Goal: Task Accomplishment & Management: Manage account settings

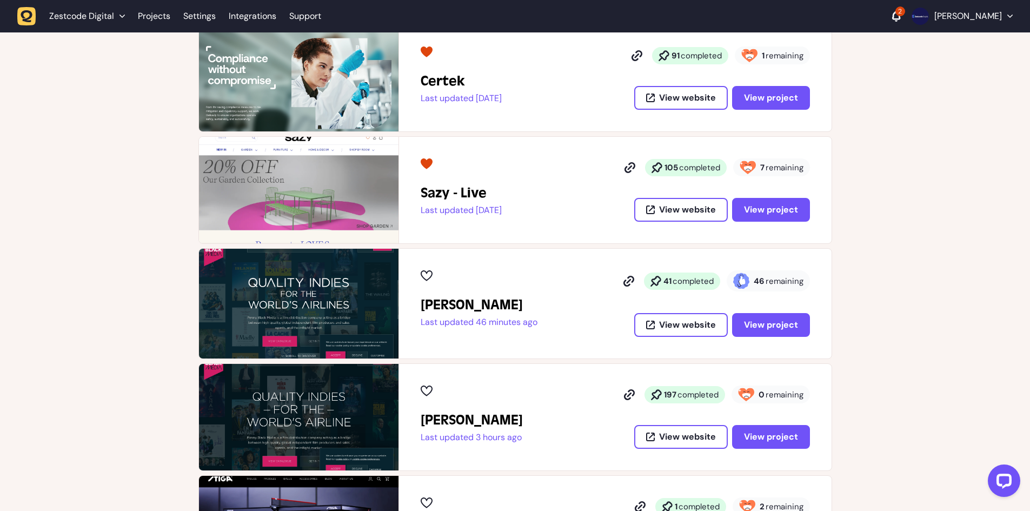
scroll to position [216, 0]
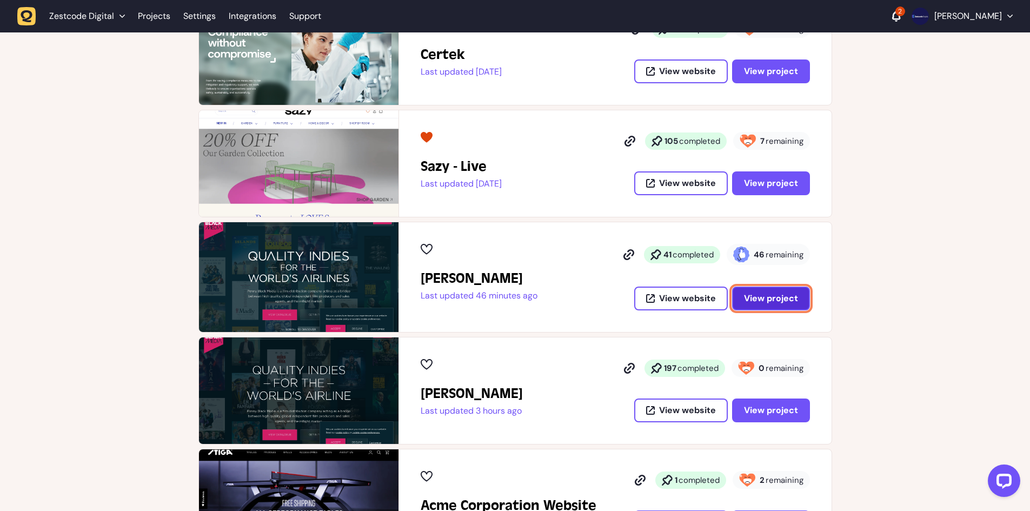
click at [758, 295] on span "View project" at bounding box center [771, 297] width 54 height 11
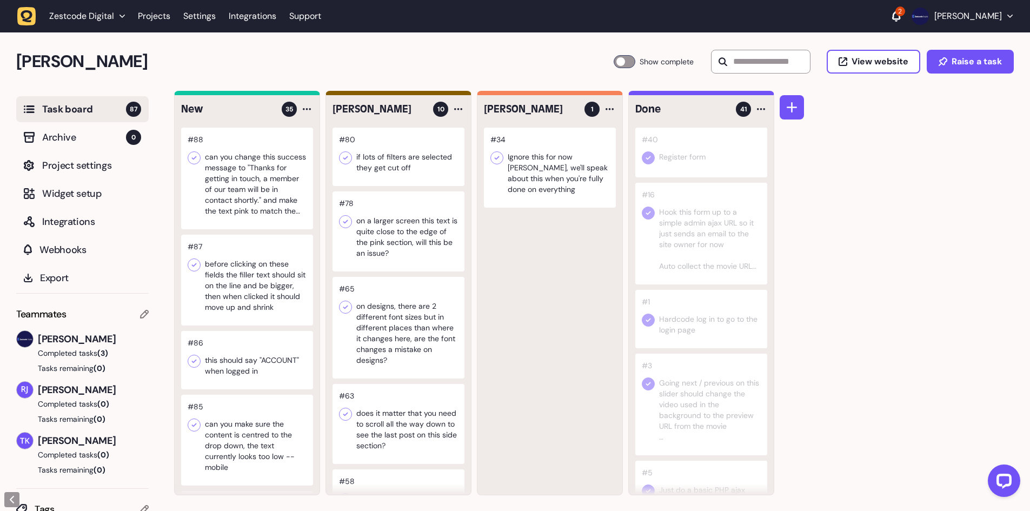
click at [389, 163] on div at bounding box center [398, 157] width 132 height 58
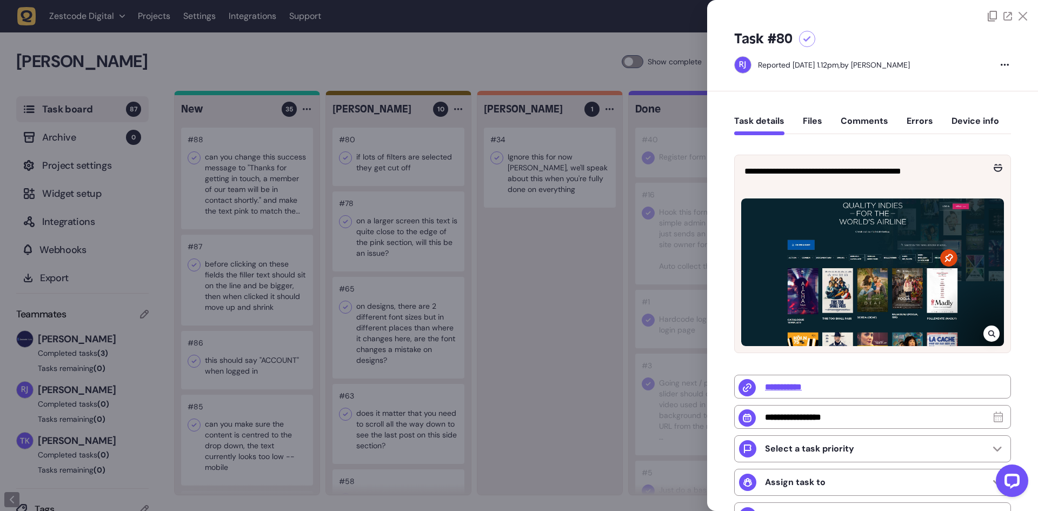
click at [413, 165] on div at bounding box center [519, 255] width 1038 height 511
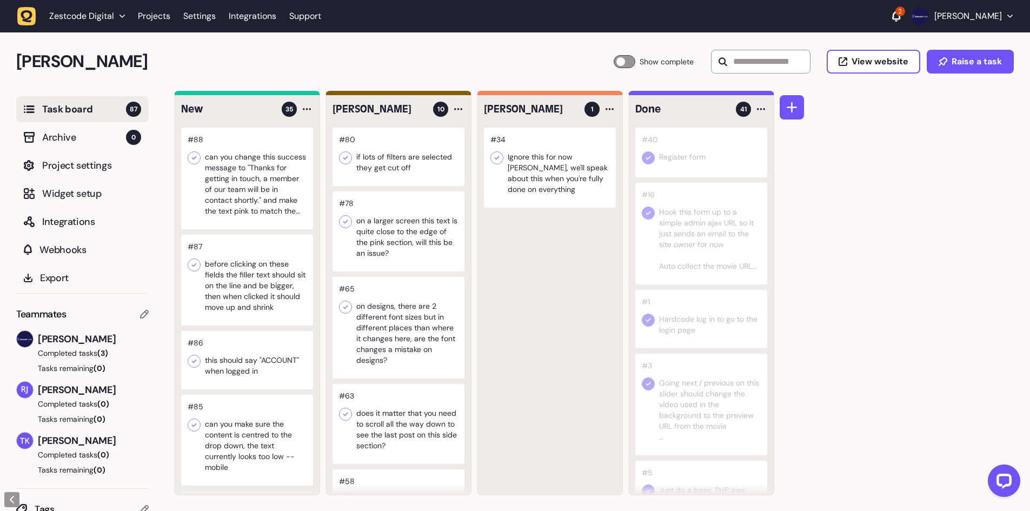
click at [403, 235] on div at bounding box center [398, 231] width 132 height 80
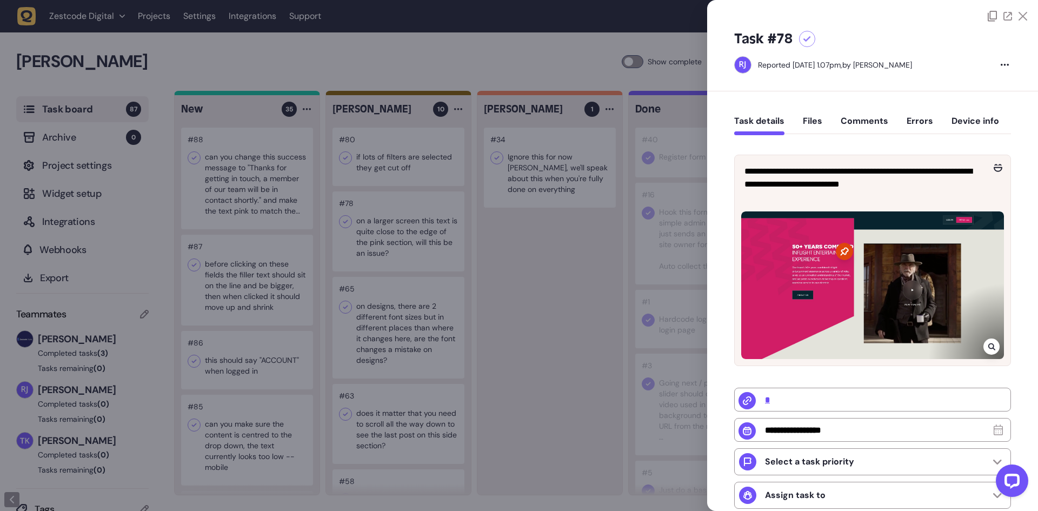
click at [403, 235] on div at bounding box center [519, 255] width 1038 height 511
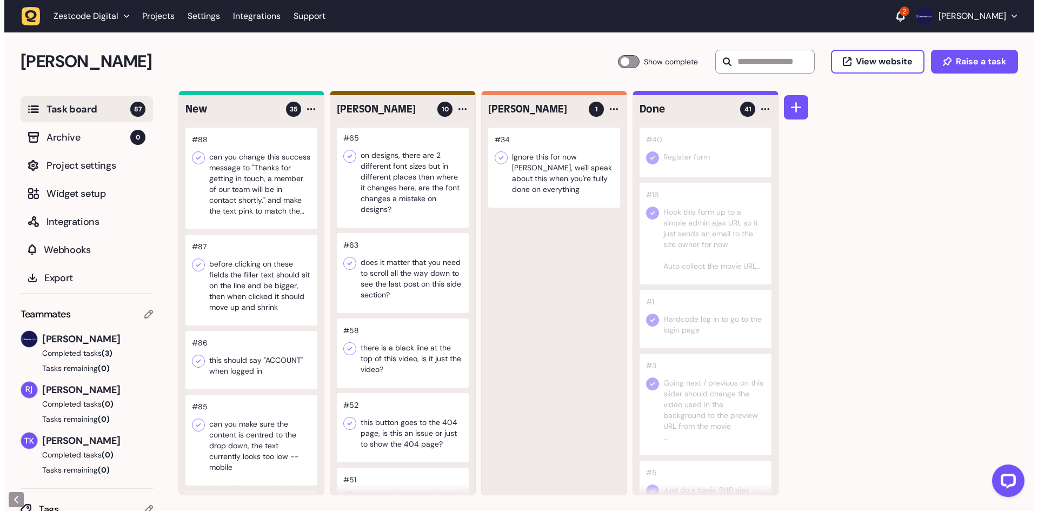
scroll to position [162, 0]
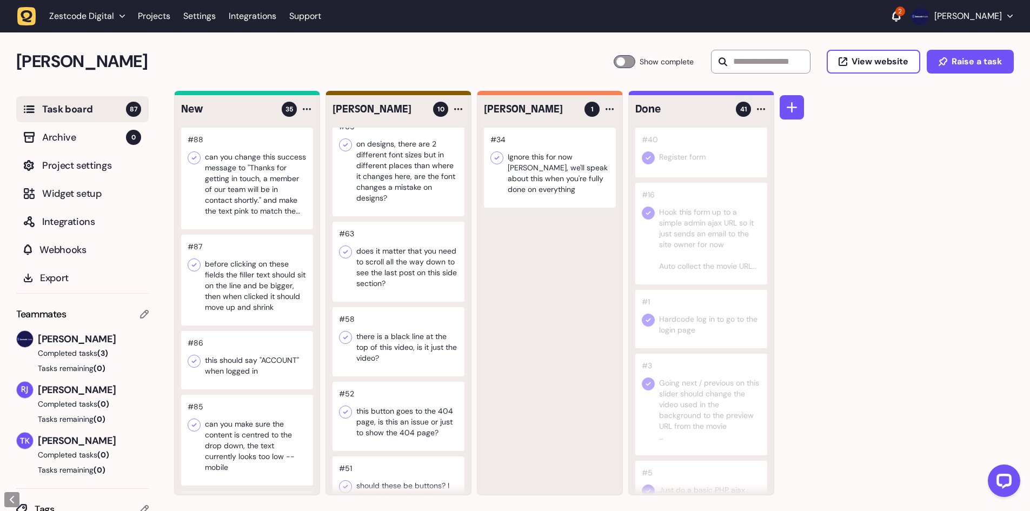
click at [415, 184] on div at bounding box center [398, 166] width 132 height 102
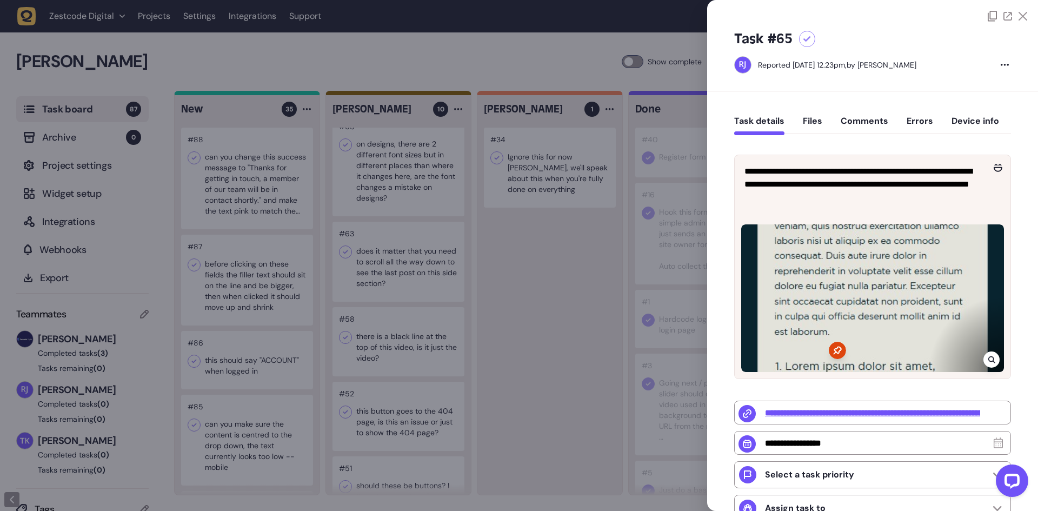
click at [808, 42] on icon at bounding box center [807, 39] width 8 height 6
click at [485, 190] on div at bounding box center [519, 255] width 1038 height 511
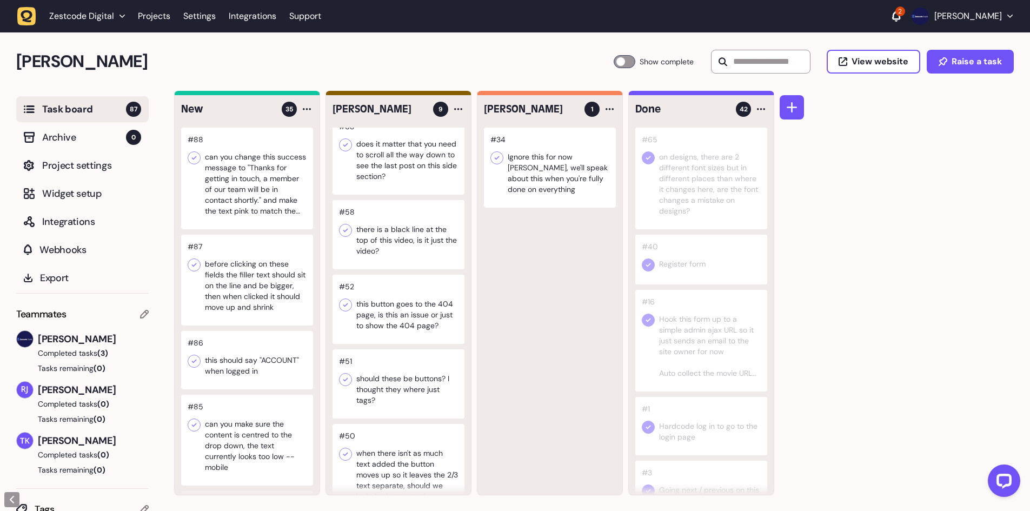
click at [391, 168] on div at bounding box center [398, 155] width 132 height 80
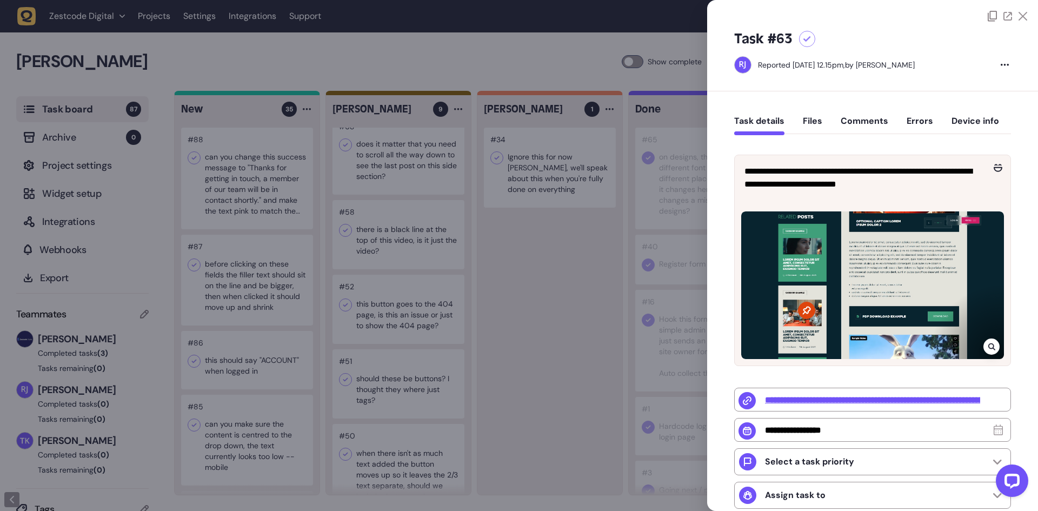
click at [406, 165] on div at bounding box center [519, 255] width 1038 height 511
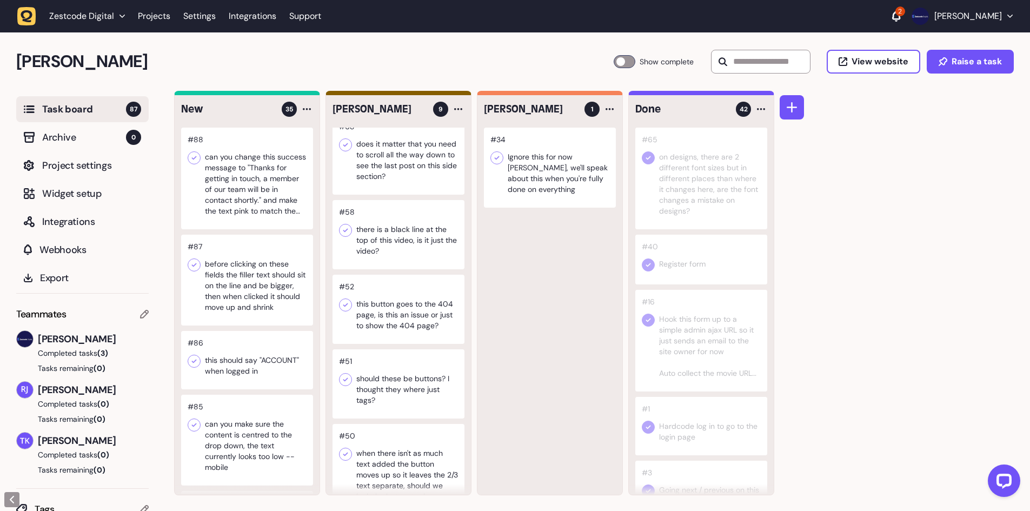
click at [395, 221] on div at bounding box center [398, 234] width 132 height 69
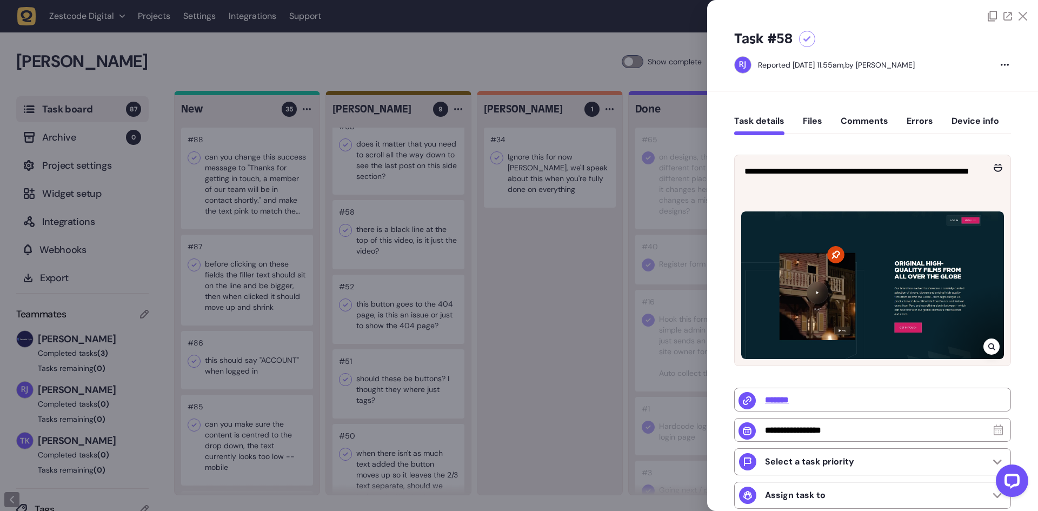
click at [994, 346] on div at bounding box center [991, 346] width 16 height 16
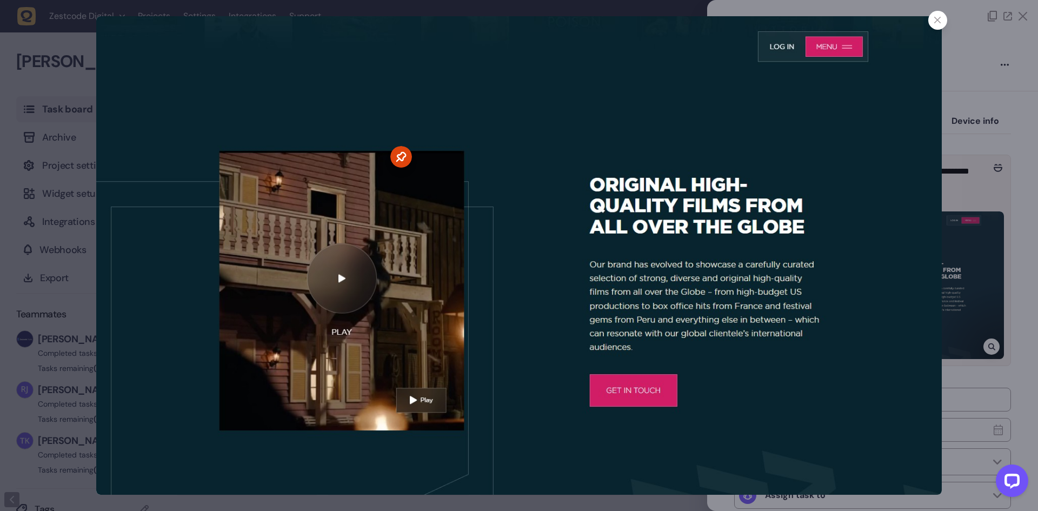
click at [934, 22] on icon at bounding box center [937, 20] width 7 height 7
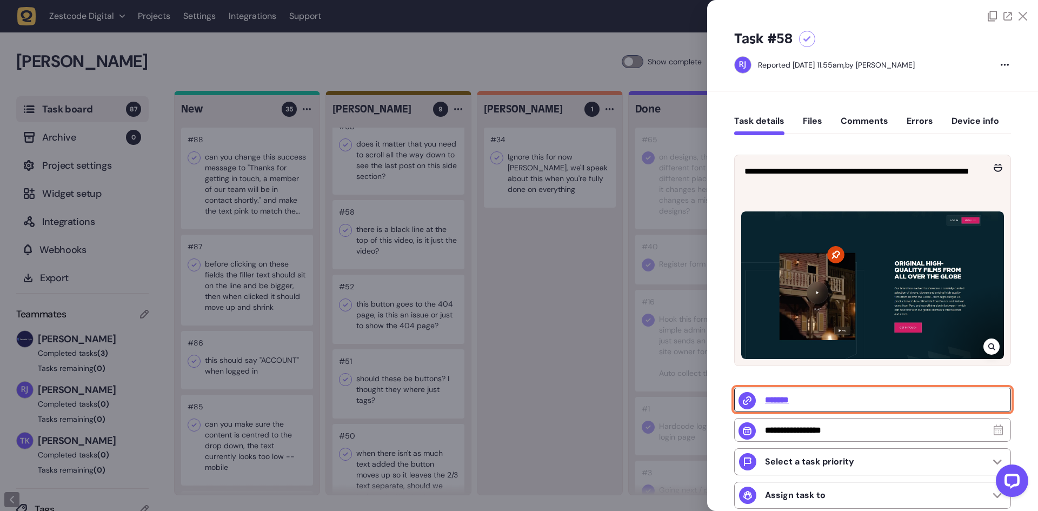
click at [780, 397] on input "*******" at bounding box center [872, 400] width 277 height 24
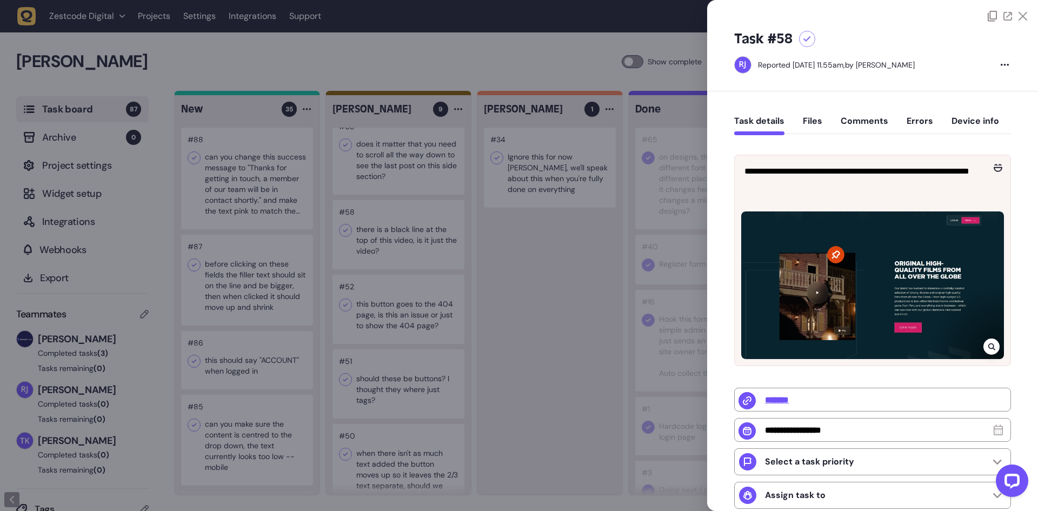
click at [805, 35] on div at bounding box center [807, 39] width 16 height 16
click at [450, 250] on div at bounding box center [519, 255] width 1038 height 511
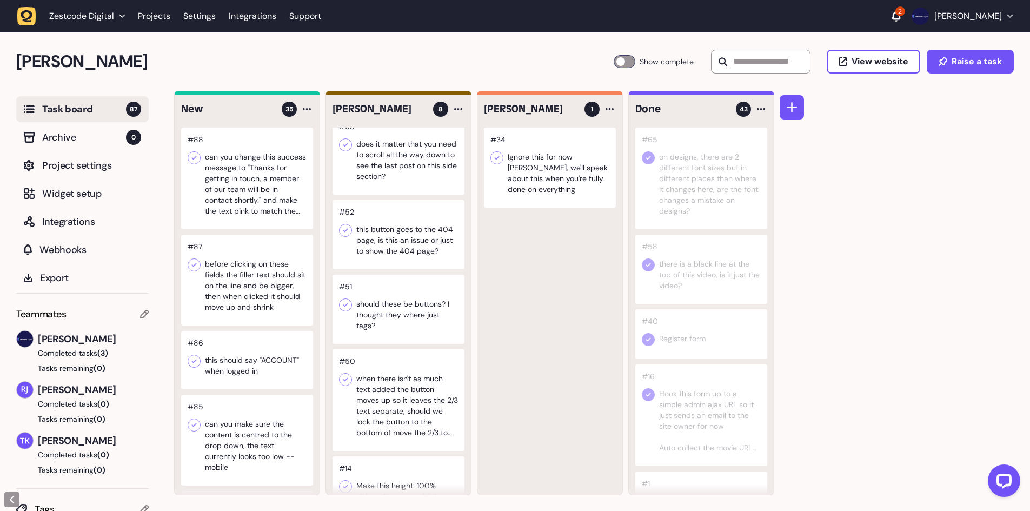
click at [391, 236] on div at bounding box center [398, 234] width 132 height 69
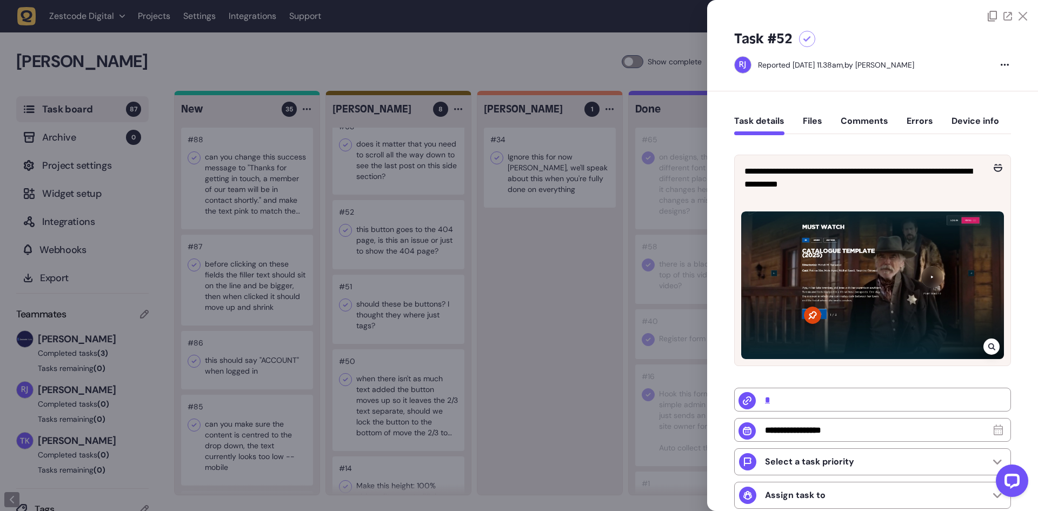
click at [391, 236] on div at bounding box center [519, 255] width 1038 height 511
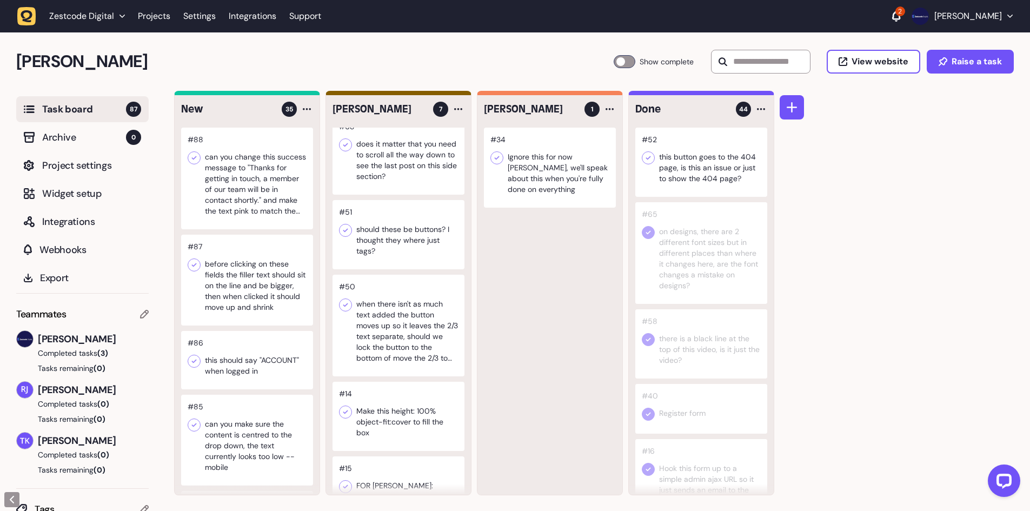
click at [648, 162] on icon at bounding box center [648, 157] width 11 height 11
click at [416, 256] on div at bounding box center [398, 234] width 132 height 69
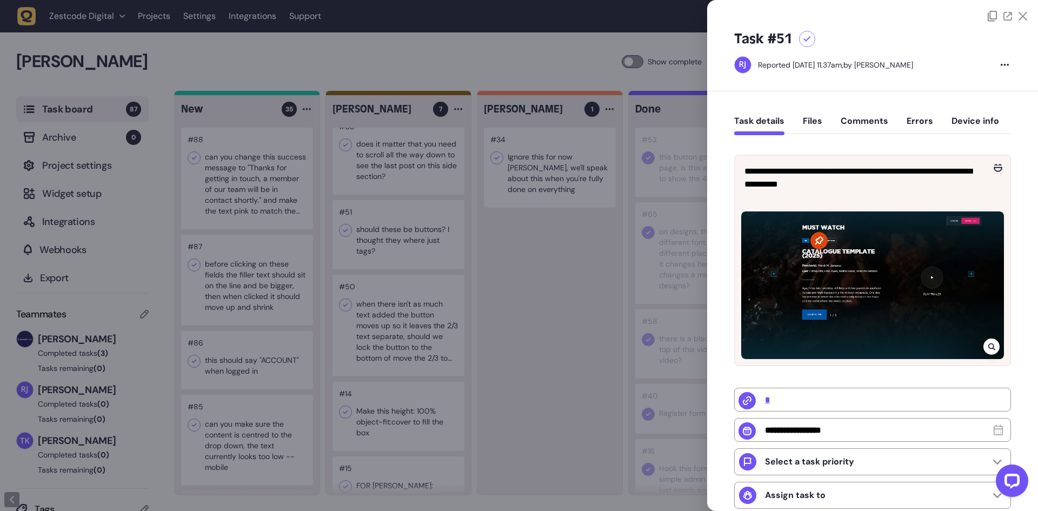
click at [516, 247] on div at bounding box center [519, 255] width 1038 height 511
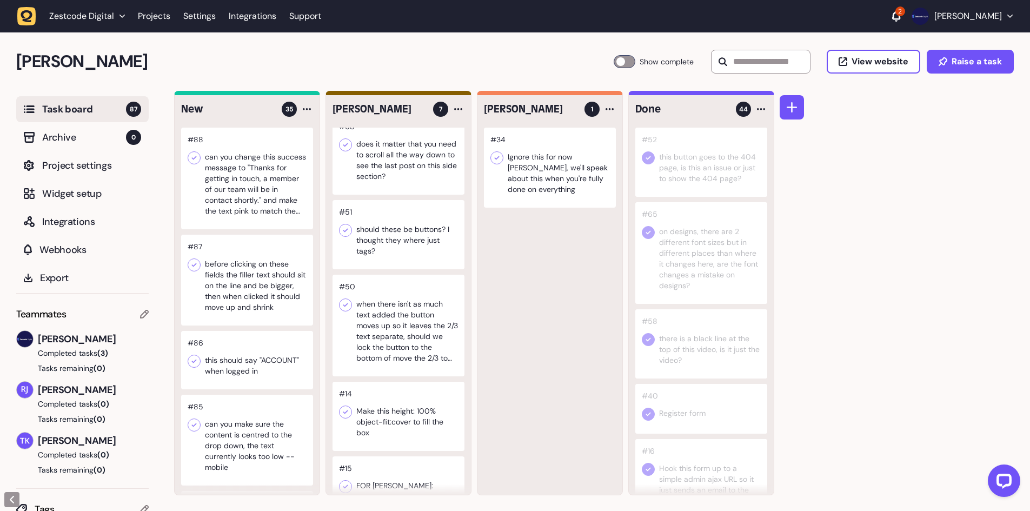
click at [406, 226] on div at bounding box center [398, 234] width 132 height 69
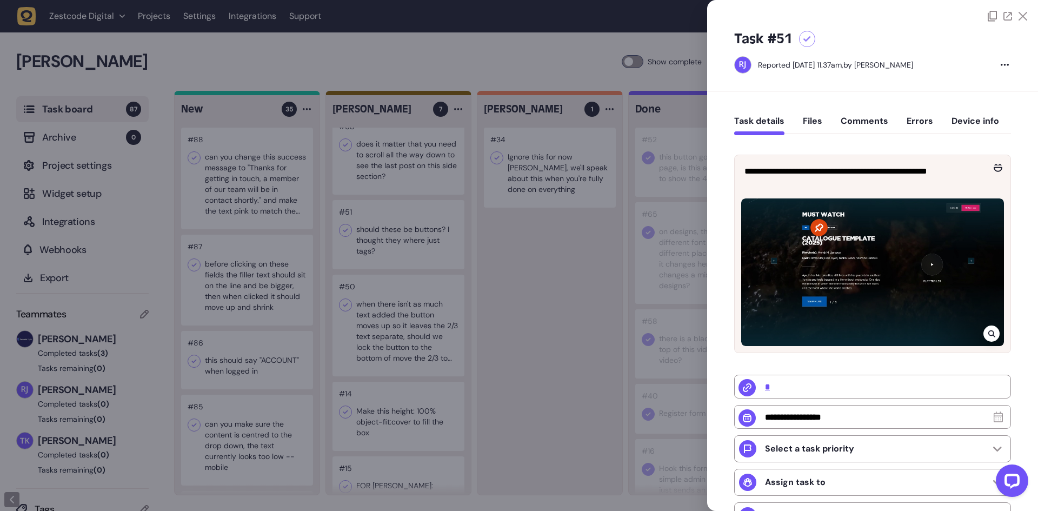
click at [988, 335] on icon at bounding box center [991, 333] width 7 height 9
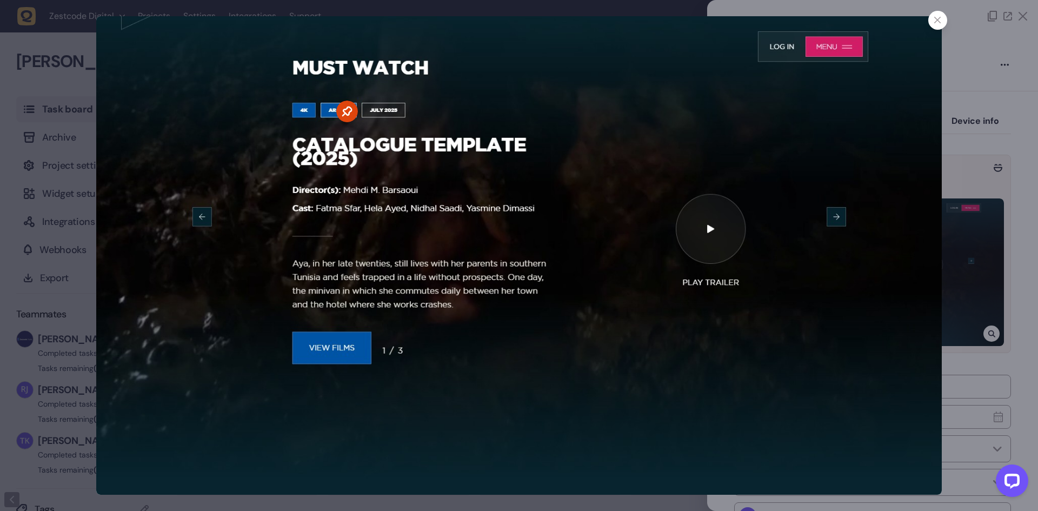
click at [983, 212] on div at bounding box center [519, 255] width 1038 height 511
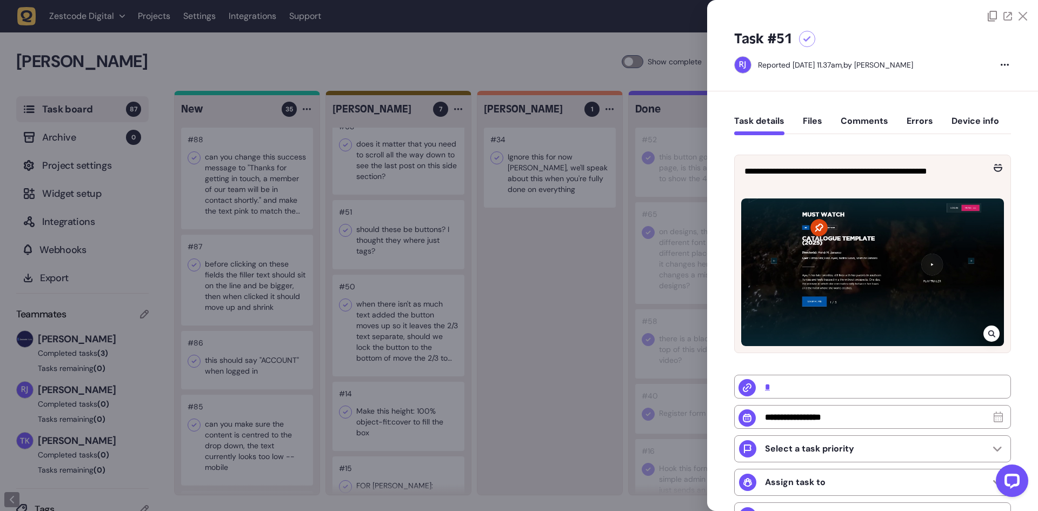
click at [595, 179] on div at bounding box center [519, 255] width 1038 height 511
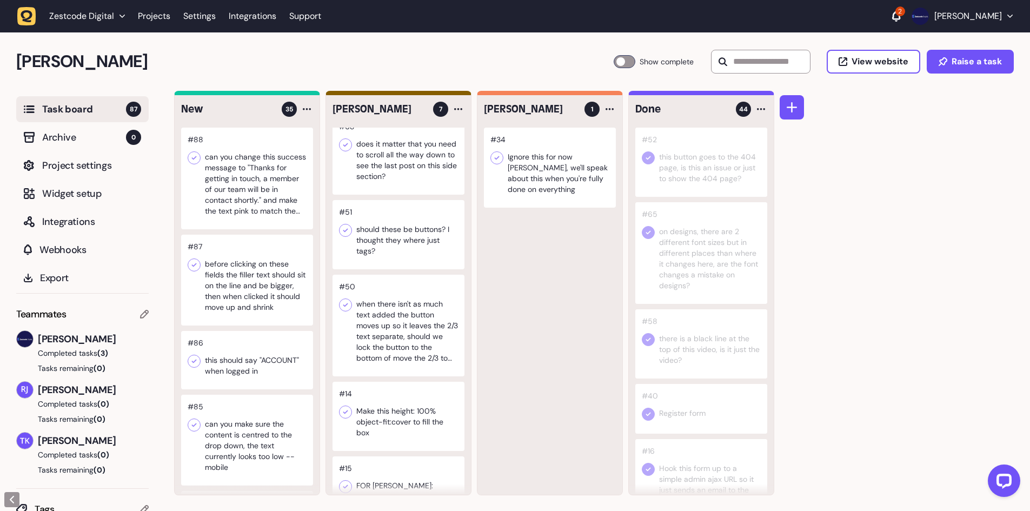
click at [393, 236] on div at bounding box center [398, 234] width 132 height 69
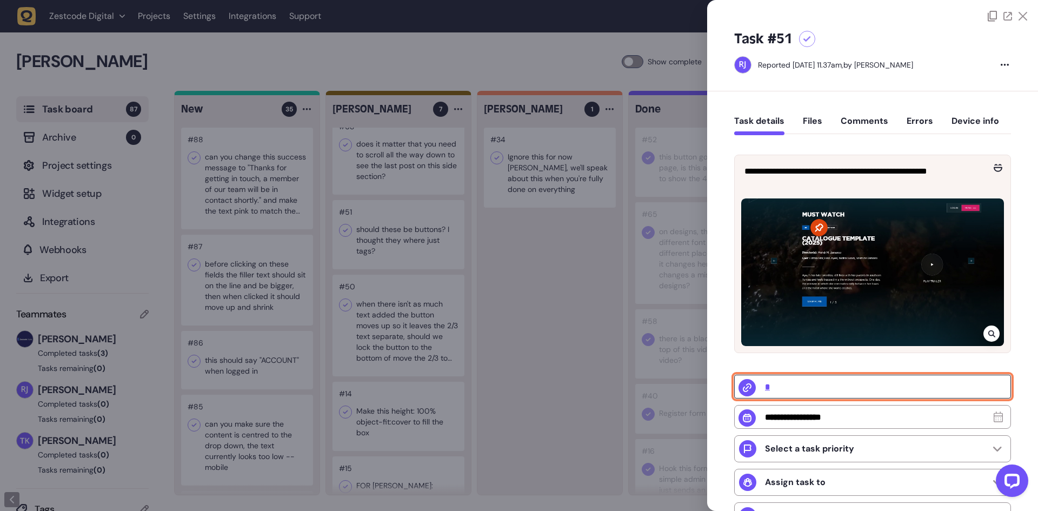
click at [768, 385] on input "*" at bounding box center [872, 387] width 277 height 24
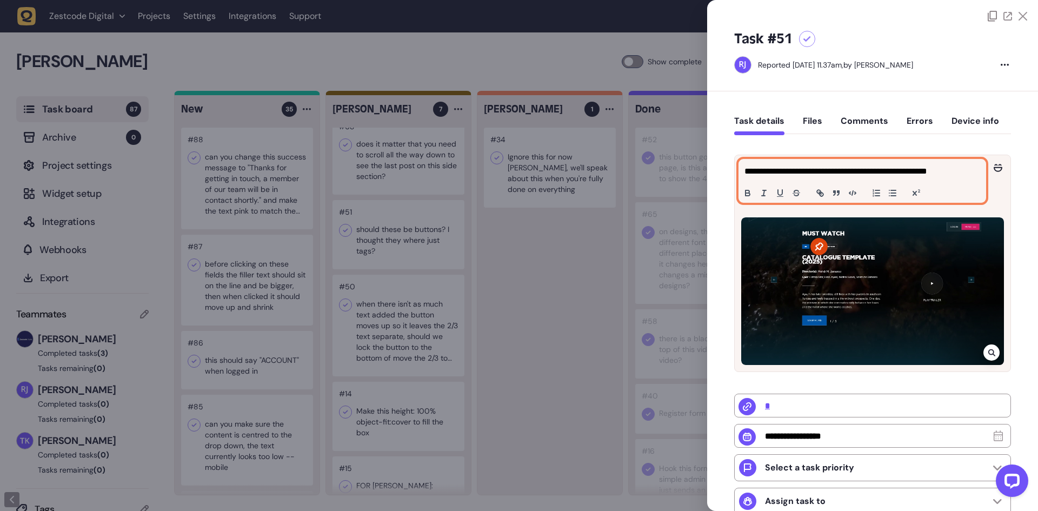
click at [852, 174] on p "**********" at bounding box center [860, 171] width 233 height 13
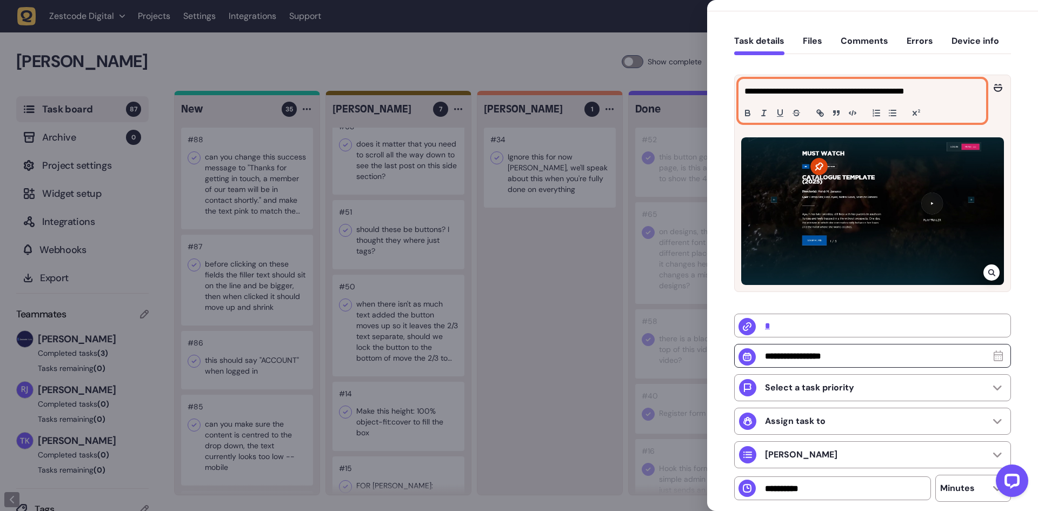
scroll to position [169, 0]
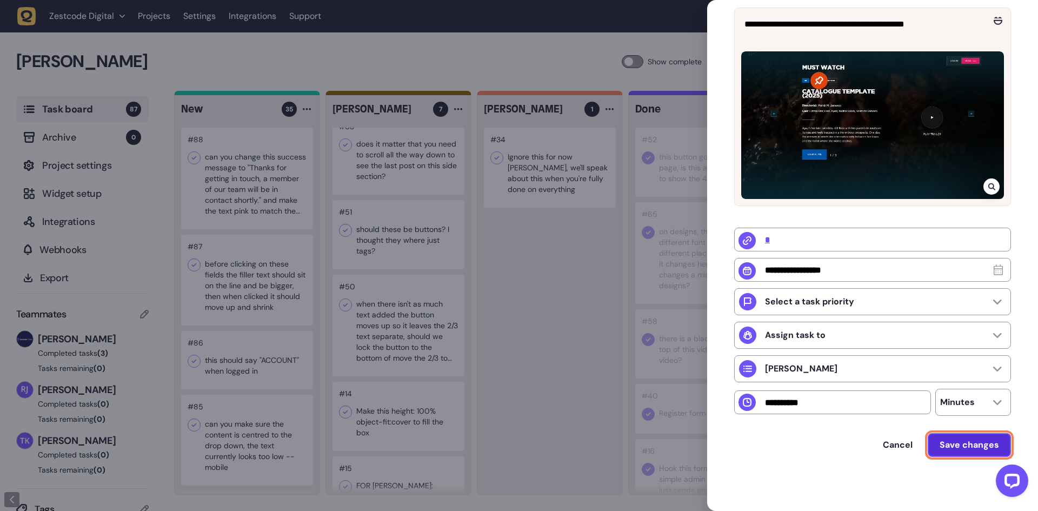
click at [979, 447] on span "Save changes" at bounding box center [968, 444] width 59 height 11
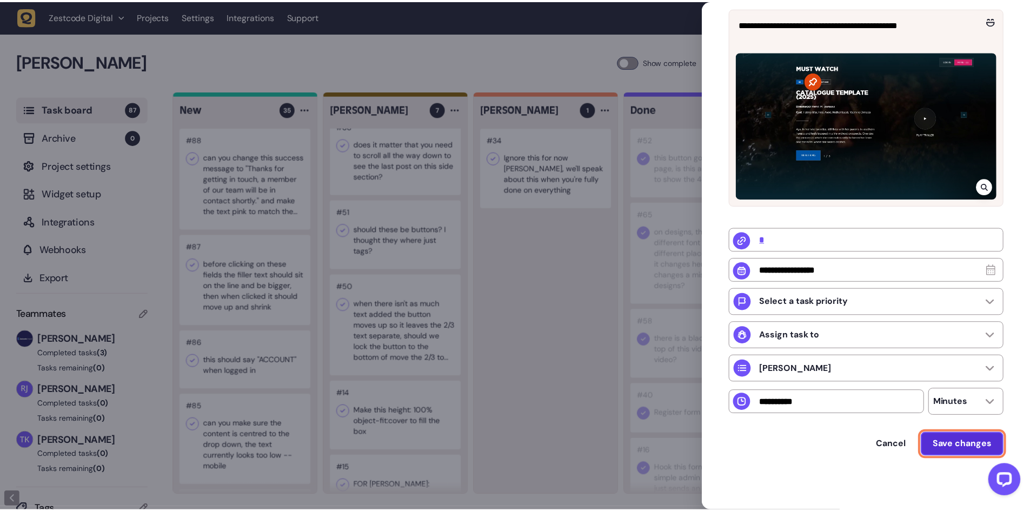
scroll to position [150, 0]
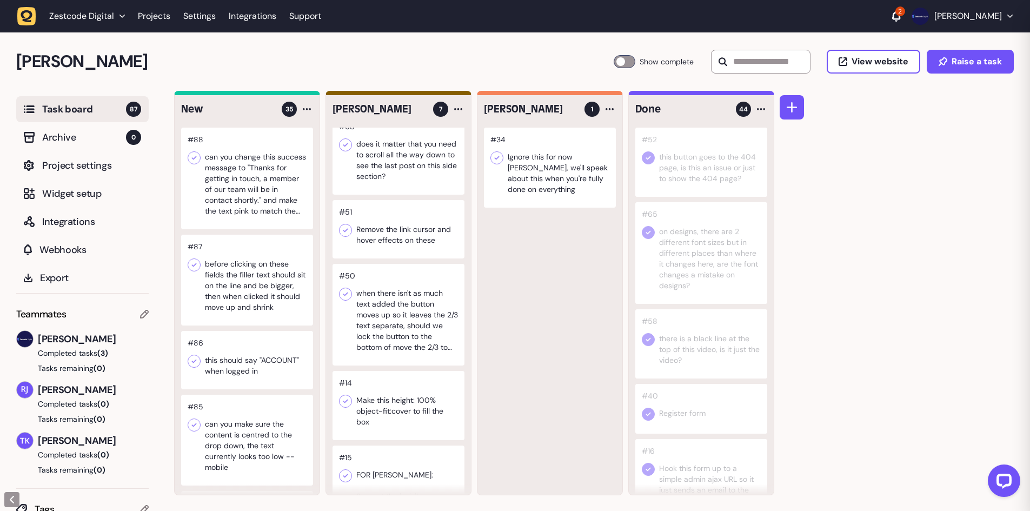
click at [556, 285] on div "#34 Ignore this for now Tom, we'll speak about this when you're fully done on e…" at bounding box center [549, 311] width 145 height 367
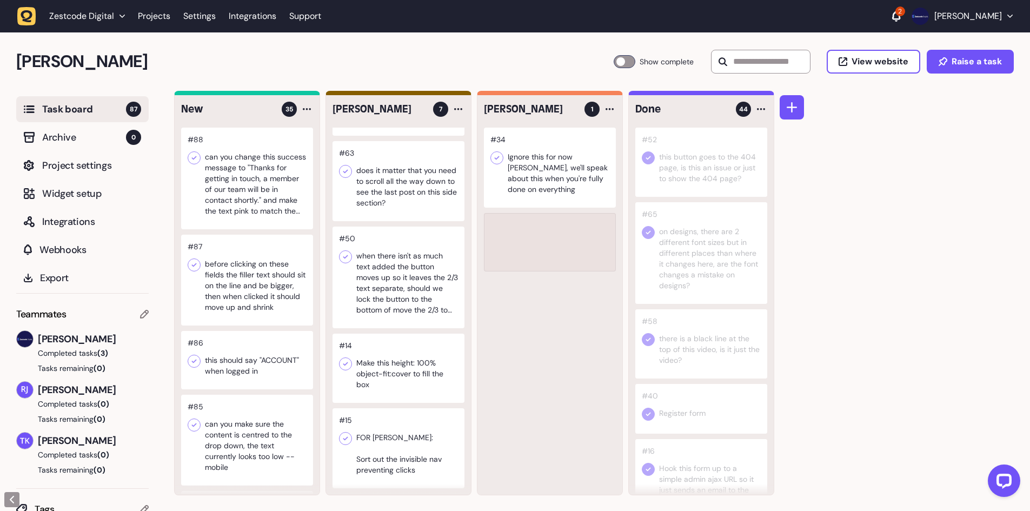
scroll to position [136, 0]
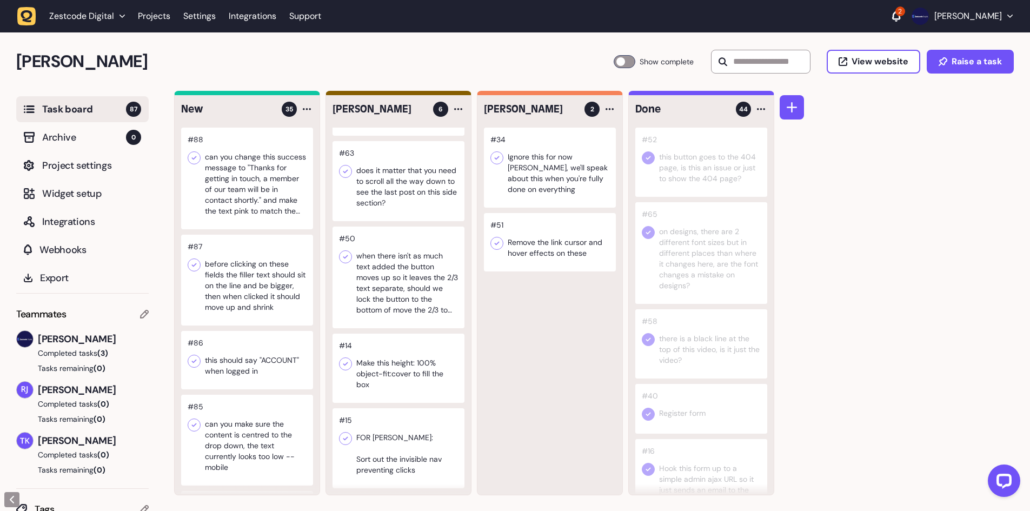
click at [410, 252] on div at bounding box center [398, 277] width 132 height 102
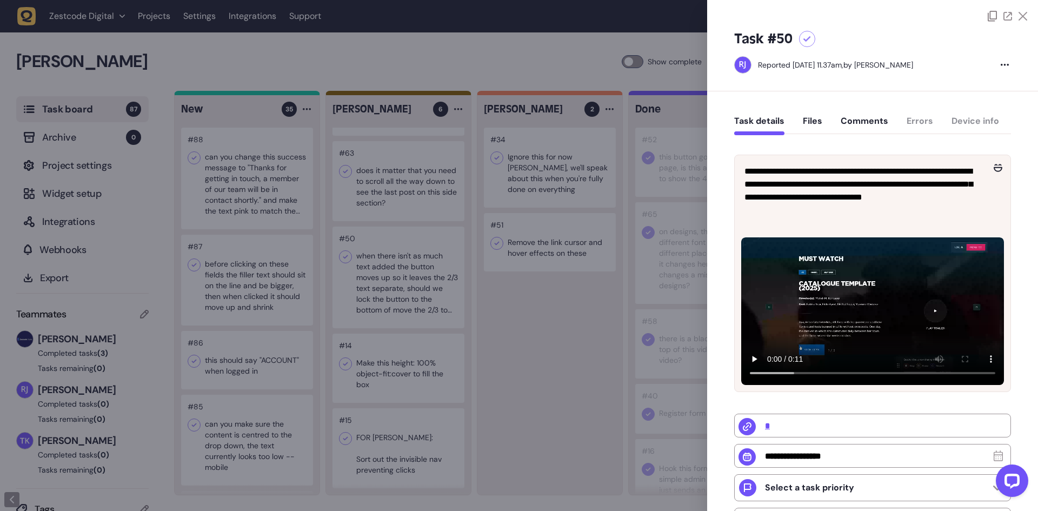
click at [802, 42] on div at bounding box center [807, 39] width 16 height 16
click at [535, 190] on div at bounding box center [519, 255] width 1038 height 511
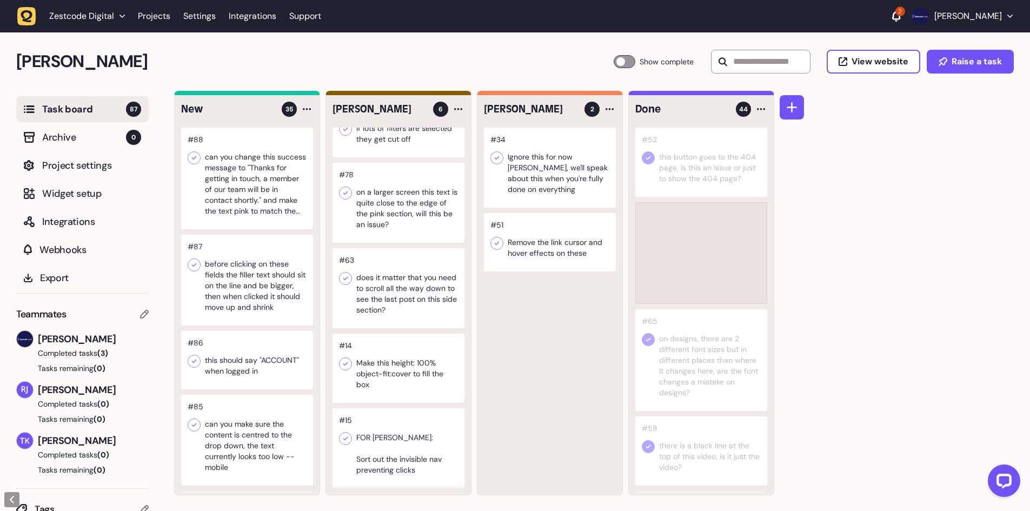
scroll to position [29, 0]
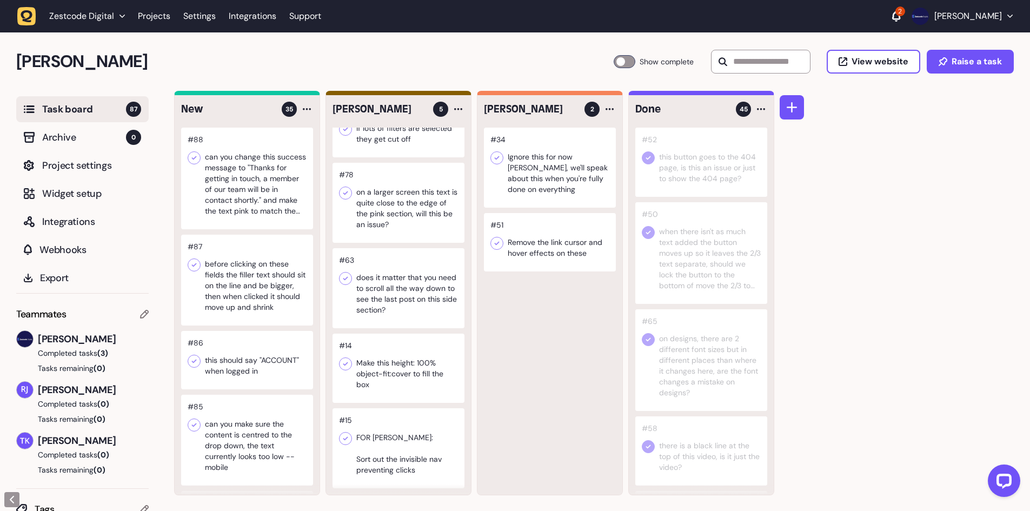
click at [411, 369] on div at bounding box center [398, 367] width 132 height 69
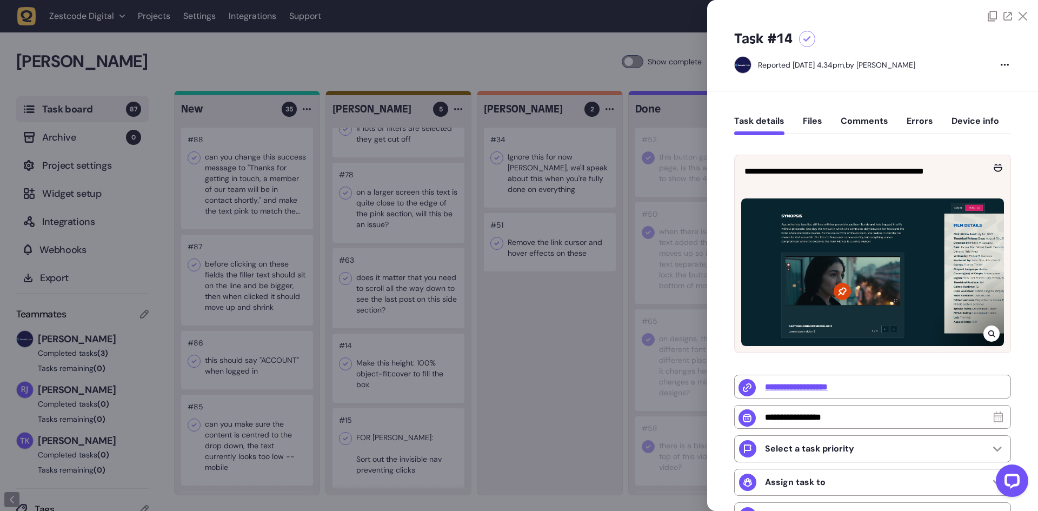
click at [509, 354] on div at bounding box center [519, 255] width 1038 height 511
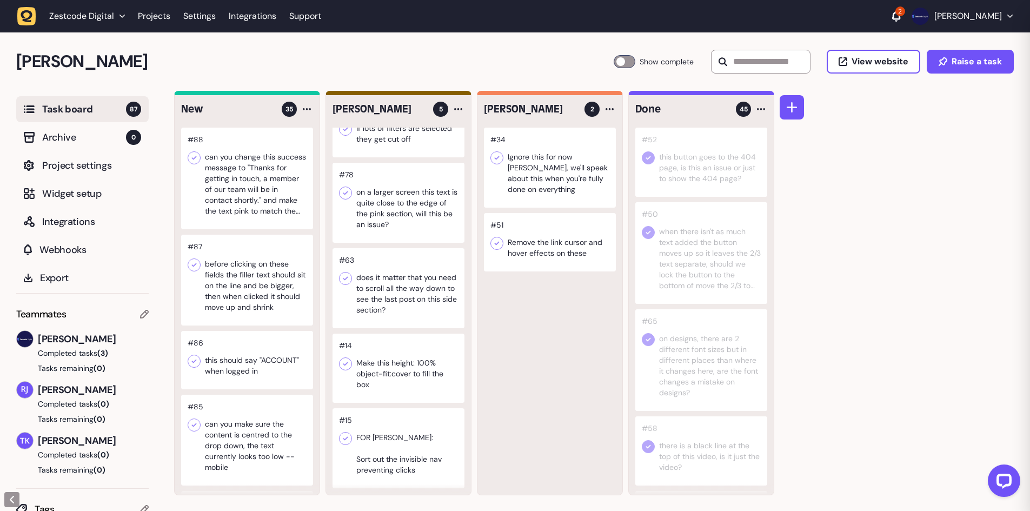
scroll to position [1, 0]
click at [388, 453] on div at bounding box center [398, 448] width 132 height 80
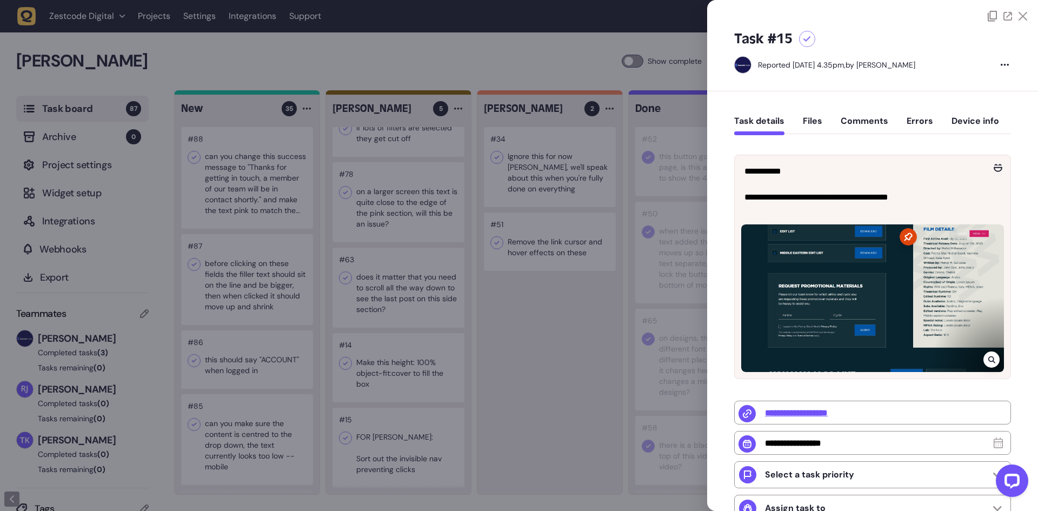
click at [388, 453] on div at bounding box center [519, 255] width 1038 height 511
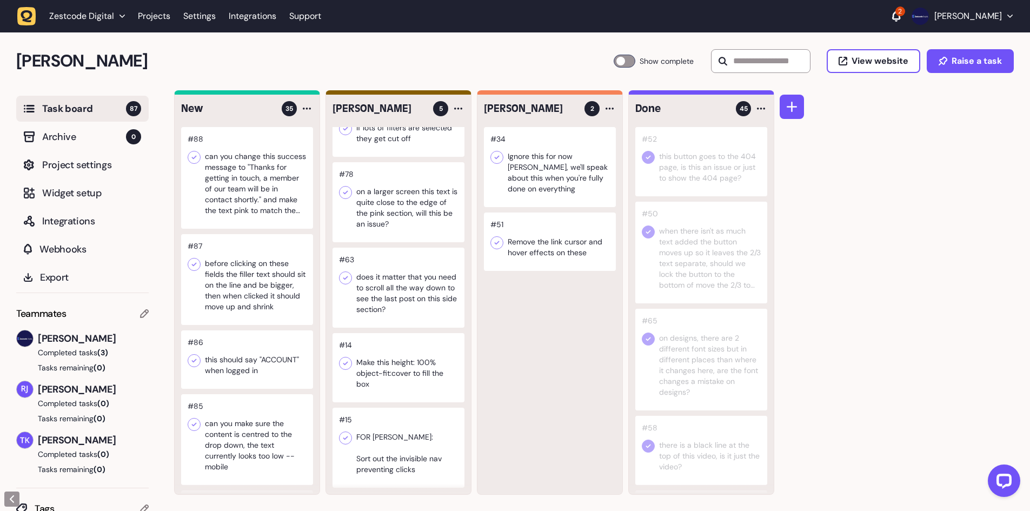
click at [346, 439] on icon at bounding box center [345, 437] width 11 height 11
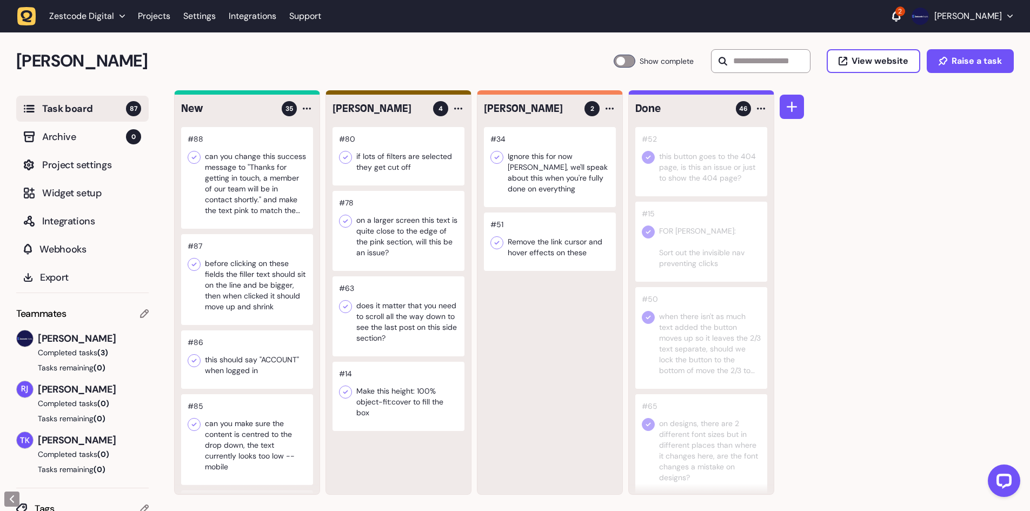
click at [241, 180] on div at bounding box center [247, 178] width 132 height 102
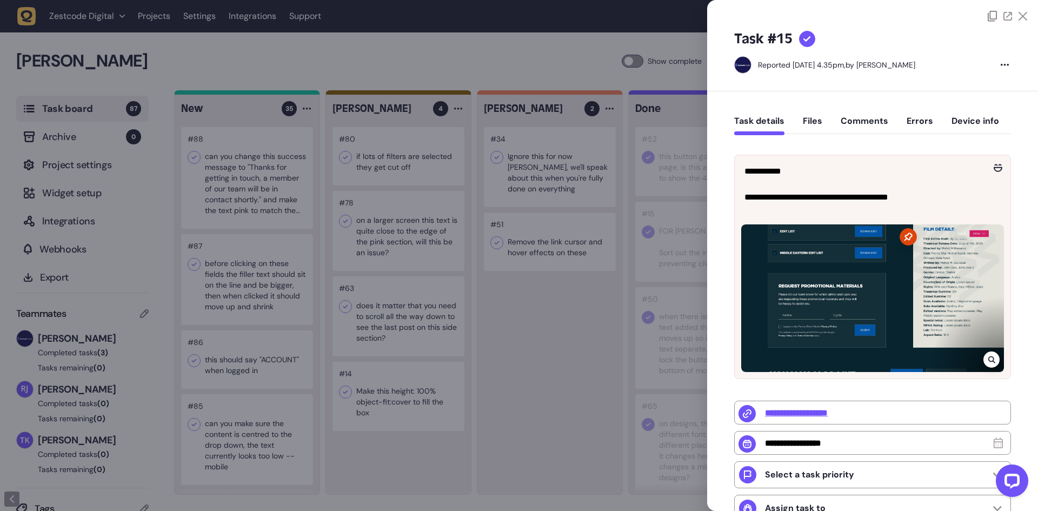
type input "**********"
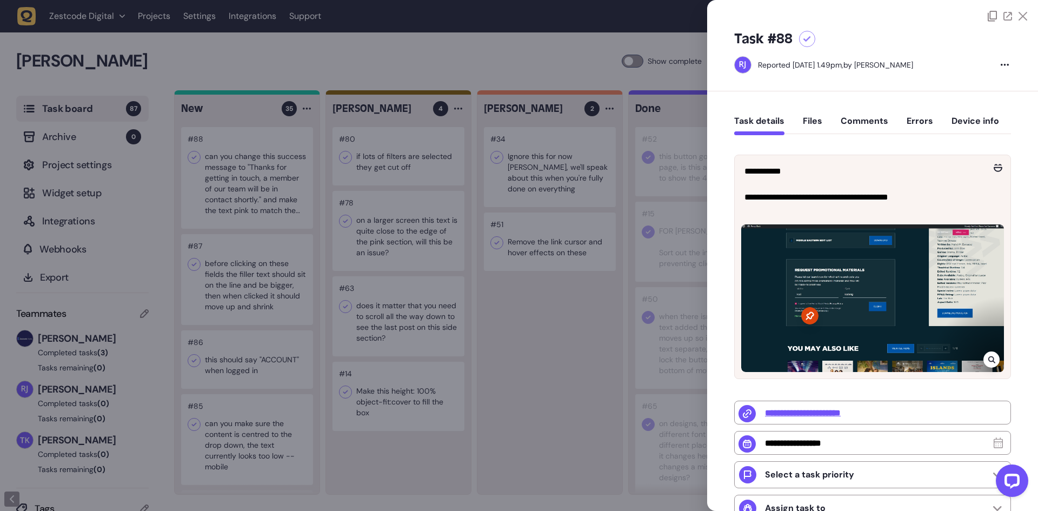
click at [271, 171] on div at bounding box center [519, 255] width 1038 height 511
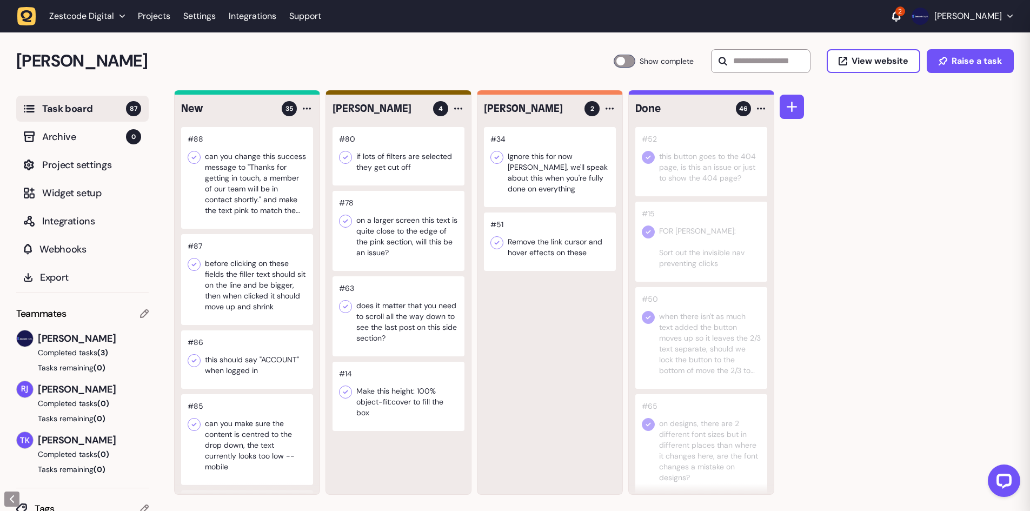
click at [263, 171] on div at bounding box center [247, 178] width 132 height 102
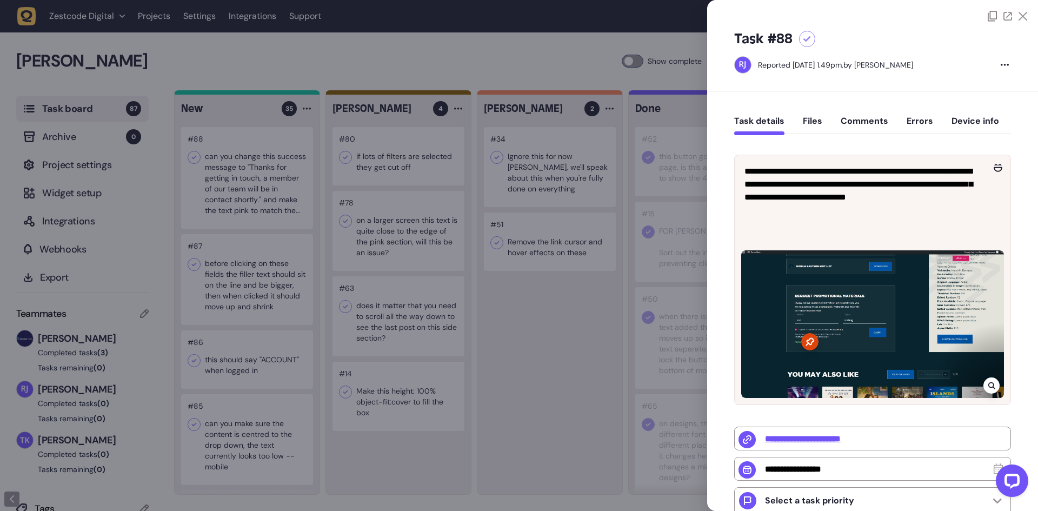
click at [263, 171] on div at bounding box center [519, 255] width 1038 height 511
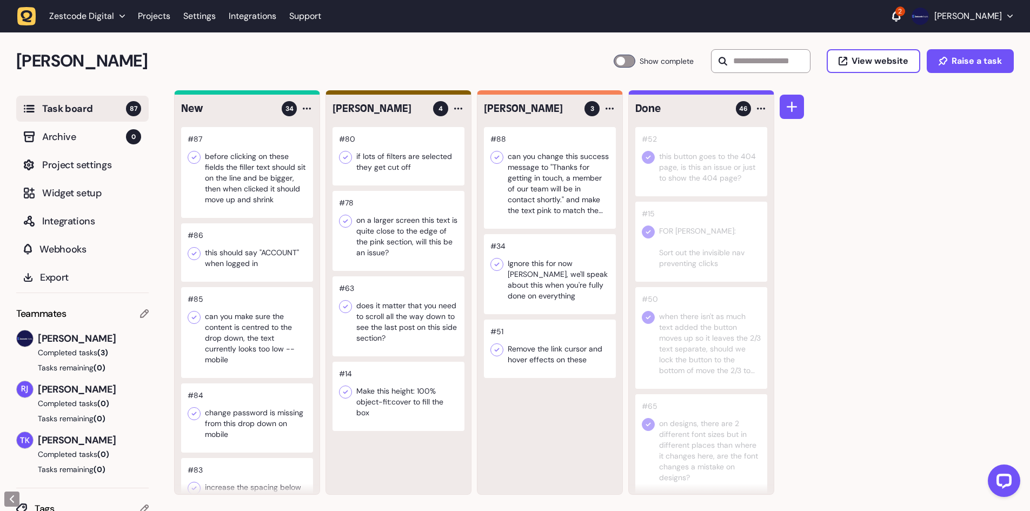
click at [250, 170] on div at bounding box center [247, 172] width 132 height 91
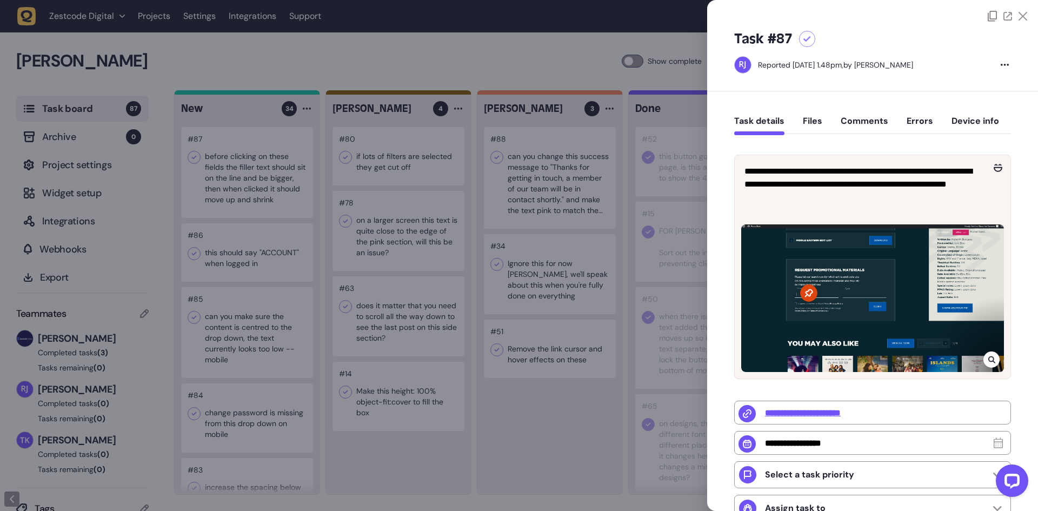
click at [250, 170] on div at bounding box center [519, 255] width 1038 height 511
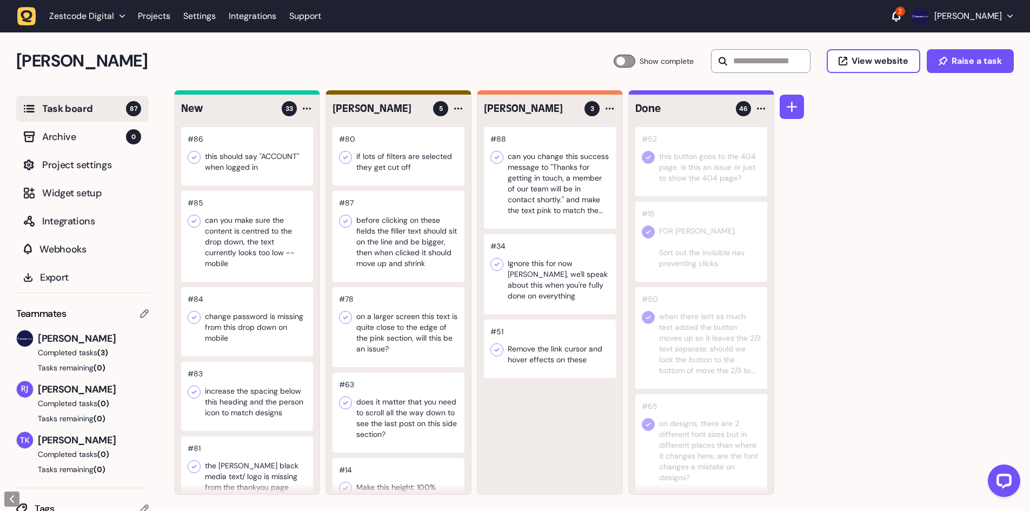
click at [268, 164] on div at bounding box center [247, 156] width 132 height 58
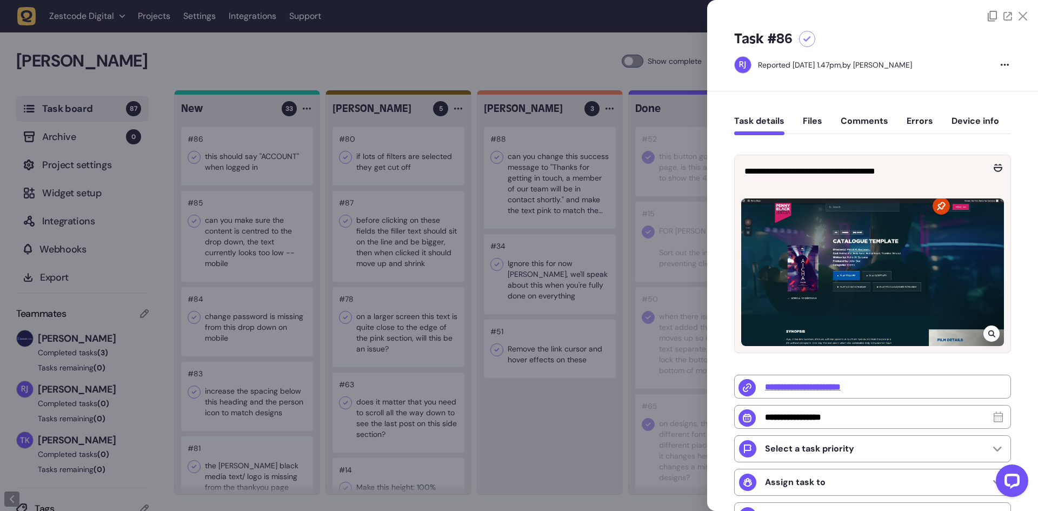
click at [268, 164] on div at bounding box center [519, 255] width 1038 height 511
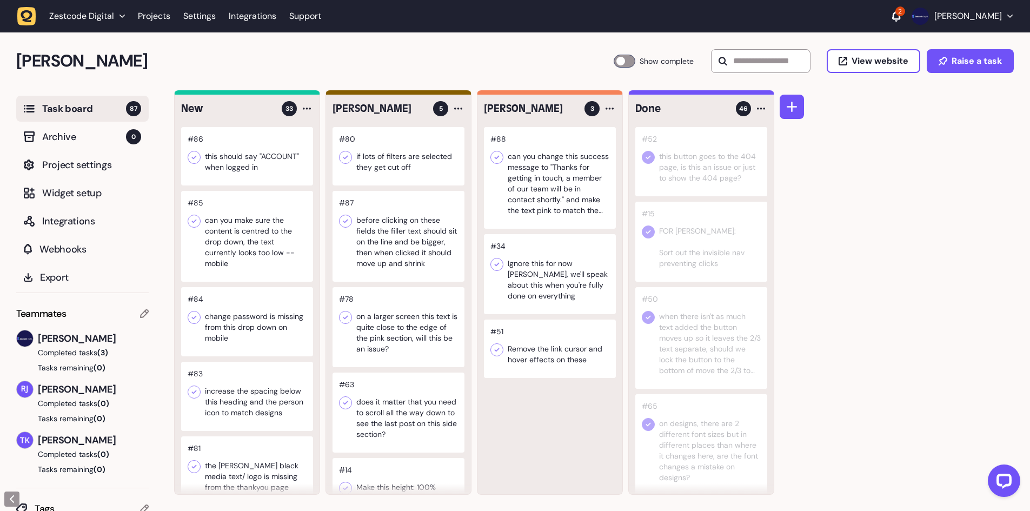
click at [268, 164] on div at bounding box center [247, 156] width 132 height 58
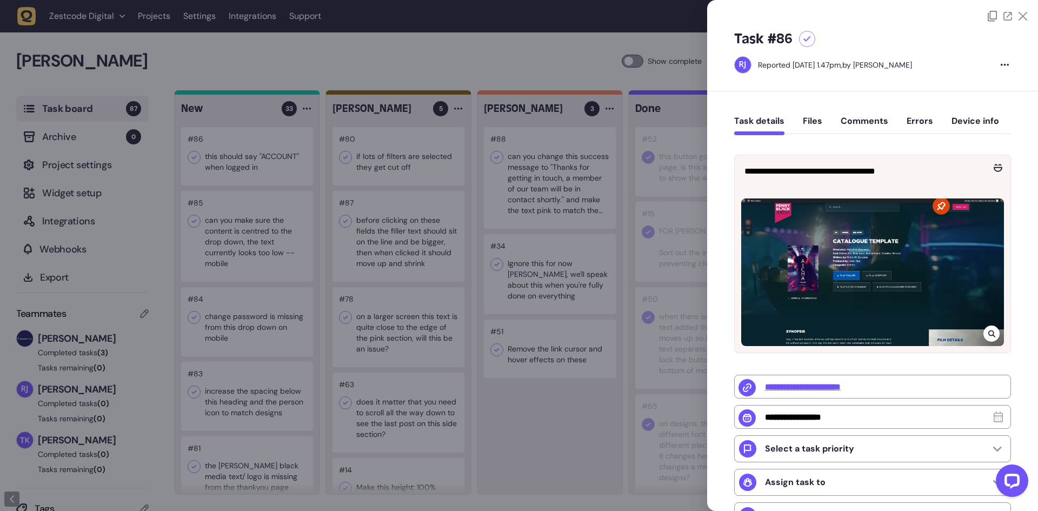
click at [989, 332] on icon at bounding box center [991, 333] width 7 height 9
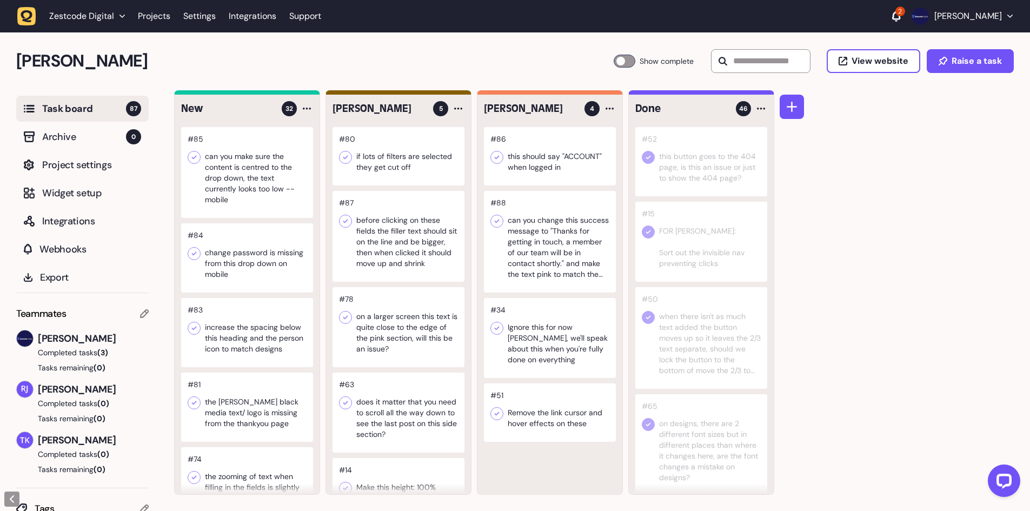
click at [254, 162] on div at bounding box center [247, 172] width 132 height 91
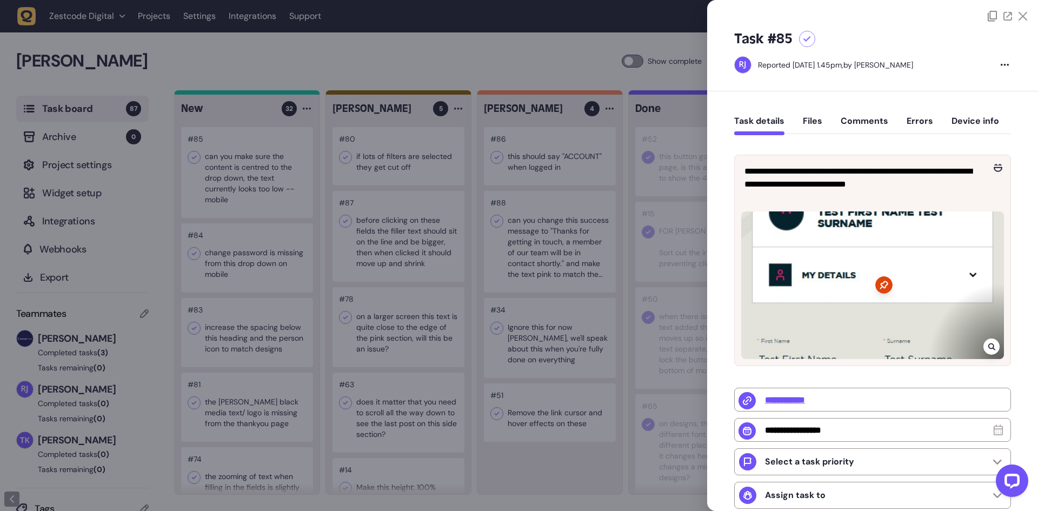
click at [436, 204] on div at bounding box center [519, 255] width 1038 height 511
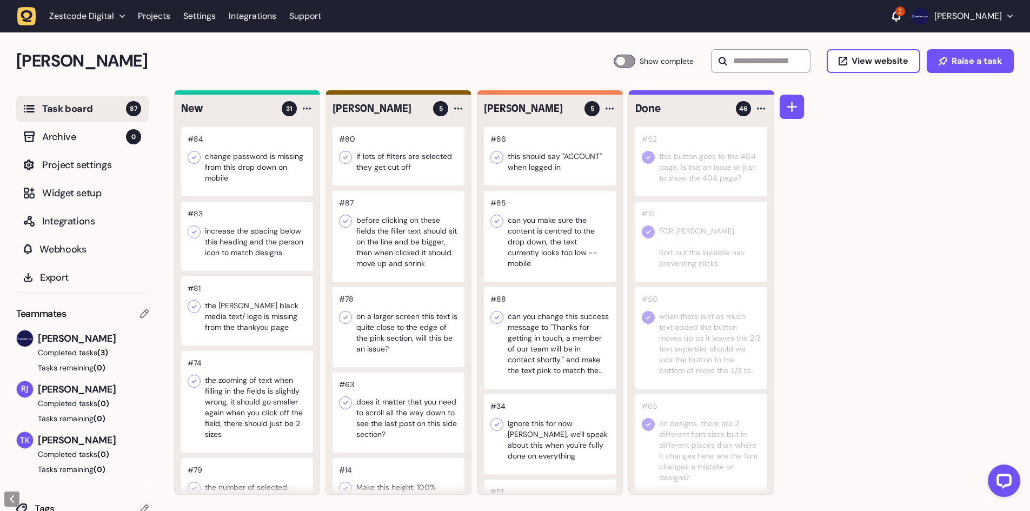
click at [245, 170] on div at bounding box center [247, 161] width 132 height 69
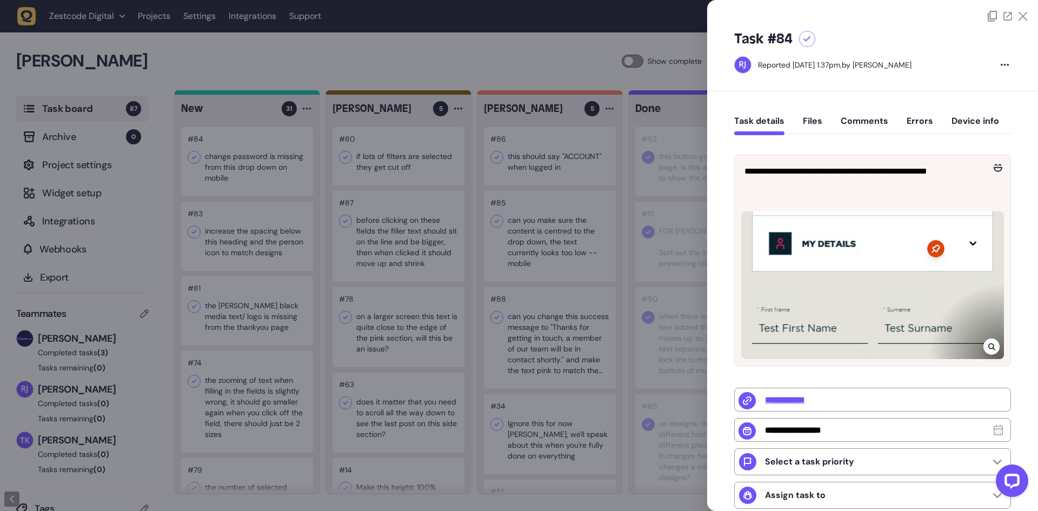
click at [247, 168] on div at bounding box center [519, 255] width 1038 height 511
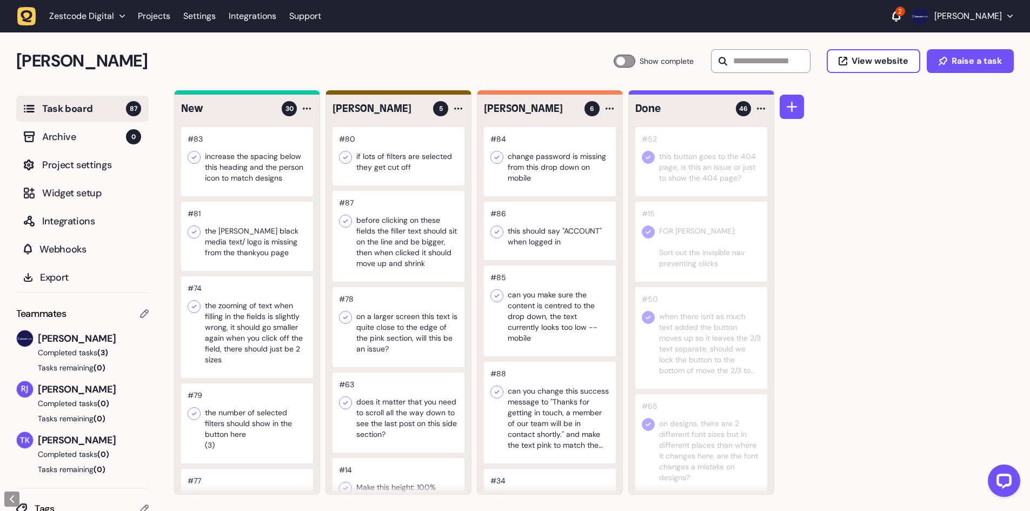
click at [277, 172] on div at bounding box center [247, 161] width 132 height 69
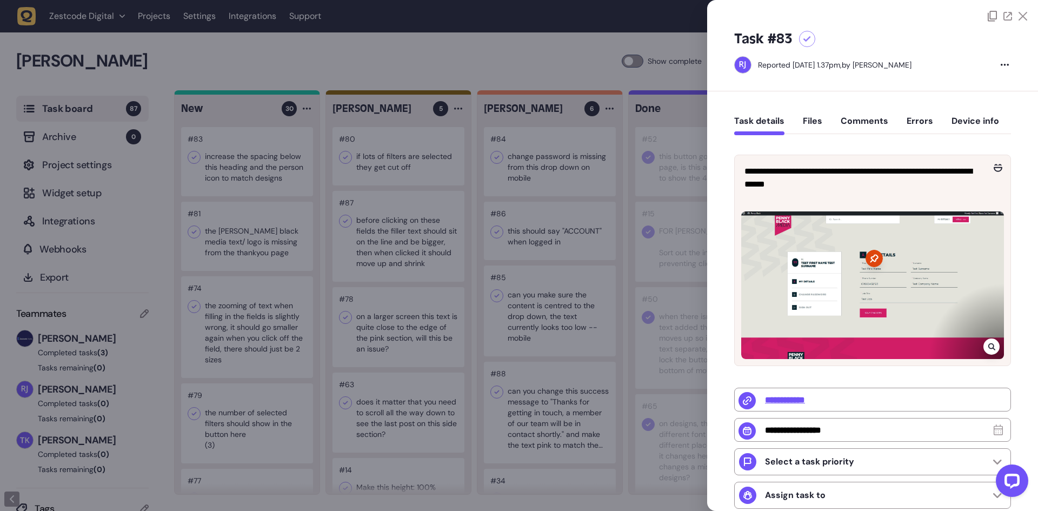
click at [277, 172] on div at bounding box center [519, 255] width 1038 height 511
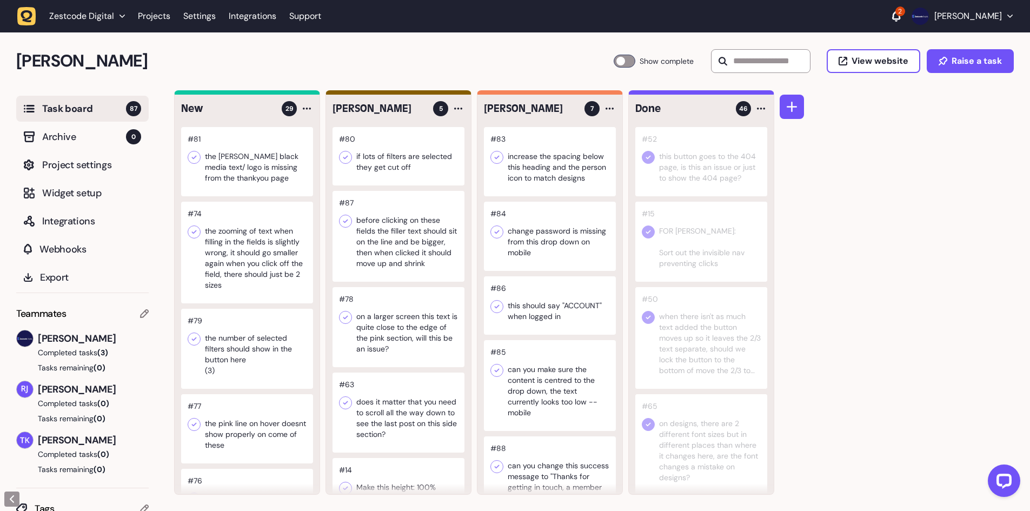
click at [282, 172] on div at bounding box center [247, 161] width 132 height 69
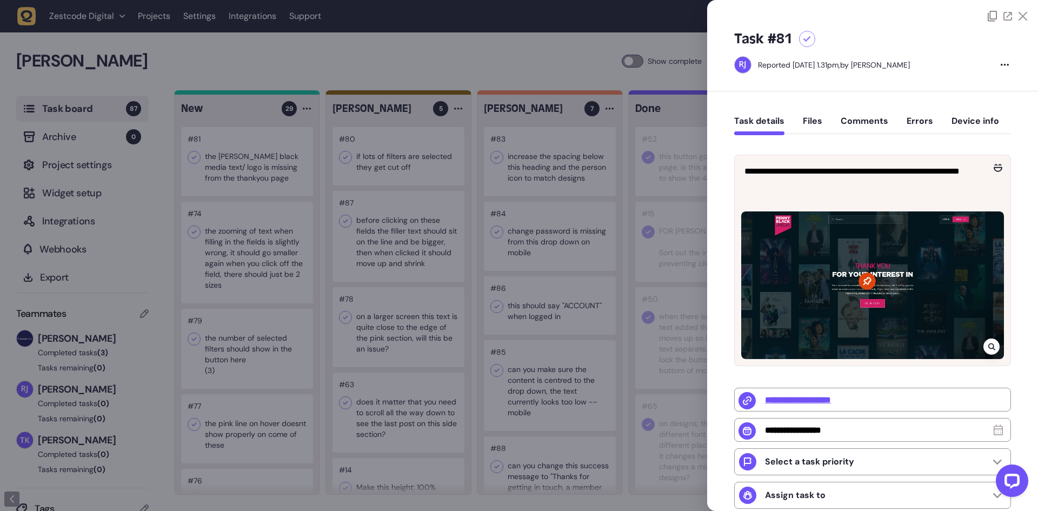
click at [264, 175] on div at bounding box center [519, 255] width 1038 height 511
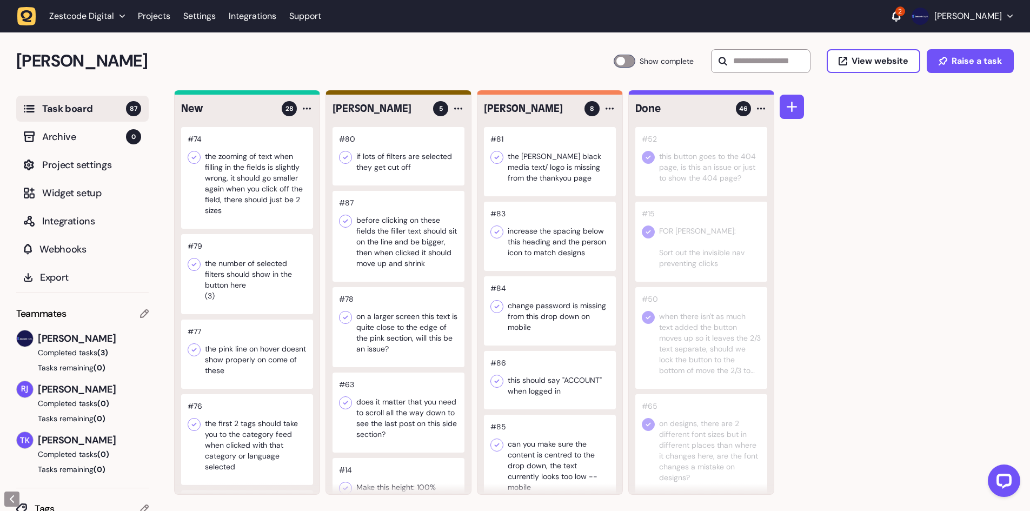
click at [268, 178] on div at bounding box center [247, 178] width 132 height 102
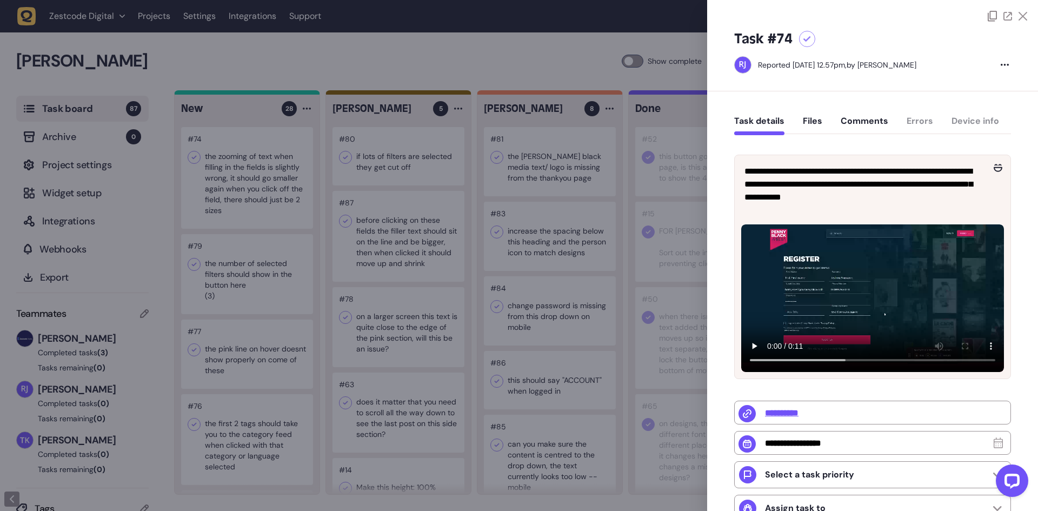
click at [292, 183] on div at bounding box center [519, 255] width 1038 height 511
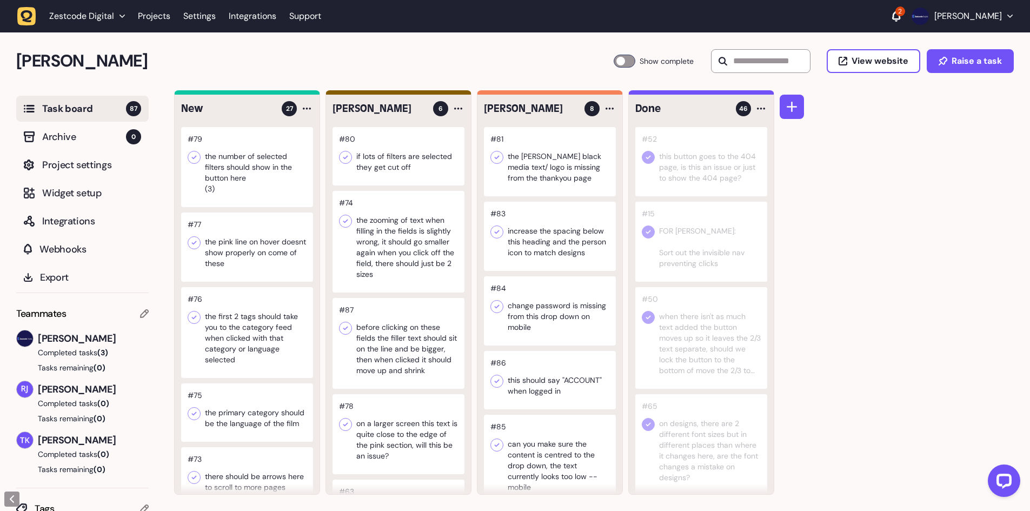
click at [250, 157] on div at bounding box center [247, 167] width 132 height 80
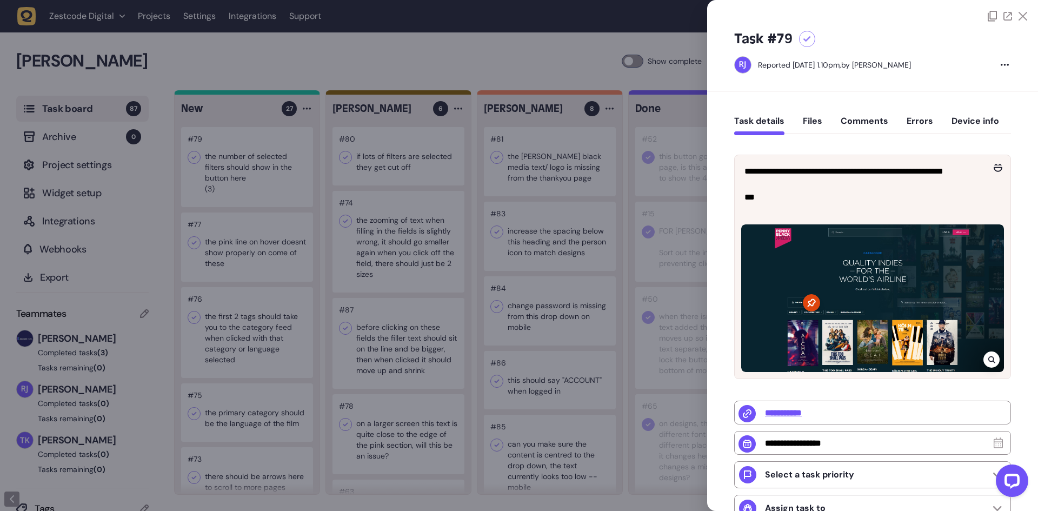
click at [245, 174] on div at bounding box center [519, 255] width 1038 height 511
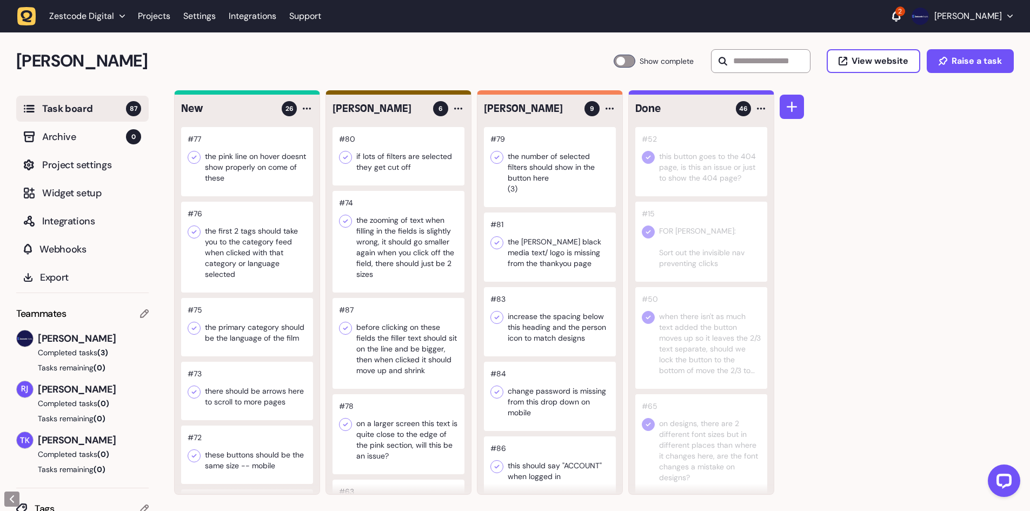
click at [263, 167] on div at bounding box center [247, 161] width 132 height 69
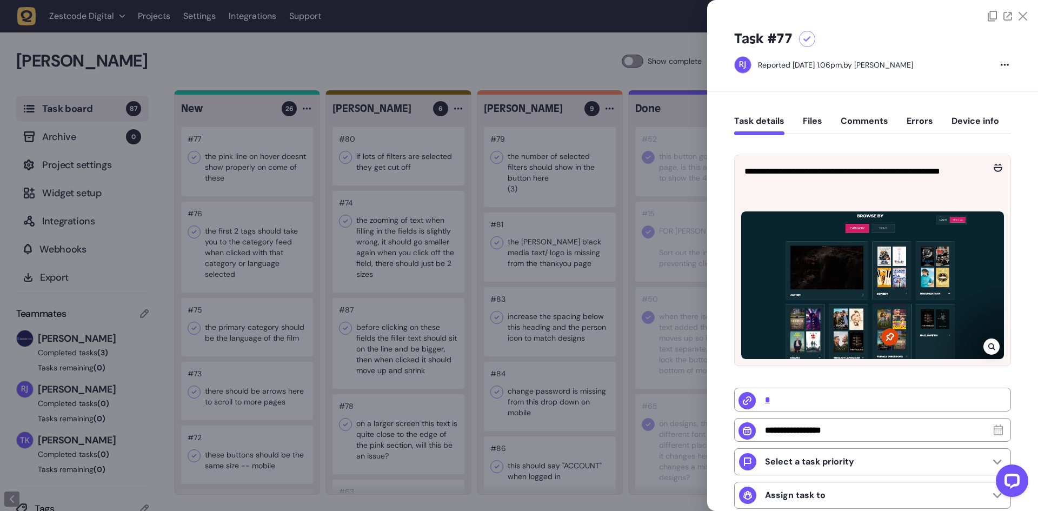
click at [992, 341] on div at bounding box center [991, 346] width 16 height 16
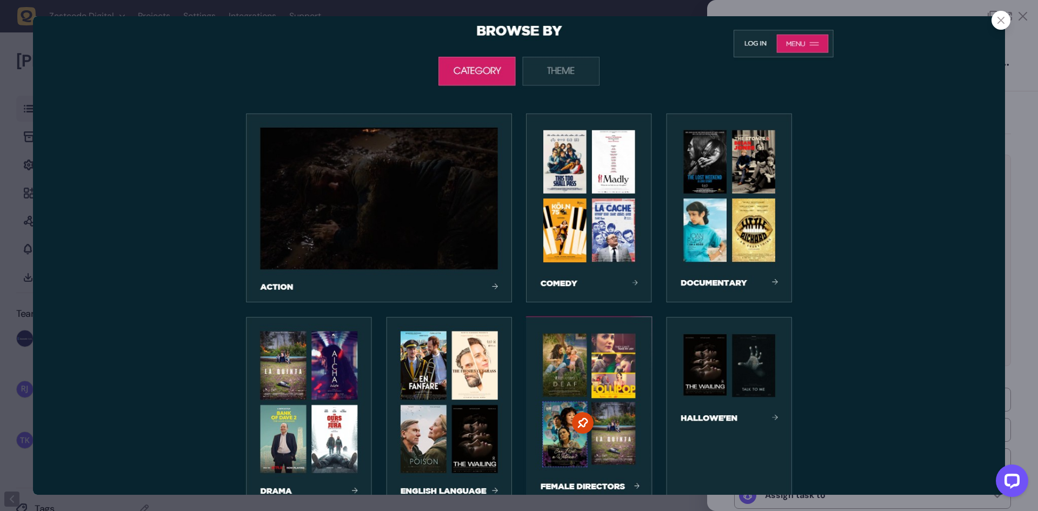
click at [1000, 22] on icon at bounding box center [1000, 20] width 7 height 7
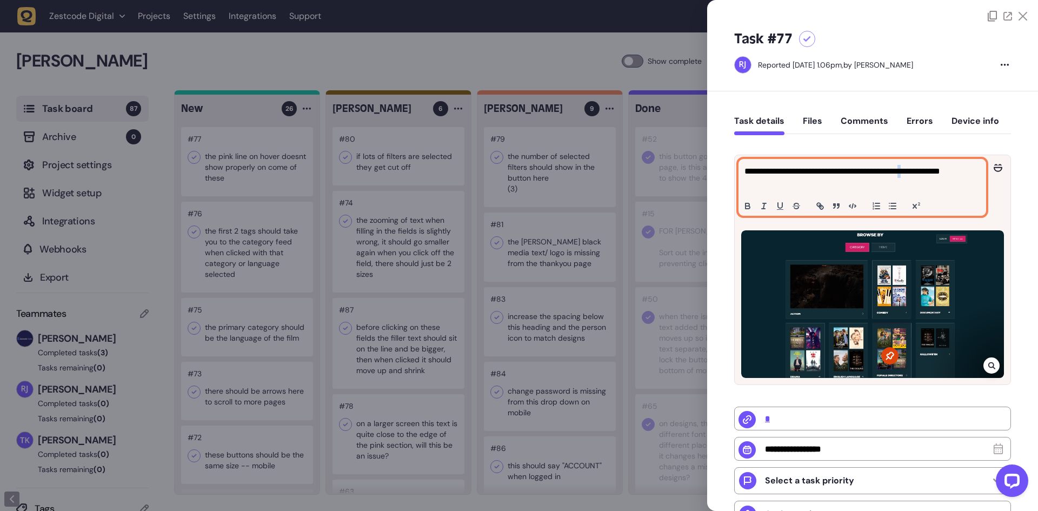
click at [938, 171] on p "**********" at bounding box center [860, 178] width 233 height 26
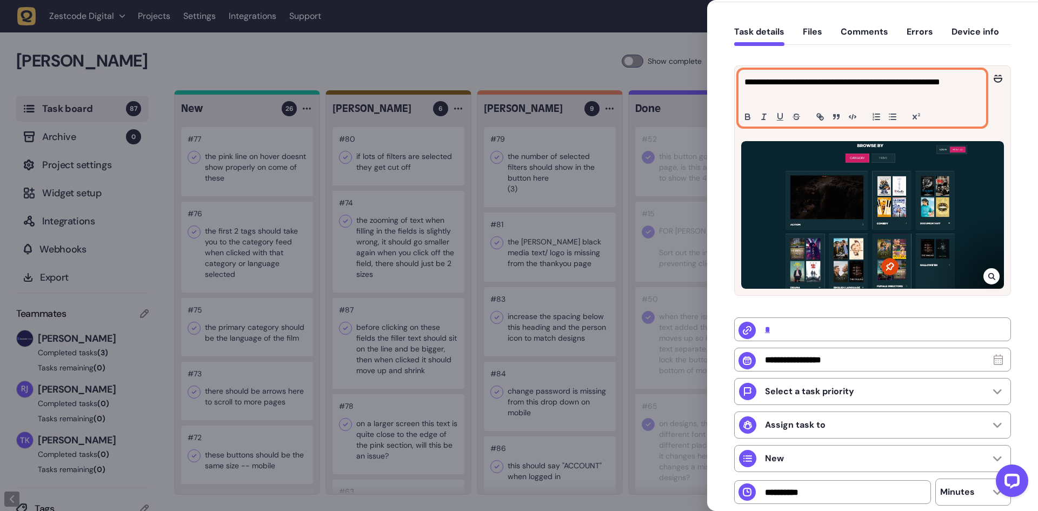
scroll to position [182, 0]
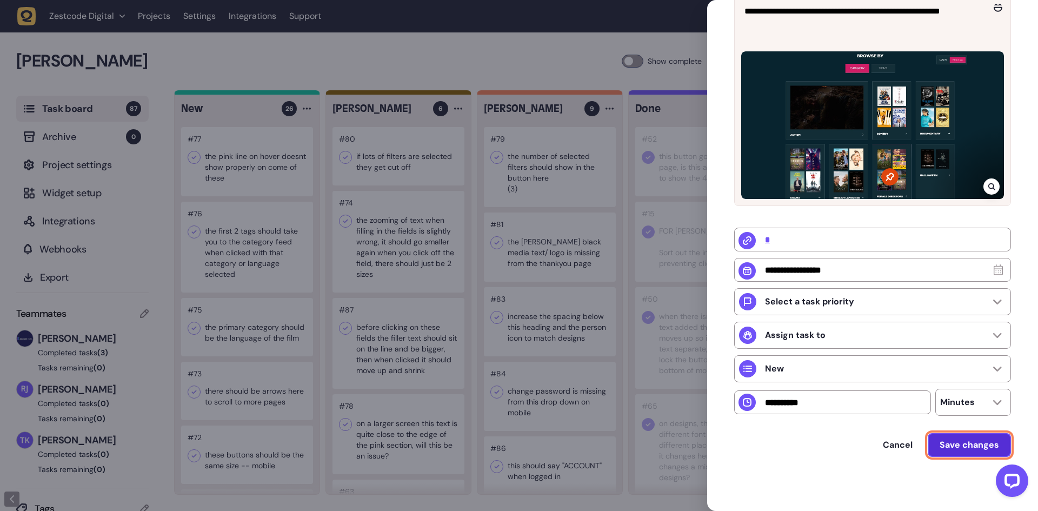
click at [951, 446] on span "Save changes" at bounding box center [968, 444] width 59 height 11
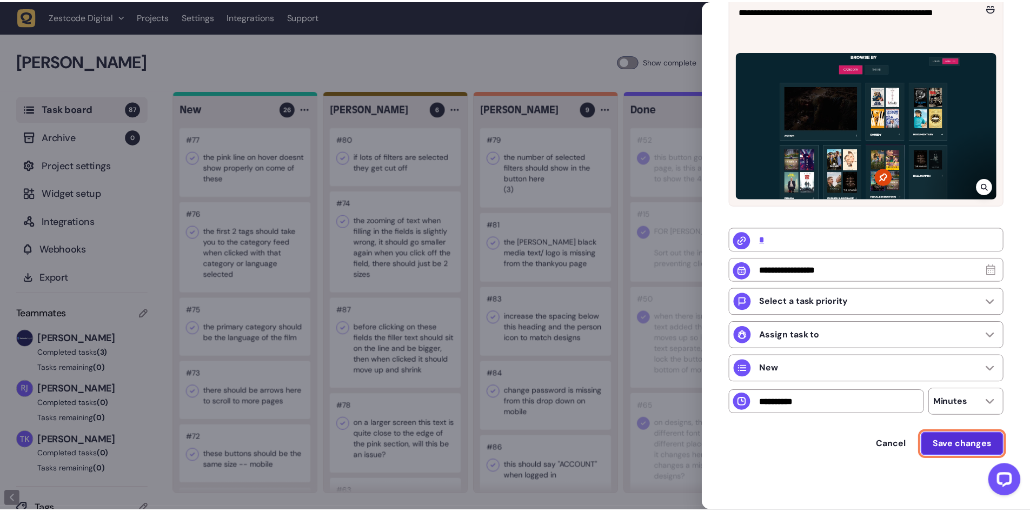
scroll to position [0, 0]
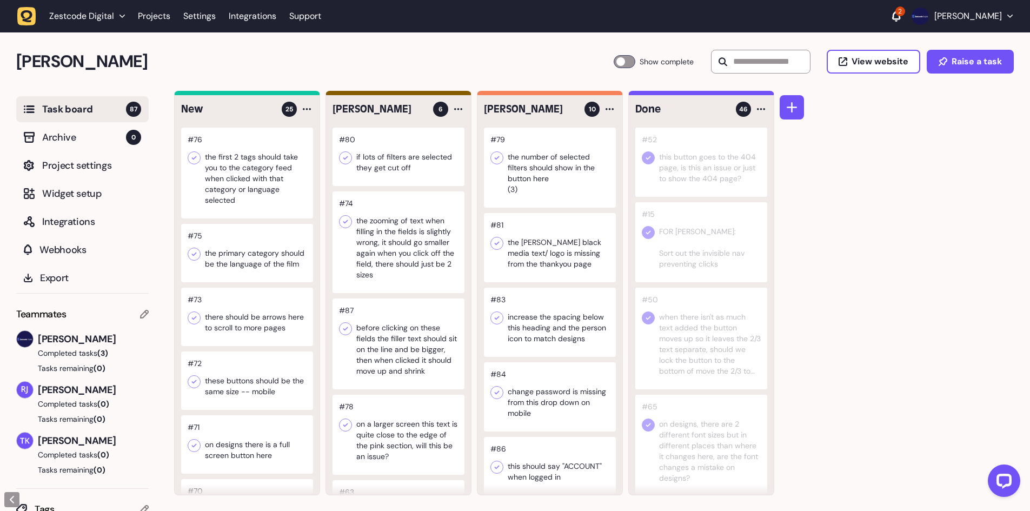
click at [282, 193] on div at bounding box center [247, 173] width 132 height 91
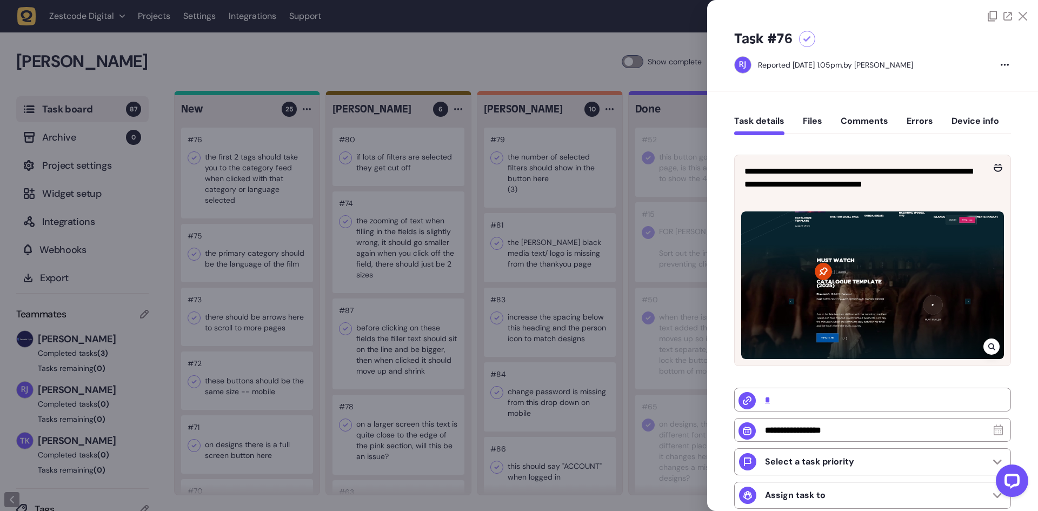
click at [991, 342] on icon at bounding box center [991, 346] width 7 height 9
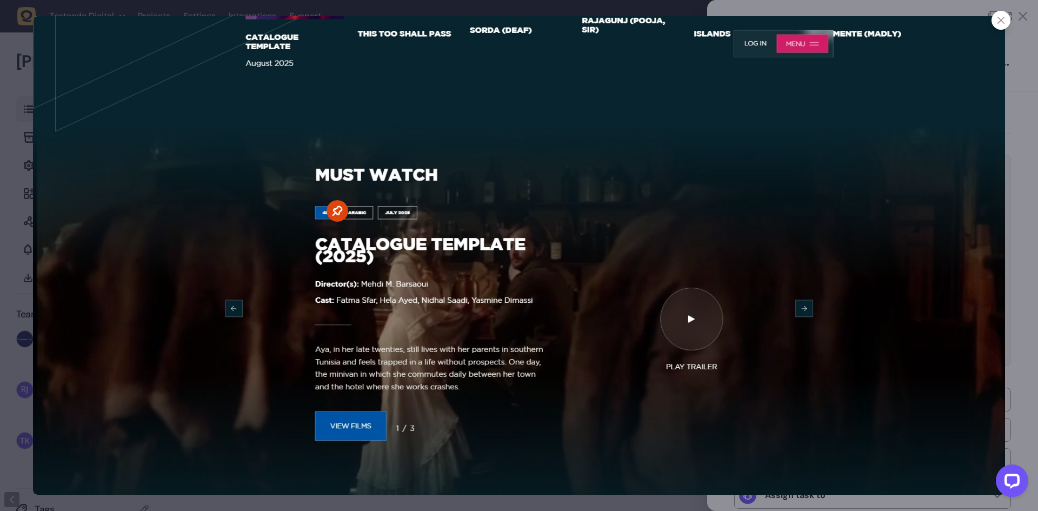
click at [1005, 23] on div at bounding box center [1000, 20] width 19 height 19
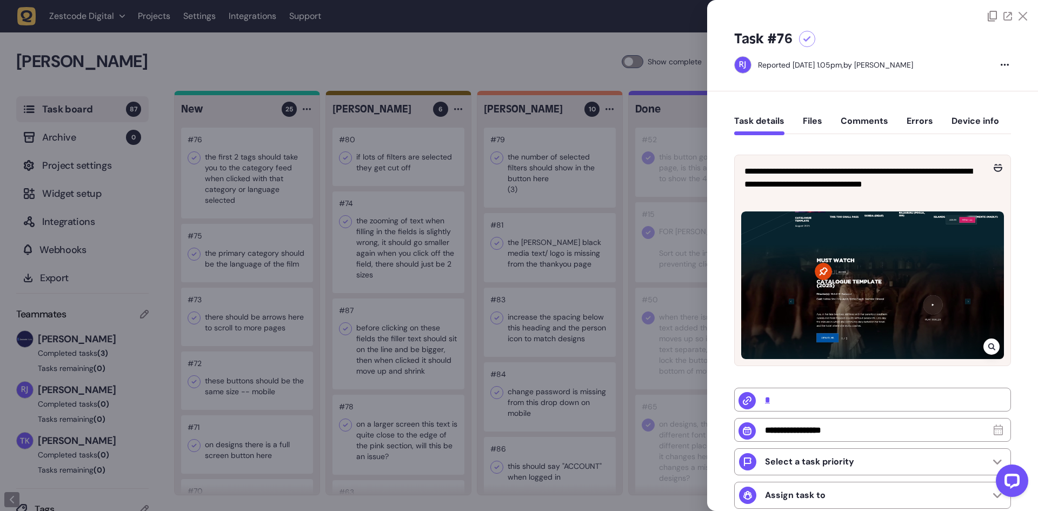
click at [988, 348] on icon at bounding box center [991, 346] width 7 height 9
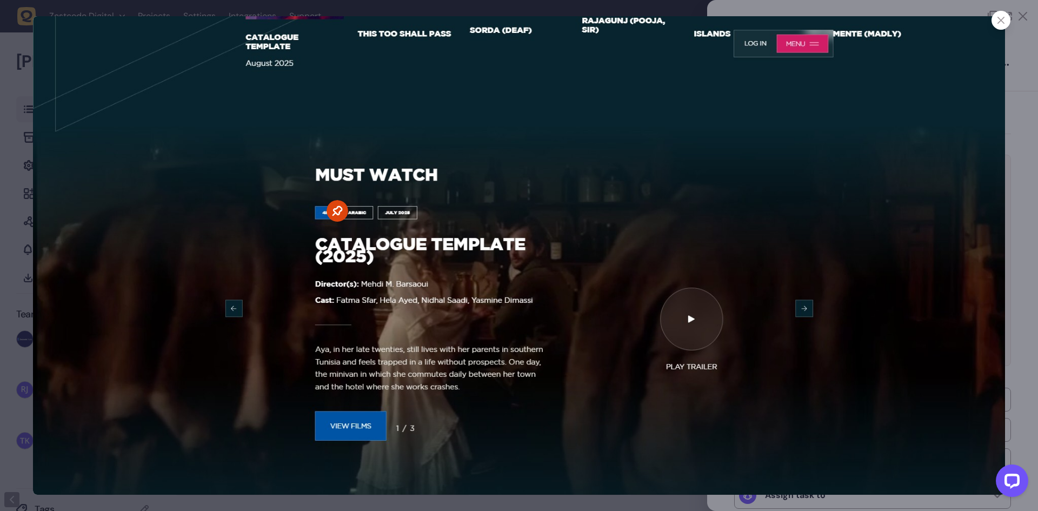
click at [999, 17] on icon at bounding box center [1000, 20] width 7 height 7
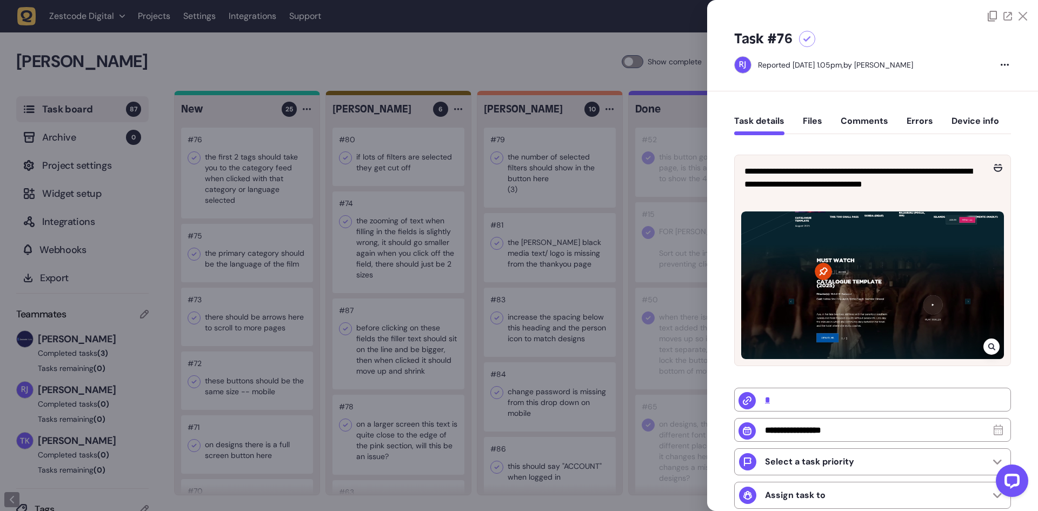
click at [645, 204] on div at bounding box center [519, 255] width 1038 height 511
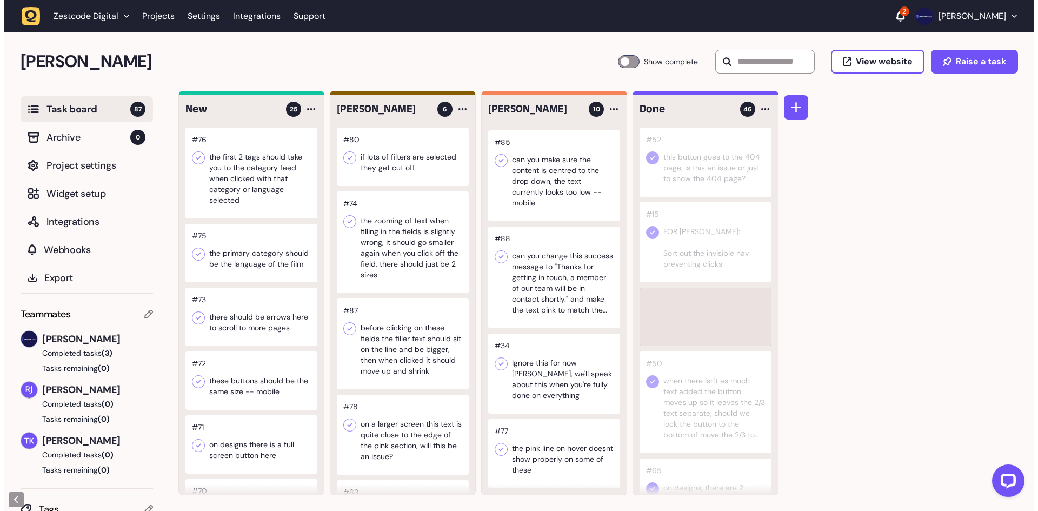
scroll to position [370, 0]
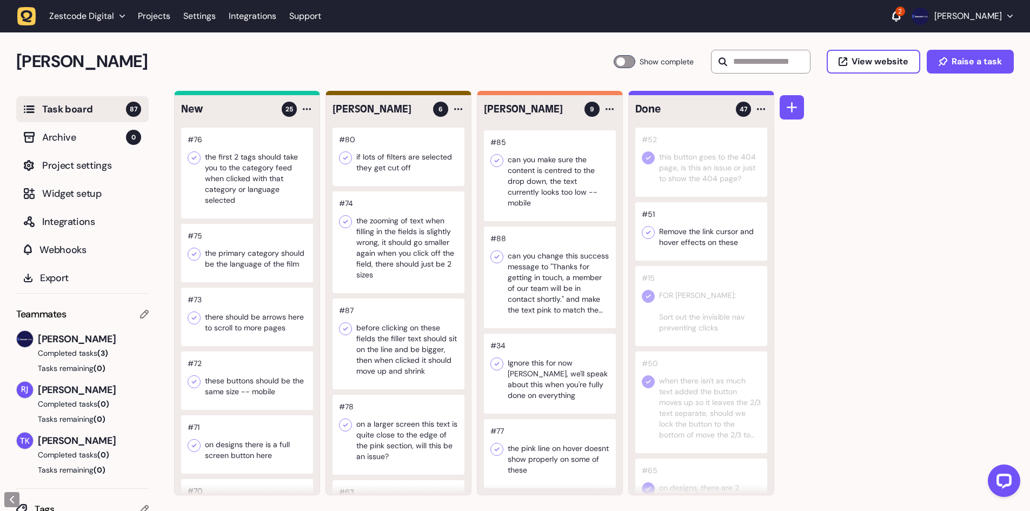
click at [645, 232] on icon at bounding box center [648, 232] width 11 height 11
click at [227, 178] on div at bounding box center [247, 173] width 132 height 91
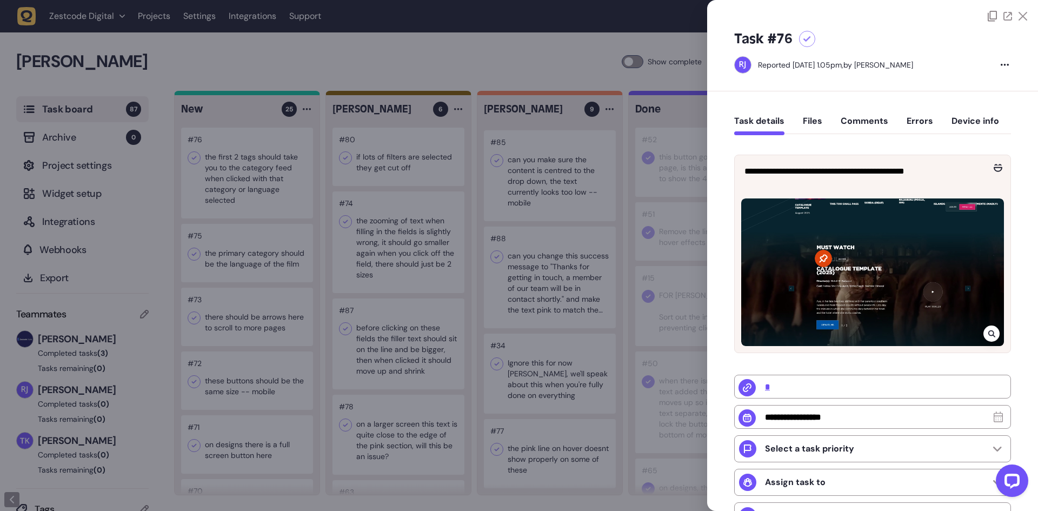
click at [218, 170] on div at bounding box center [519, 255] width 1038 height 511
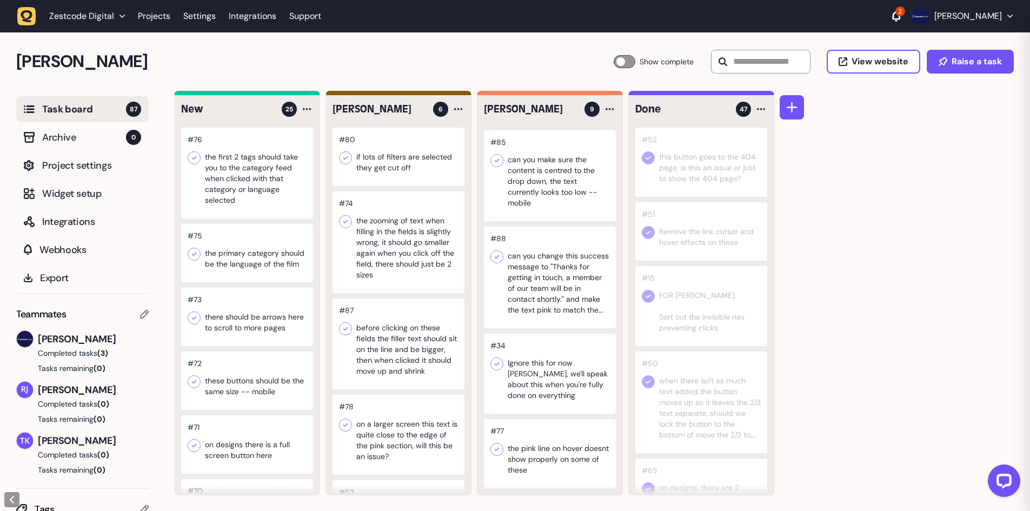
click at [245, 167] on div at bounding box center [247, 173] width 132 height 91
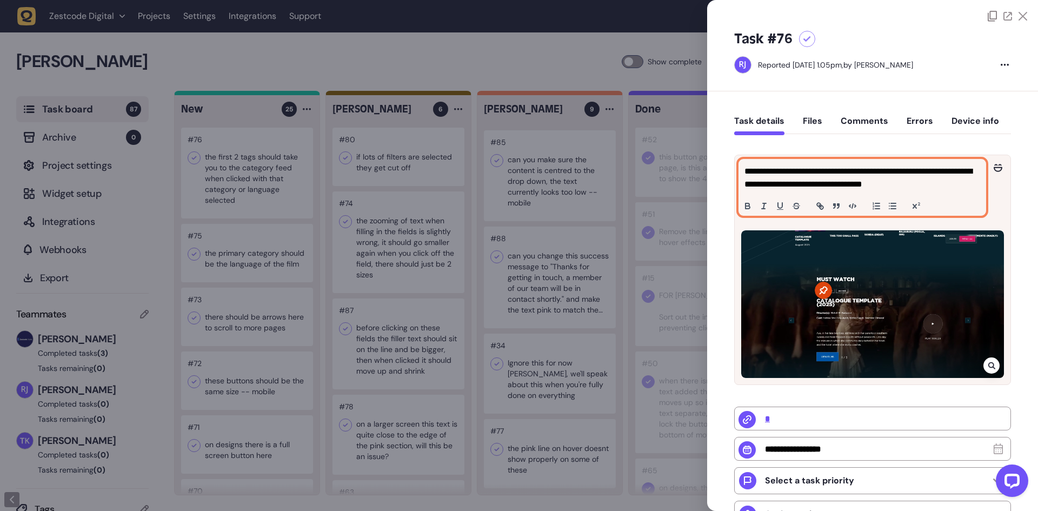
click at [903, 174] on p "**********" at bounding box center [860, 178] width 233 height 26
click at [935, 186] on p "**********" at bounding box center [860, 178] width 233 height 26
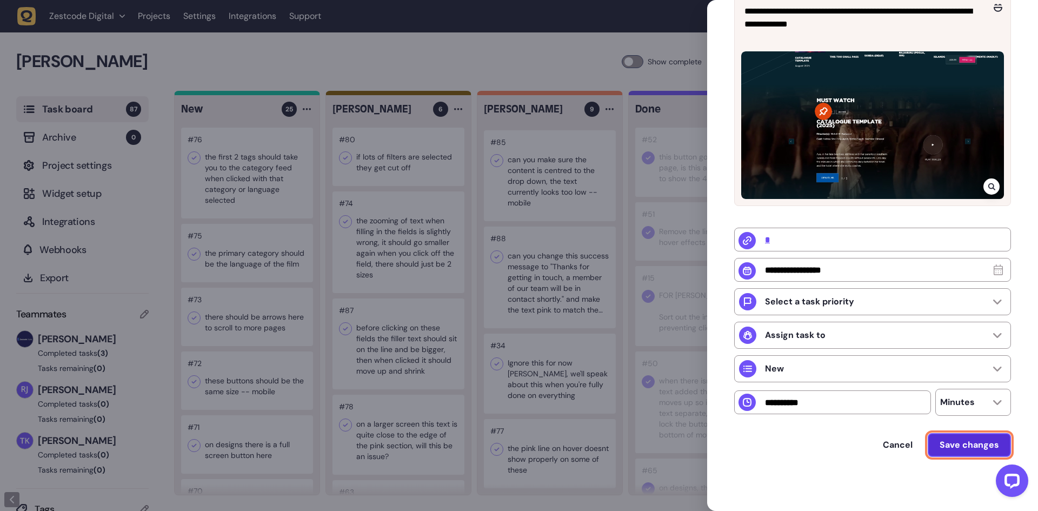
click at [949, 442] on span "Save changes" at bounding box center [968, 444] width 59 height 11
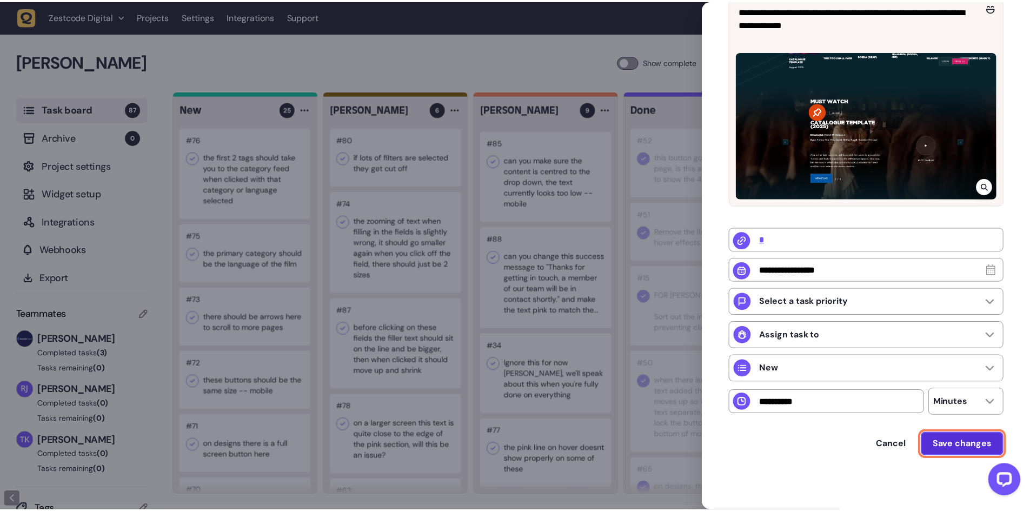
scroll to position [163, 0]
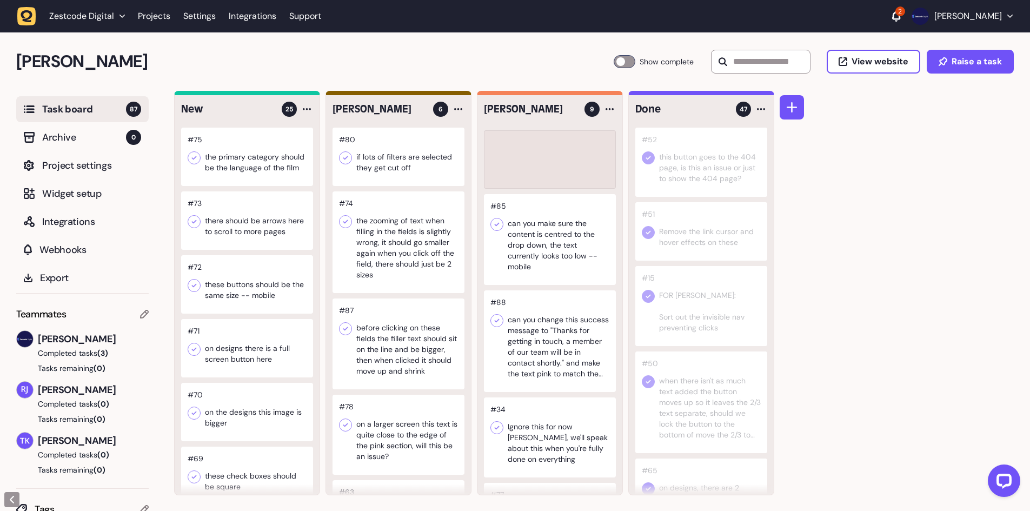
scroll to position [434, 0]
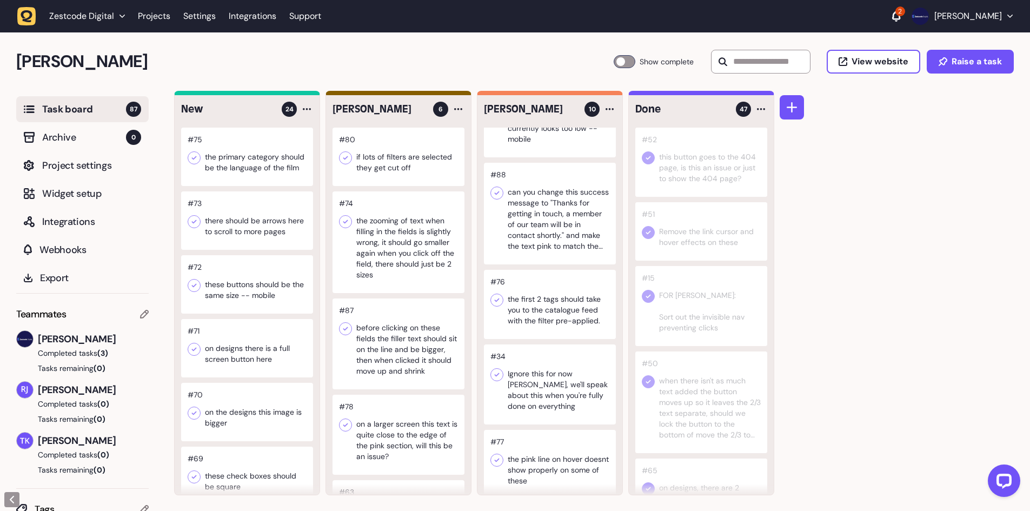
click at [265, 165] on div at bounding box center [247, 157] width 132 height 58
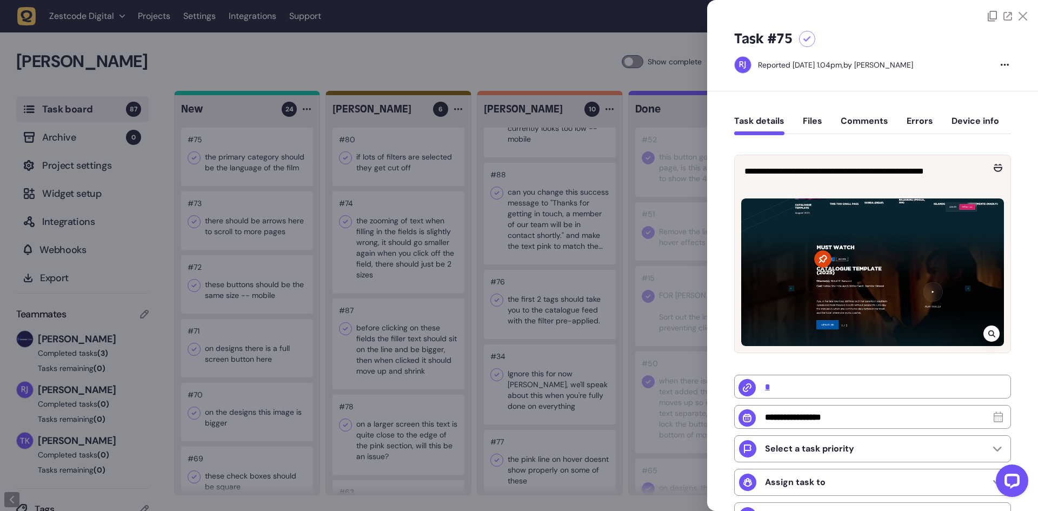
click at [261, 164] on div at bounding box center [519, 255] width 1038 height 511
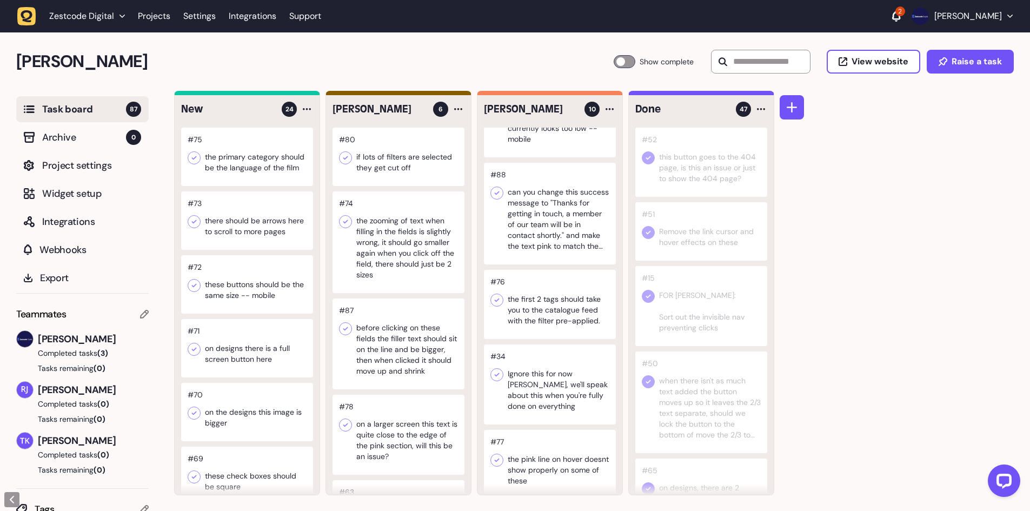
click at [241, 164] on div at bounding box center [247, 157] width 132 height 58
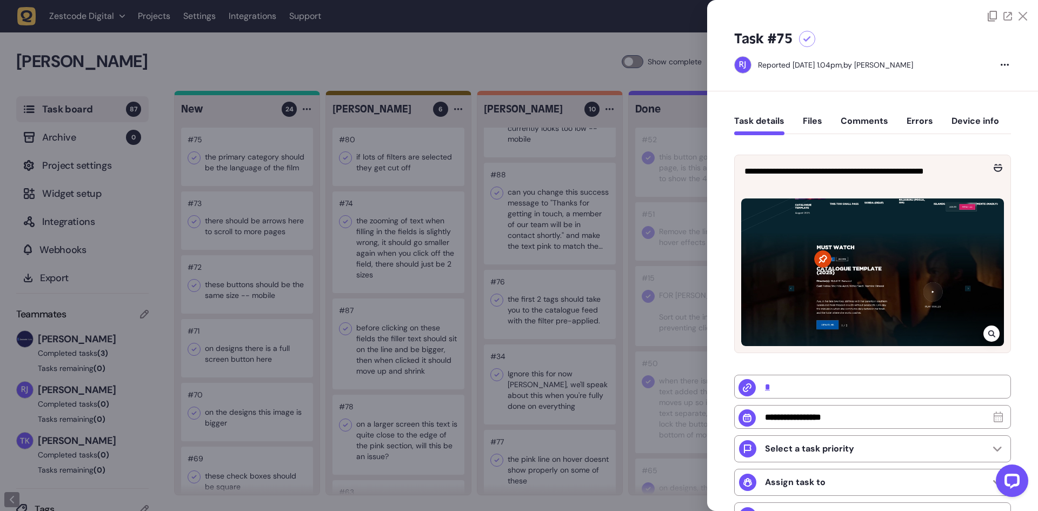
click at [241, 164] on div at bounding box center [519, 255] width 1038 height 511
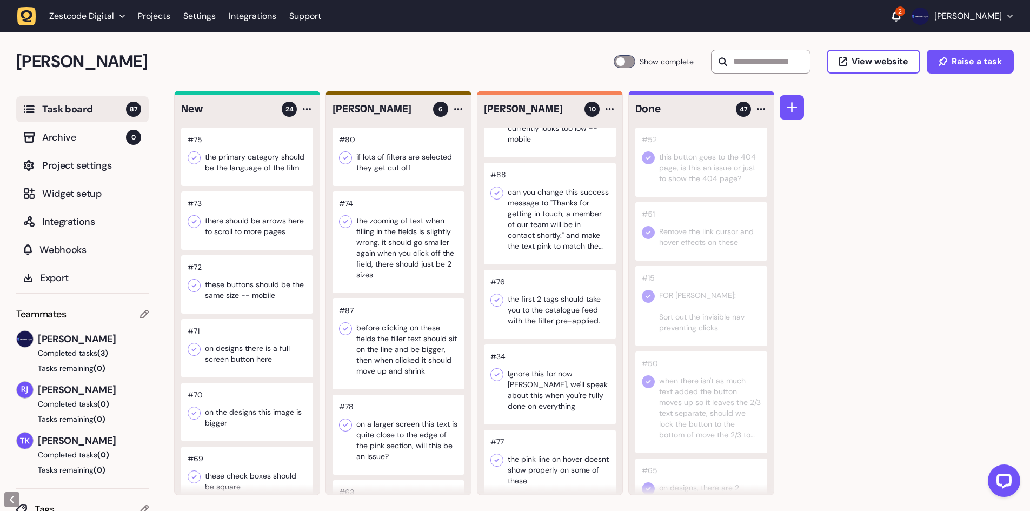
click at [229, 165] on div at bounding box center [247, 157] width 132 height 58
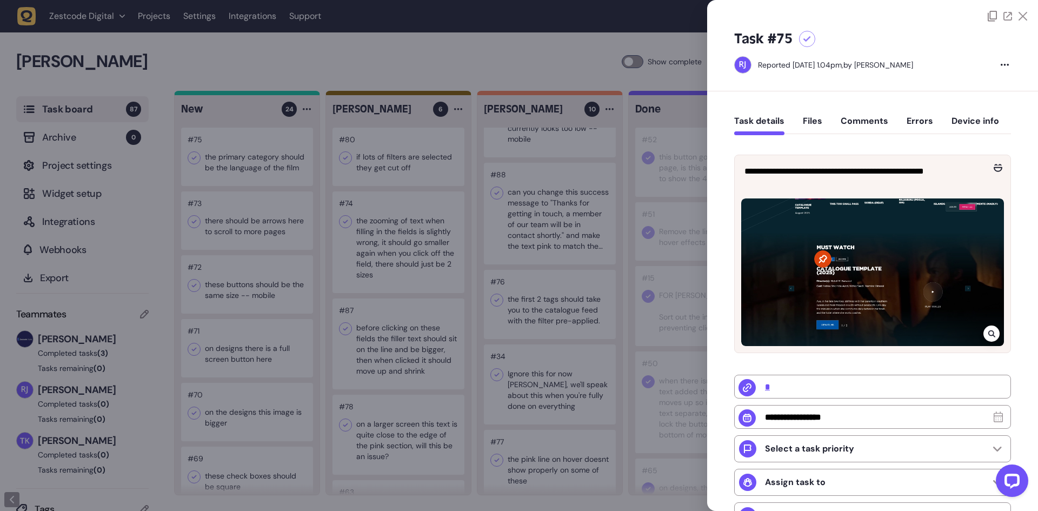
click at [229, 165] on div at bounding box center [519, 255] width 1038 height 511
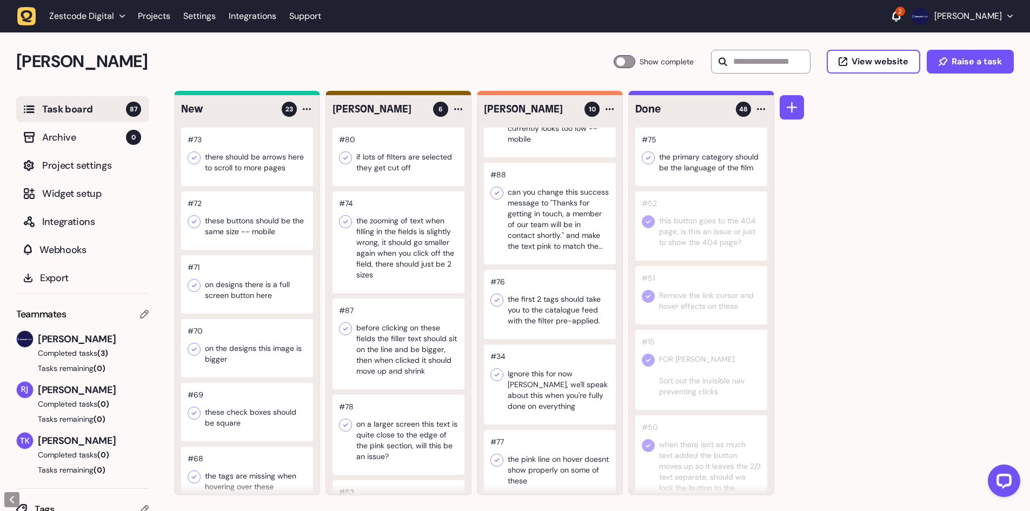
click at [647, 159] on icon at bounding box center [648, 158] width 5 height 4
click at [263, 160] on div at bounding box center [247, 157] width 132 height 58
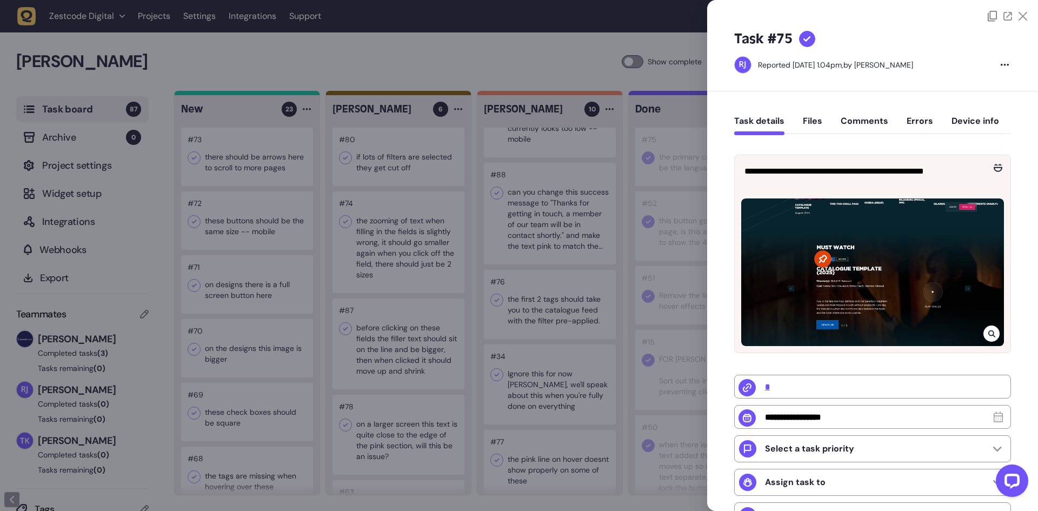
type input "**********"
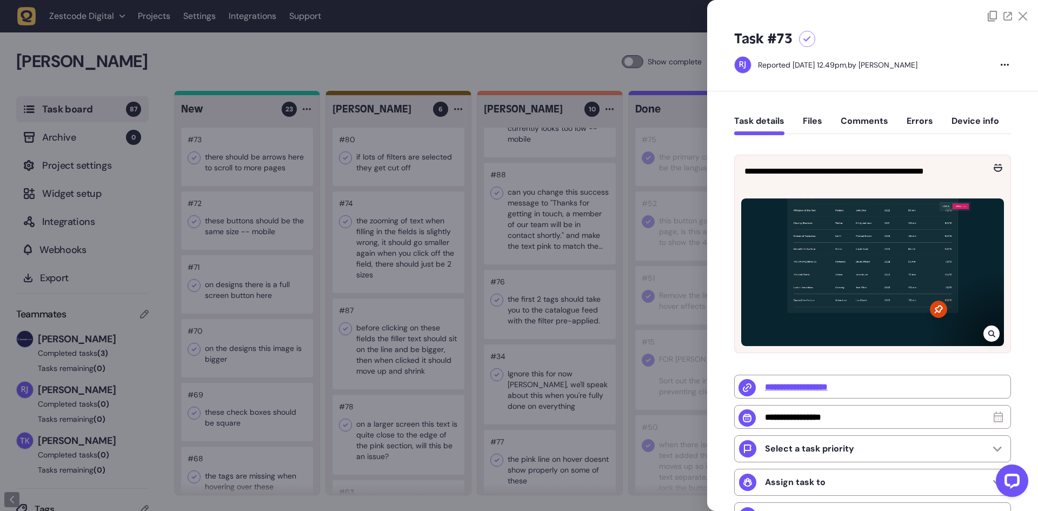
click at [328, 218] on div at bounding box center [519, 255] width 1038 height 511
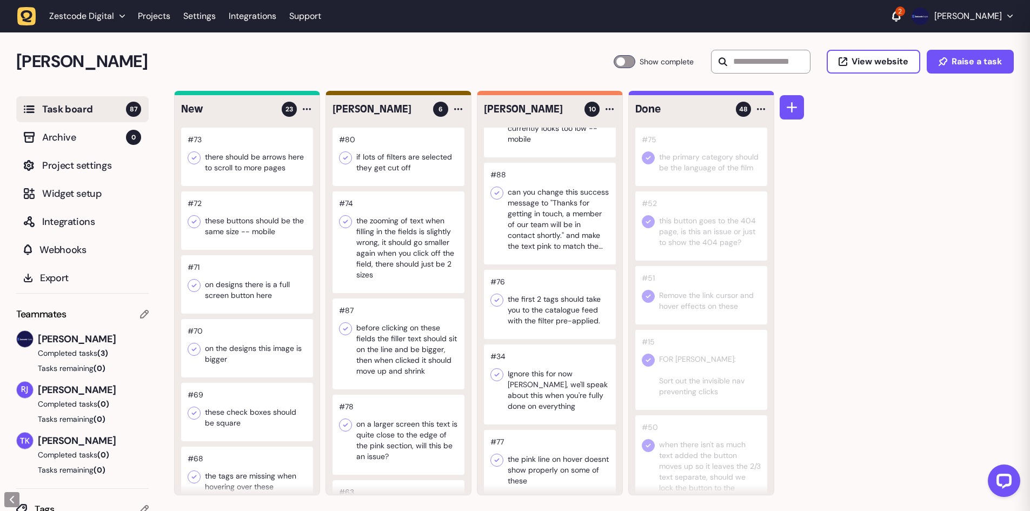
click at [249, 172] on div at bounding box center [247, 157] width 132 height 58
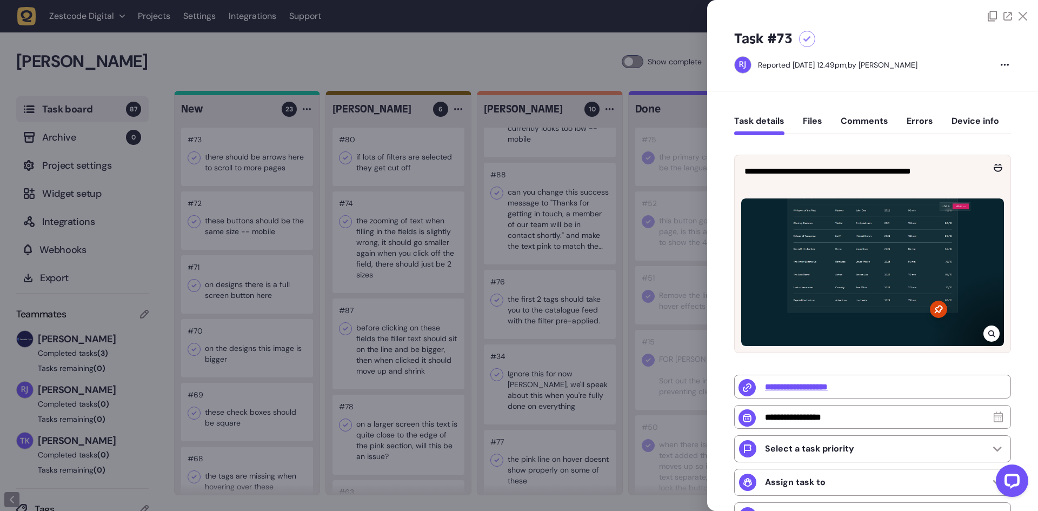
click at [249, 172] on div at bounding box center [519, 255] width 1038 height 511
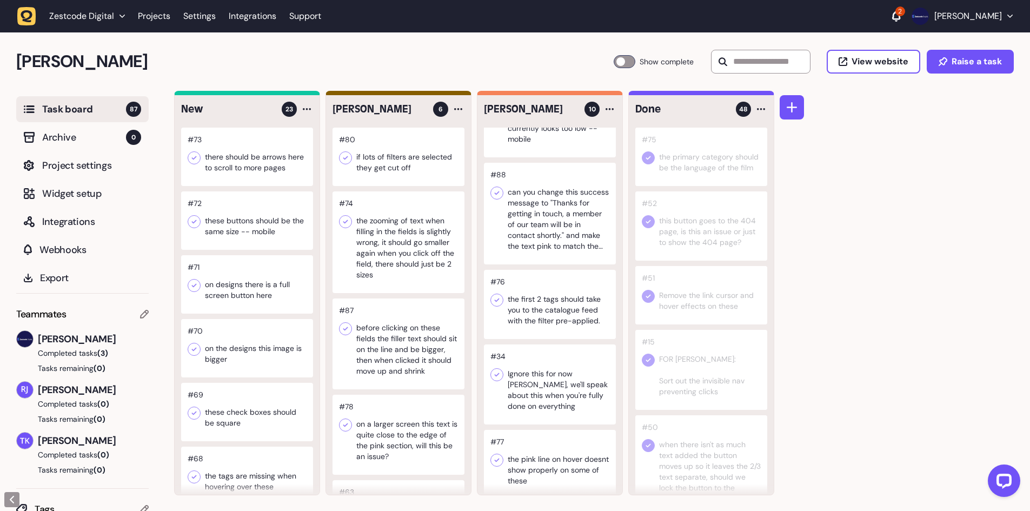
click at [199, 157] on div at bounding box center [194, 157] width 13 height 13
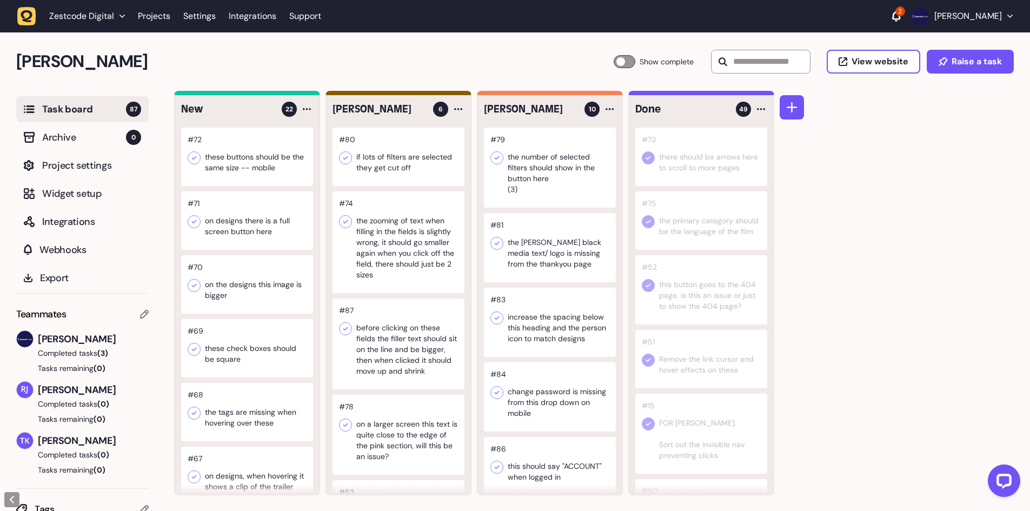
click at [226, 163] on div at bounding box center [247, 157] width 132 height 58
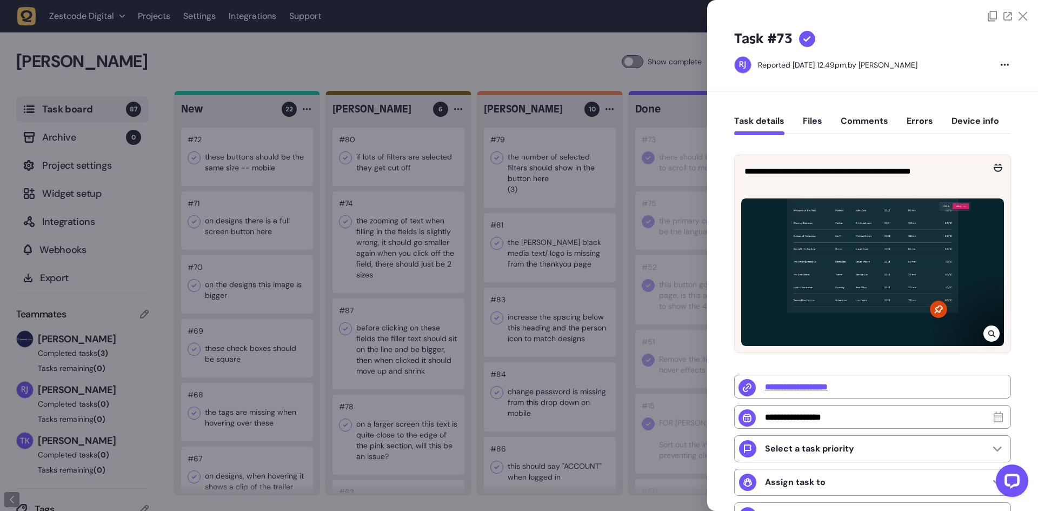
type input "**********"
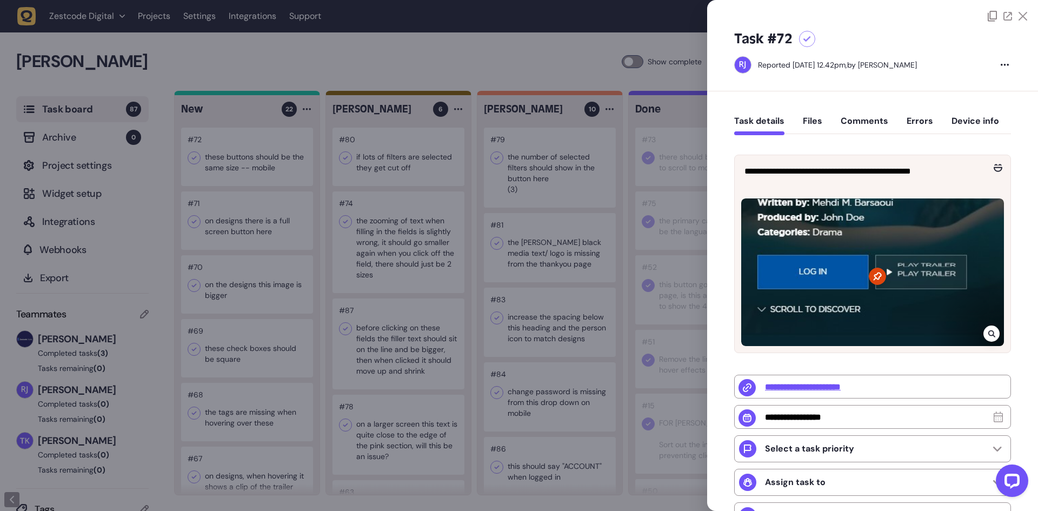
click at [987, 333] on icon at bounding box center [990, 333] width 7 height 7
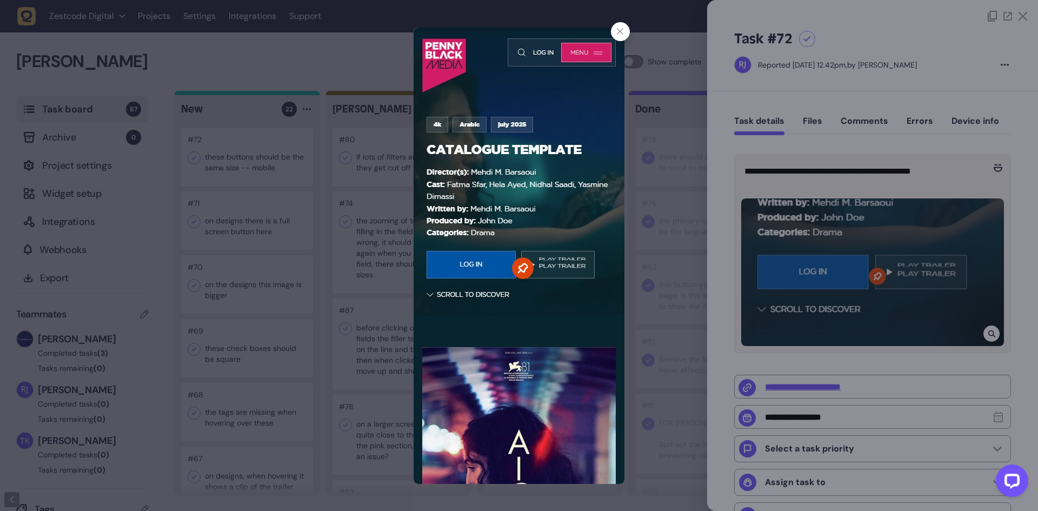
click at [844, 265] on div at bounding box center [519, 255] width 1038 height 511
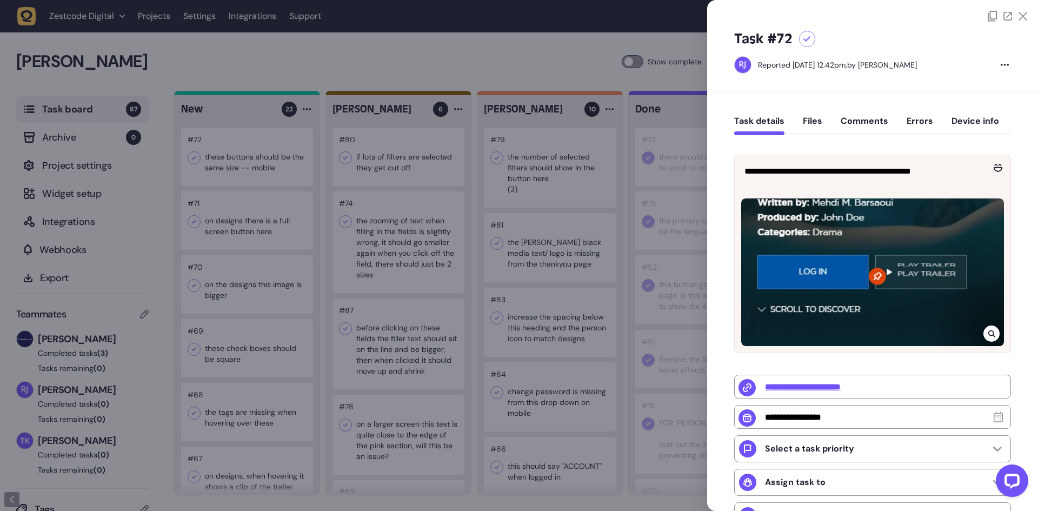
click at [422, 190] on div at bounding box center [519, 255] width 1038 height 511
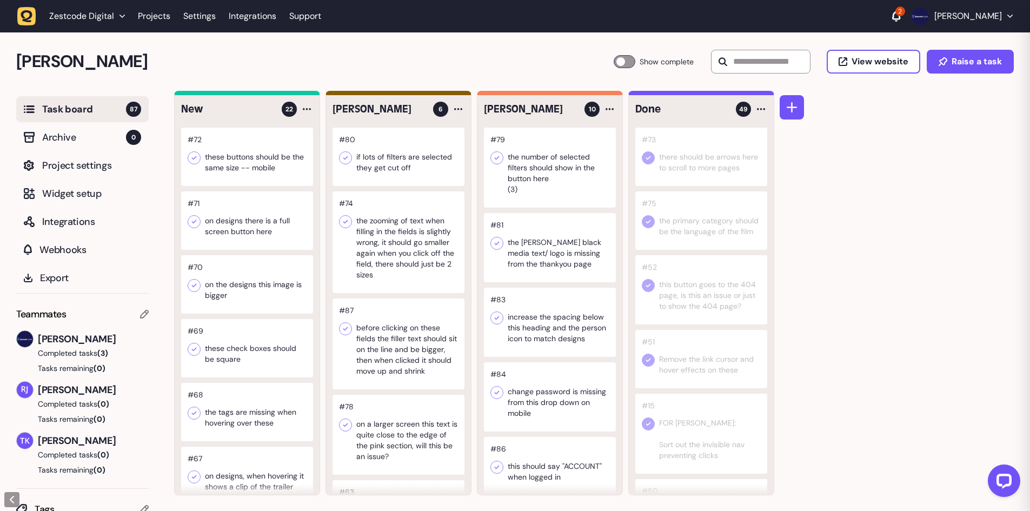
click at [228, 159] on div at bounding box center [247, 157] width 132 height 58
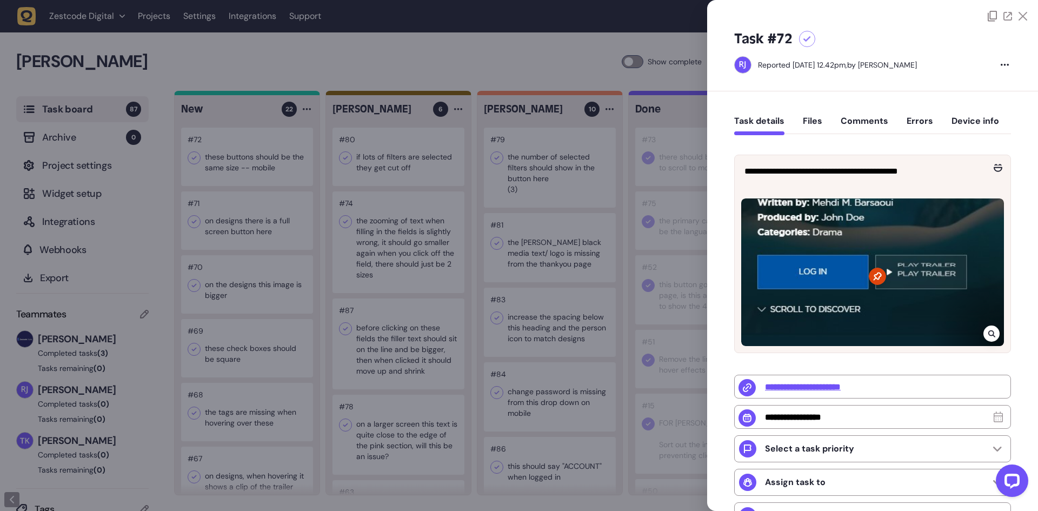
click at [522, 197] on div at bounding box center [519, 255] width 1038 height 511
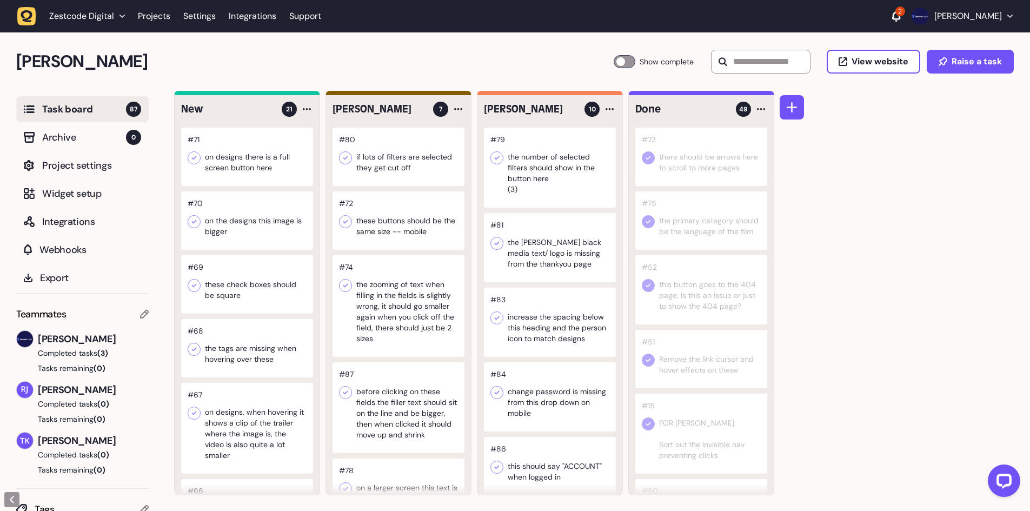
click at [249, 170] on div at bounding box center [247, 157] width 132 height 58
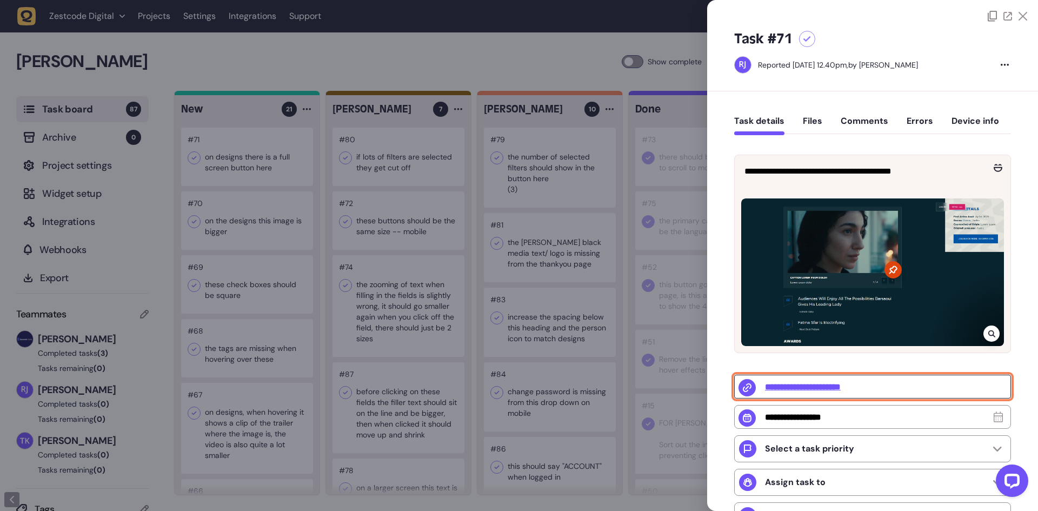
click at [814, 387] on input "**********" at bounding box center [872, 387] width 277 height 24
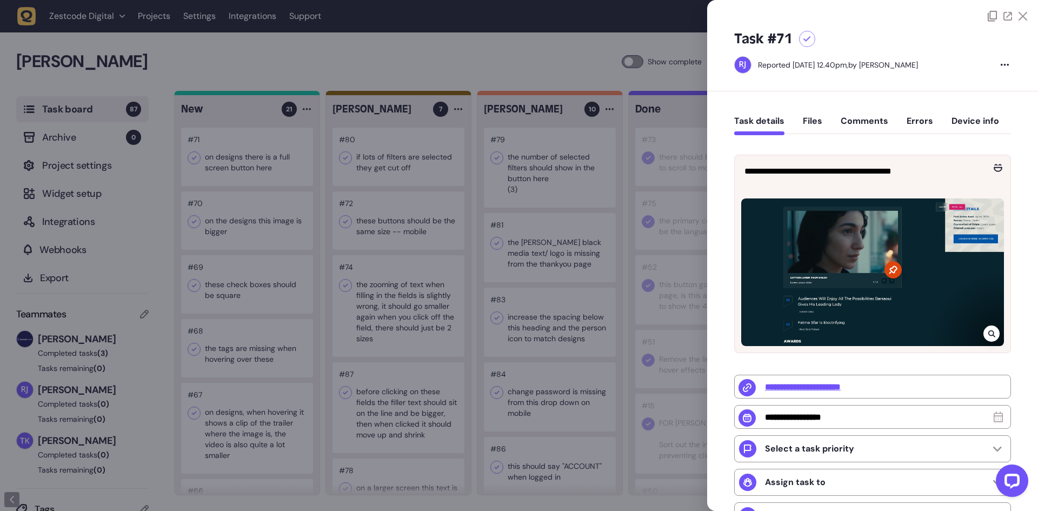
click at [807, 41] on icon at bounding box center [807, 39] width 8 height 6
click at [360, 219] on div at bounding box center [519, 255] width 1038 height 511
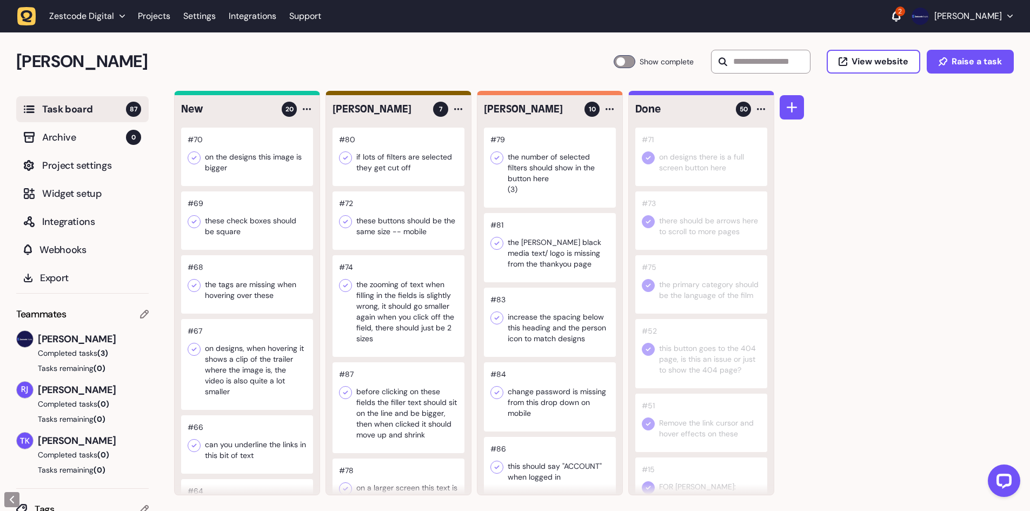
click at [273, 163] on div at bounding box center [247, 157] width 132 height 58
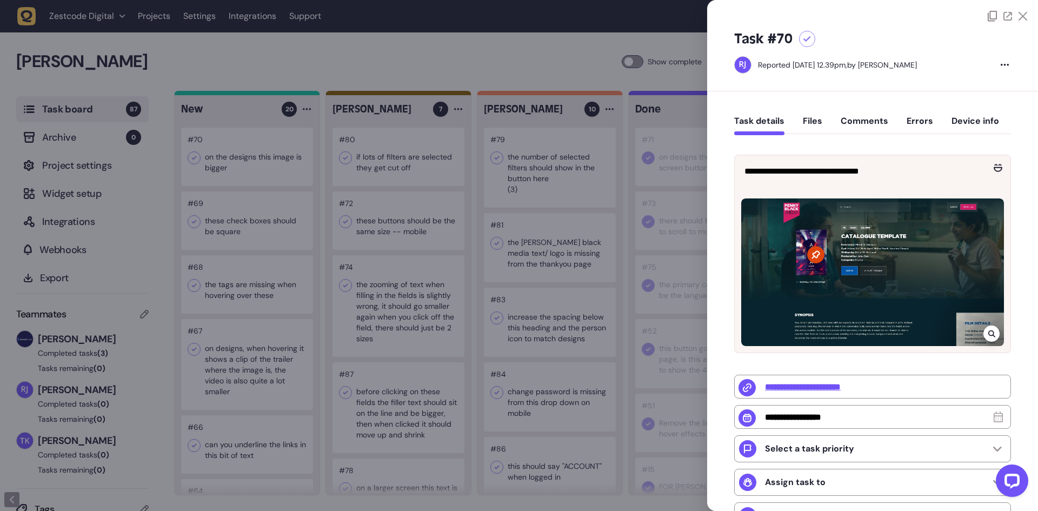
click at [990, 336] on icon at bounding box center [991, 333] width 7 height 9
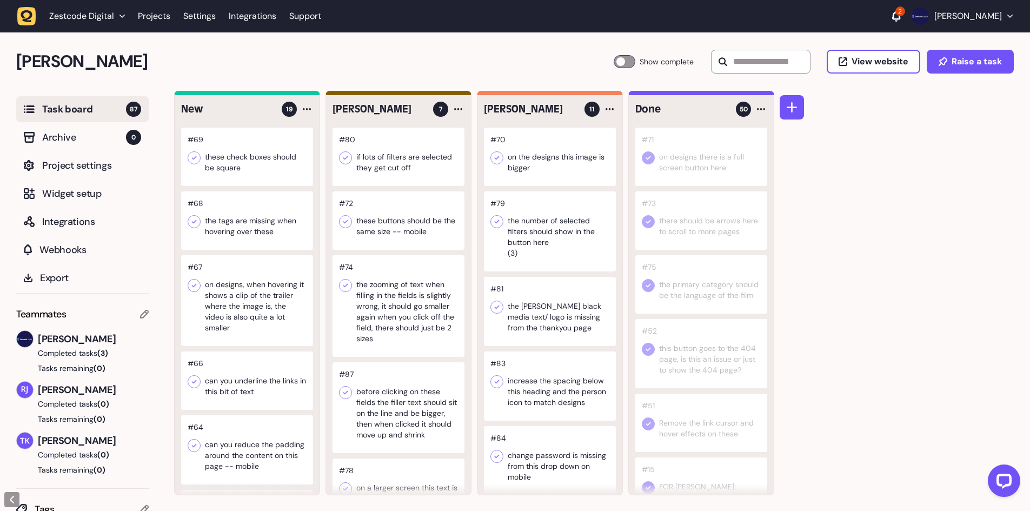
click at [278, 164] on div at bounding box center [247, 157] width 132 height 58
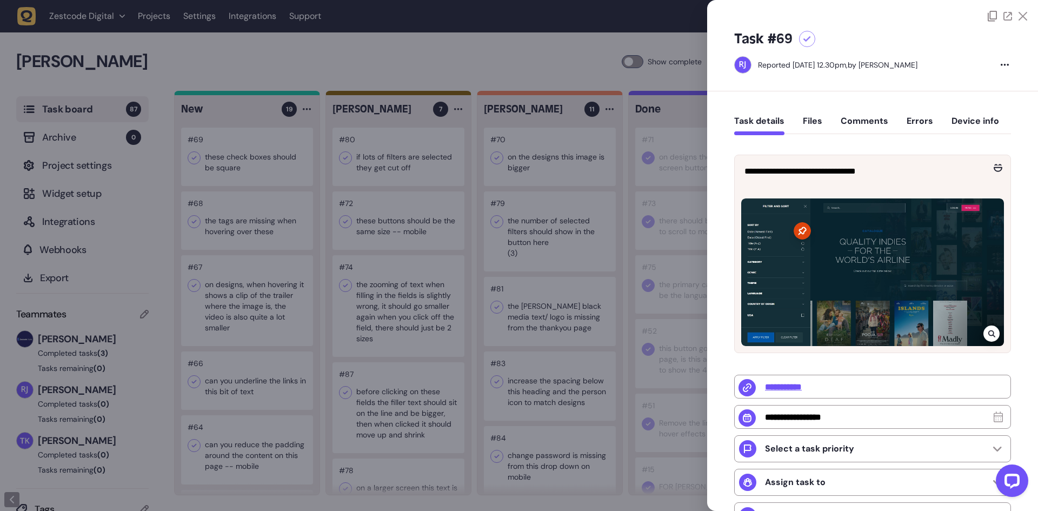
click at [271, 166] on div at bounding box center [519, 255] width 1038 height 511
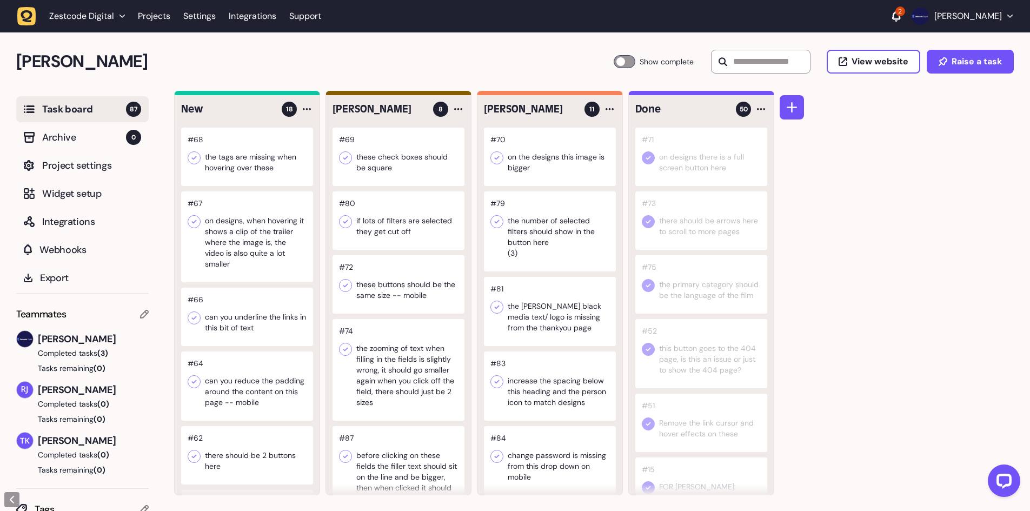
click at [263, 162] on div at bounding box center [247, 157] width 132 height 58
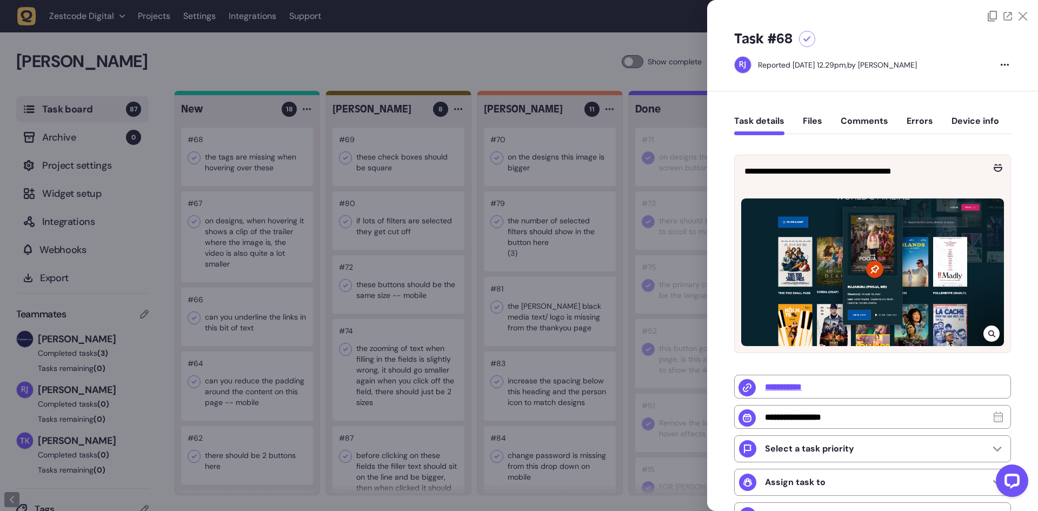
click at [260, 162] on div at bounding box center [519, 255] width 1038 height 511
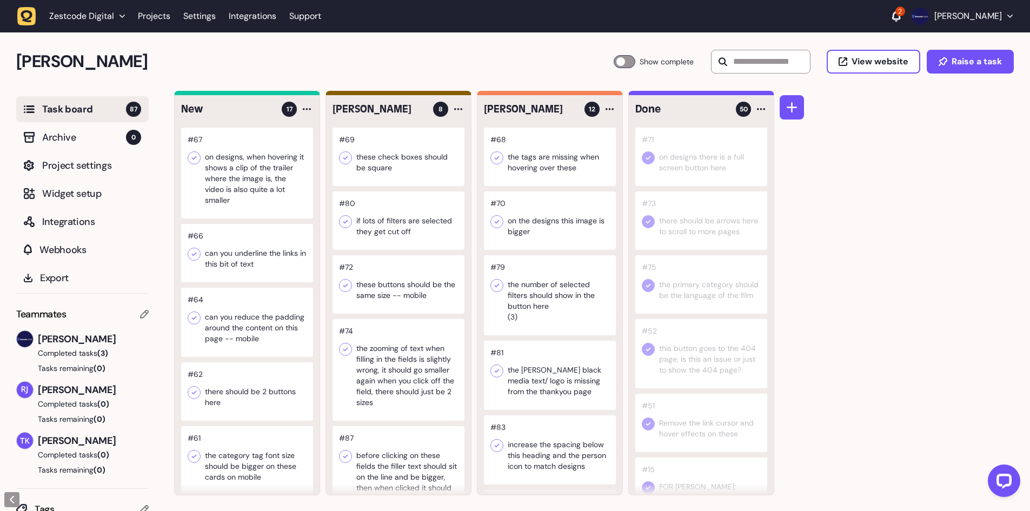
click at [262, 173] on div at bounding box center [247, 173] width 132 height 91
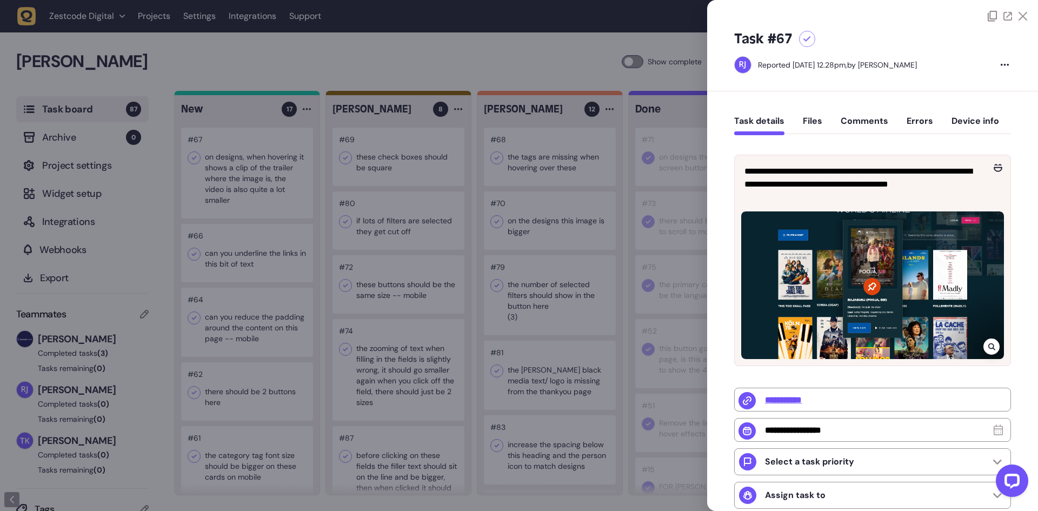
click at [262, 173] on div at bounding box center [519, 255] width 1038 height 511
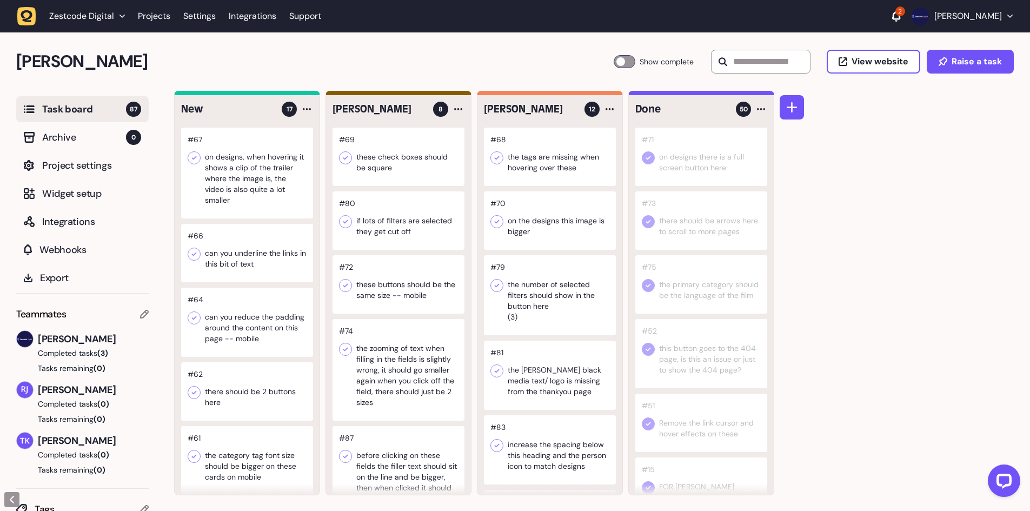
click at [234, 171] on div at bounding box center [247, 173] width 132 height 91
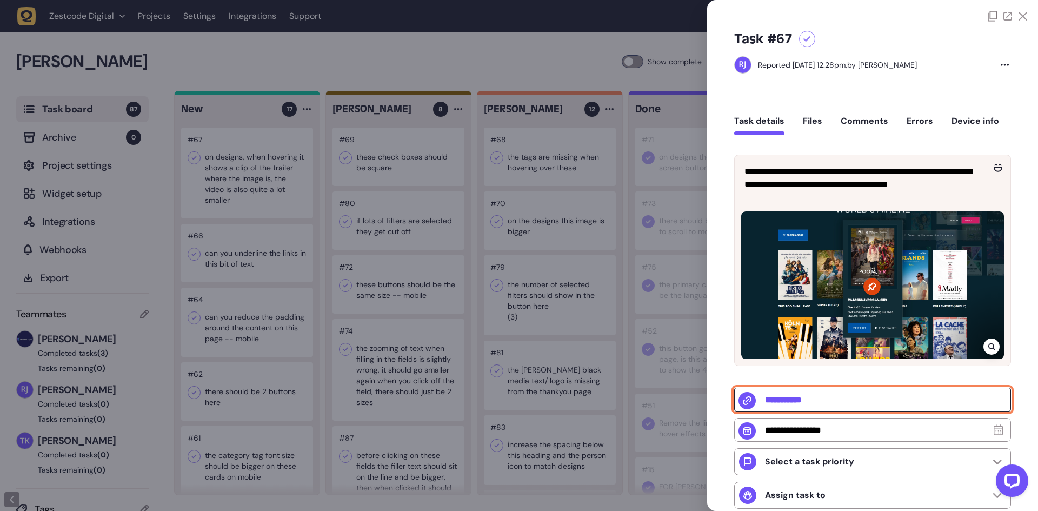
click at [809, 399] on input "**********" at bounding box center [872, 400] width 277 height 24
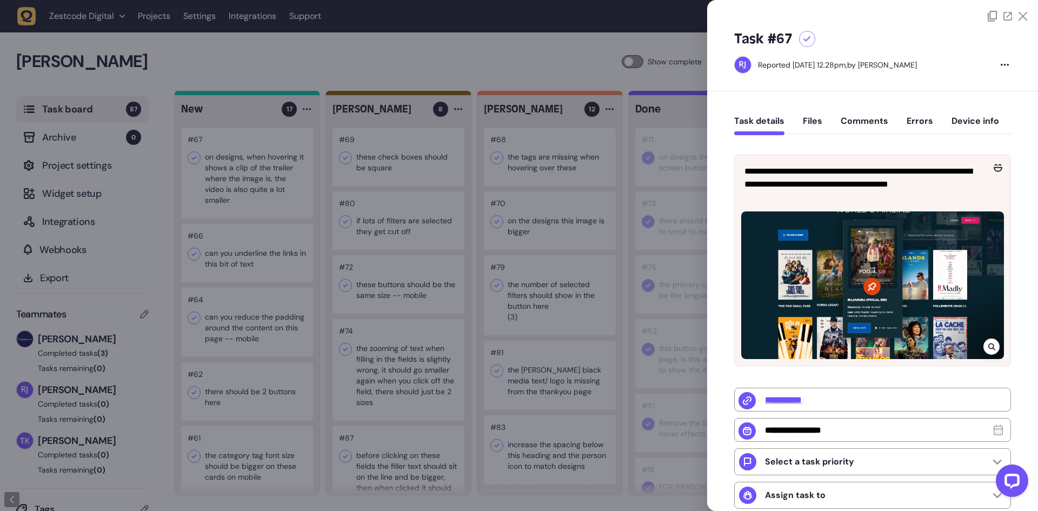
click at [593, 218] on div at bounding box center [519, 255] width 1038 height 511
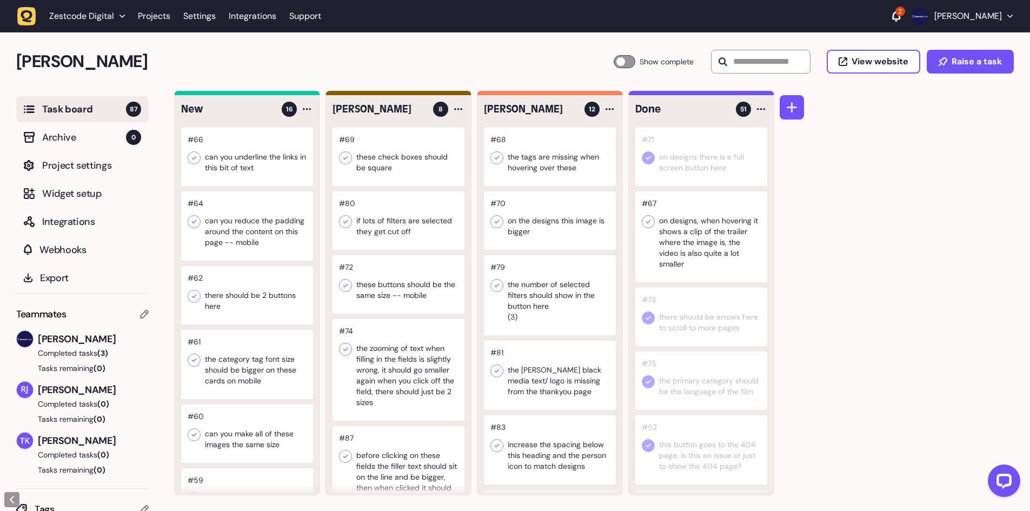
click at [652, 223] on icon at bounding box center [648, 221] width 11 height 11
click at [242, 155] on div at bounding box center [247, 157] width 132 height 58
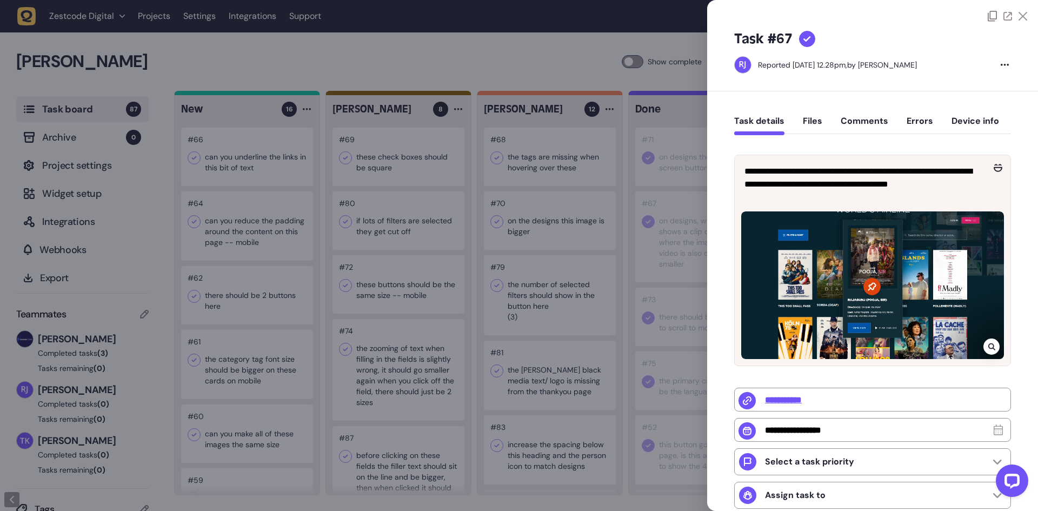
type input "*********"
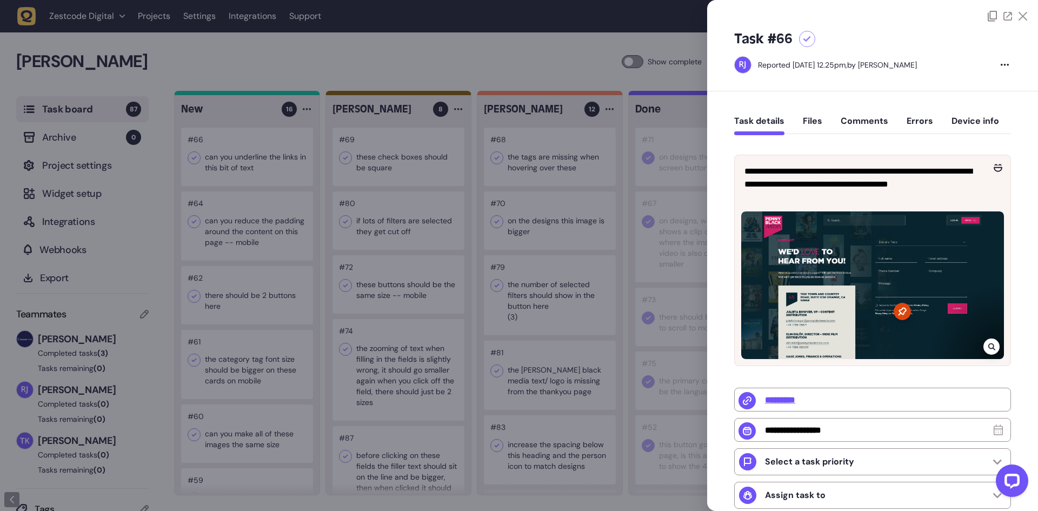
click at [199, 124] on div at bounding box center [519, 255] width 1038 height 511
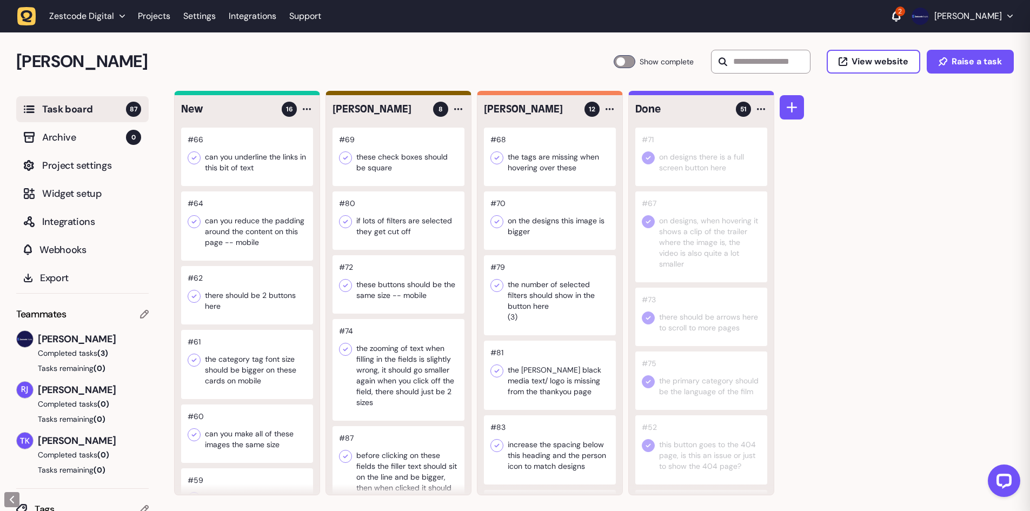
click at [241, 158] on div at bounding box center [247, 157] width 132 height 58
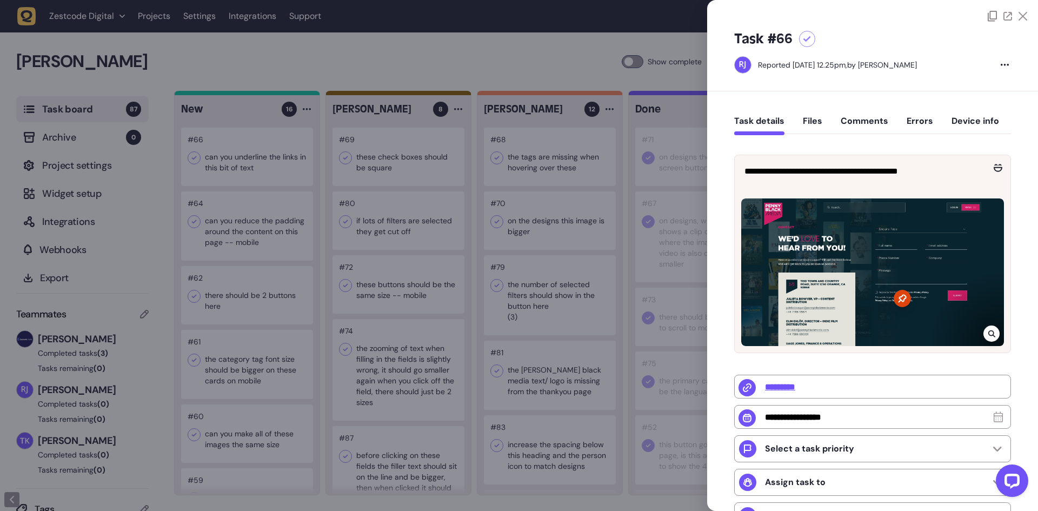
click at [480, 229] on div at bounding box center [519, 255] width 1038 height 511
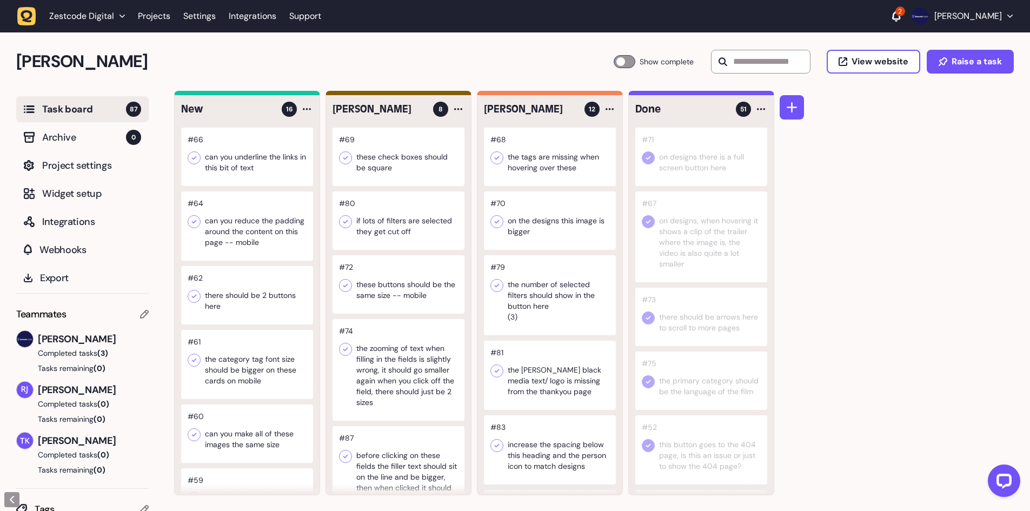
click at [253, 162] on div at bounding box center [247, 157] width 132 height 58
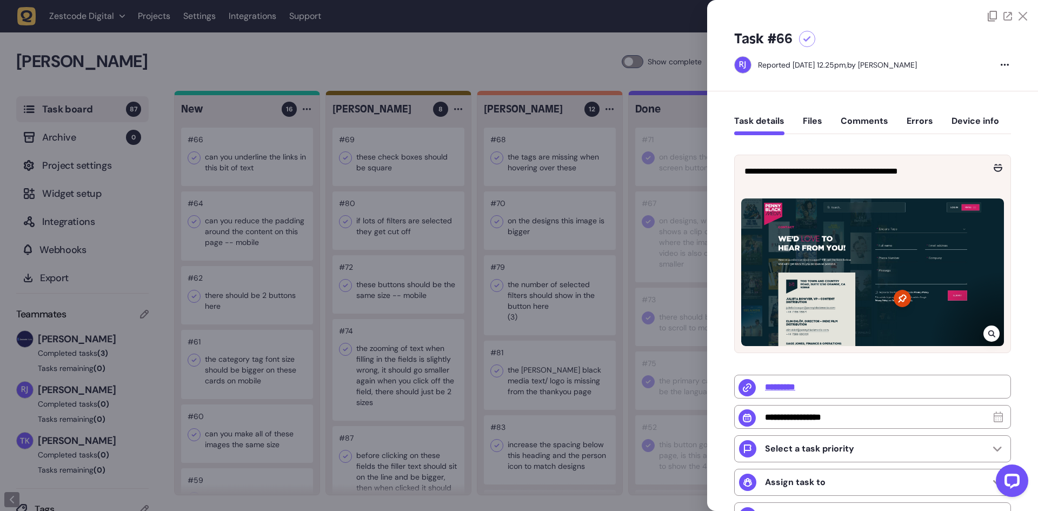
click at [994, 336] on div at bounding box center [991, 333] width 16 height 16
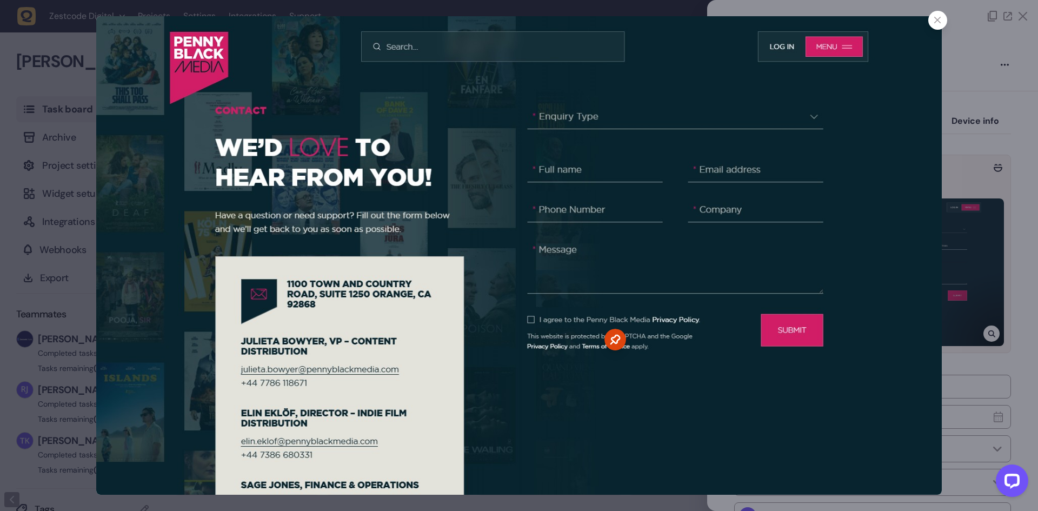
click at [1012, 212] on div at bounding box center [519, 255] width 1038 height 511
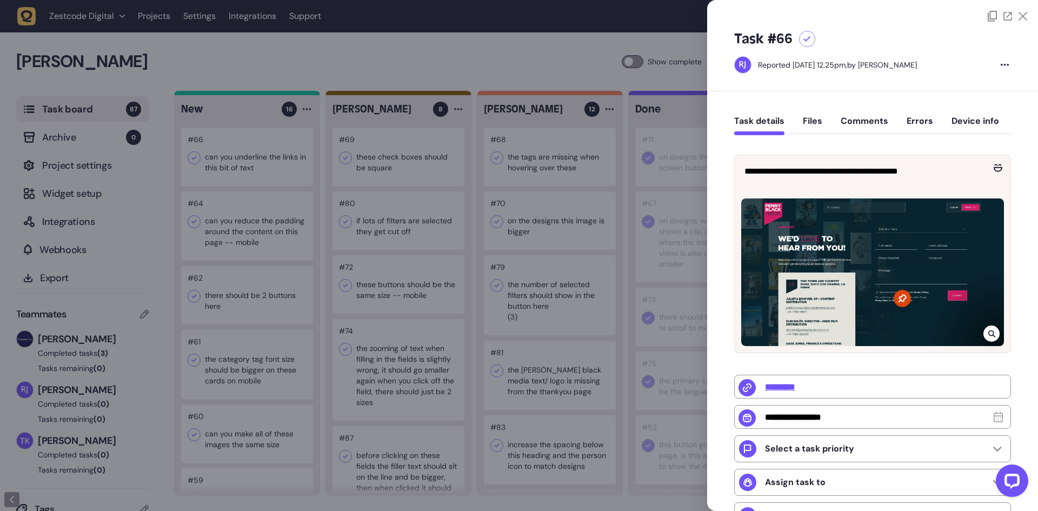
click at [993, 335] on div at bounding box center [991, 333] width 16 height 16
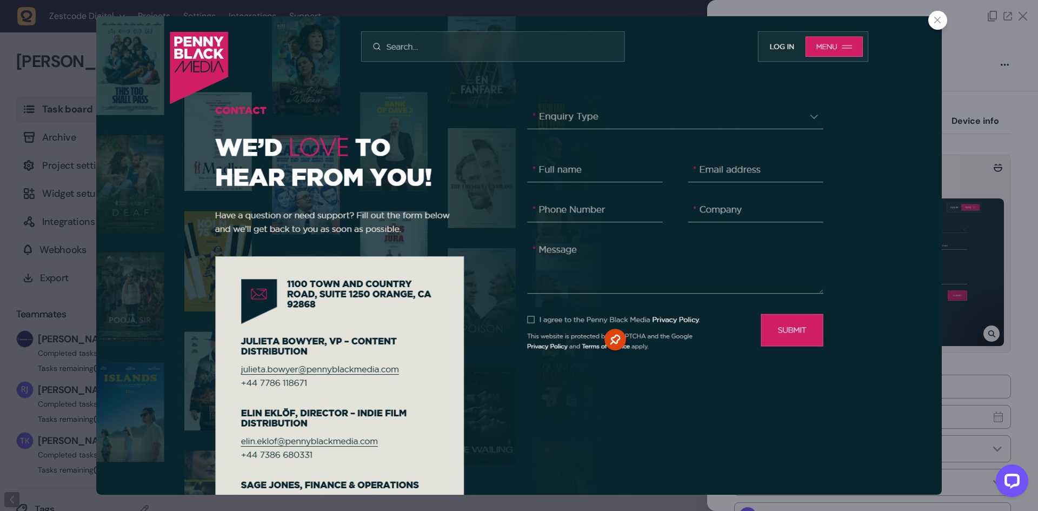
click at [54, 138] on div at bounding box center [519, 255] width 1038 height 511
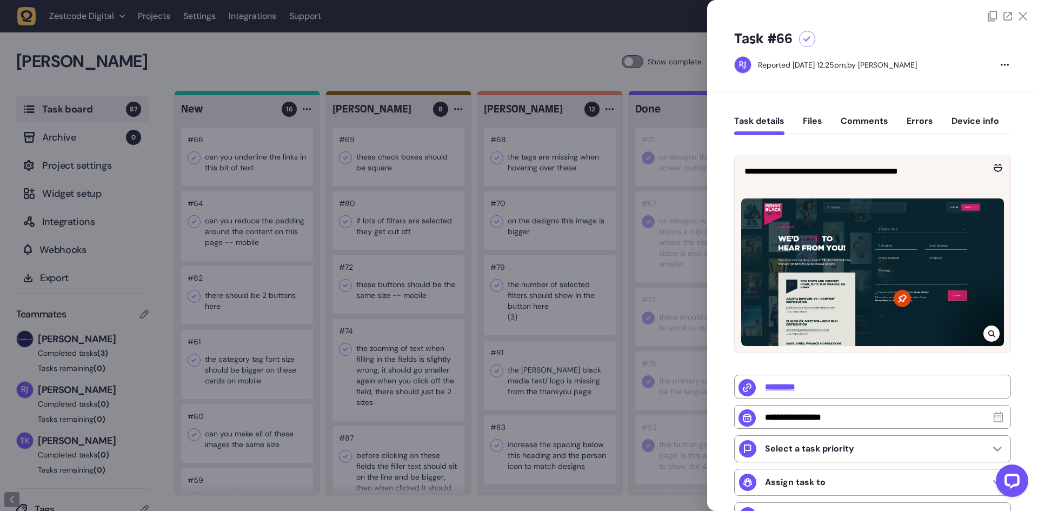
click at [922, 158] on div "**********" at bounding box center [873, 171] width 276 height 32
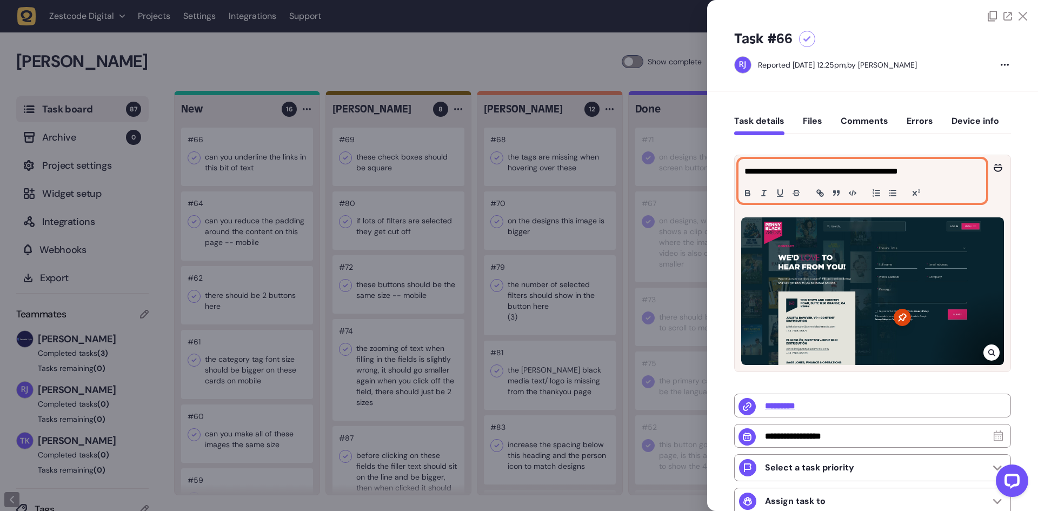
click at [929, 166] on p "**********" at bounding box center [860, 171] width 233 height 13
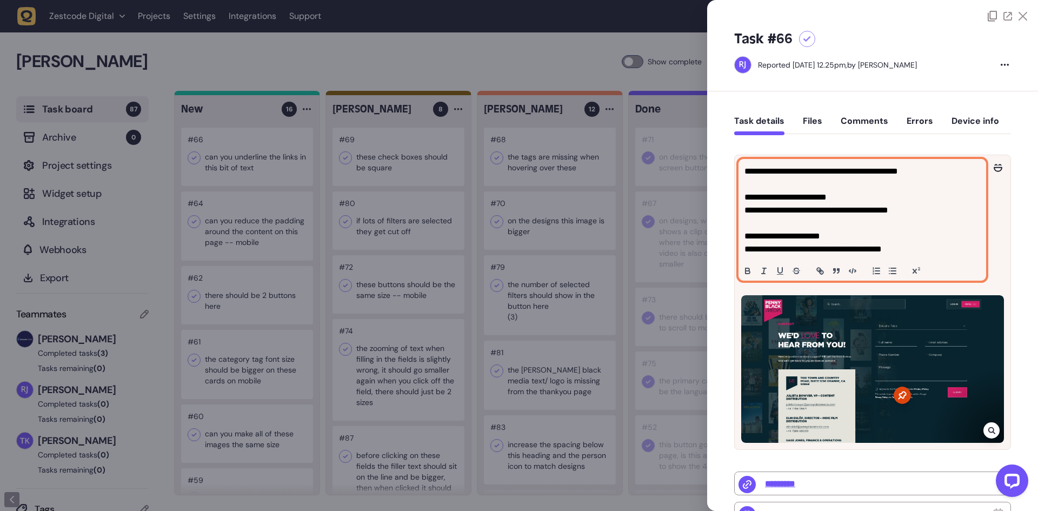
click at [906, 181] on p at bounding box center [862, 184] width 236 height 13
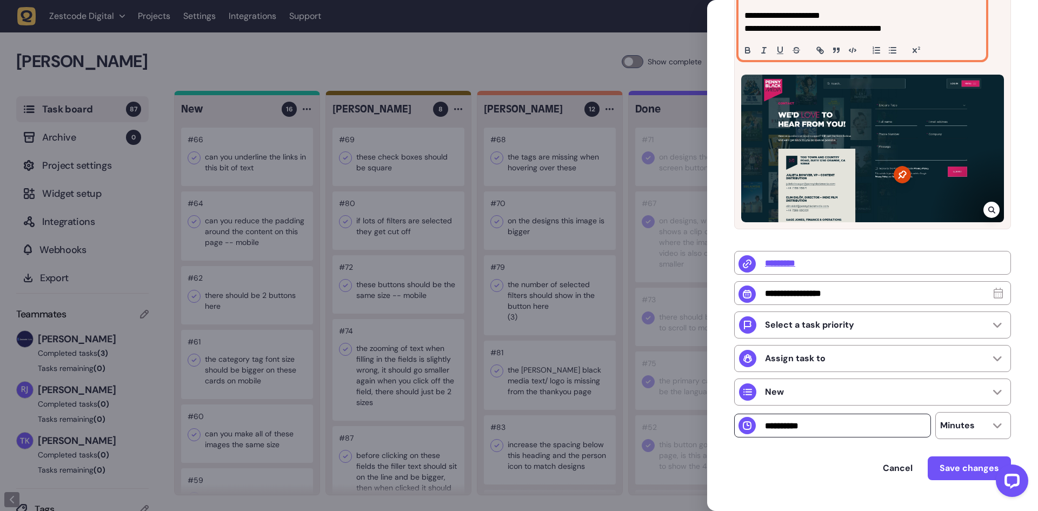
scroll to position [273, 0]
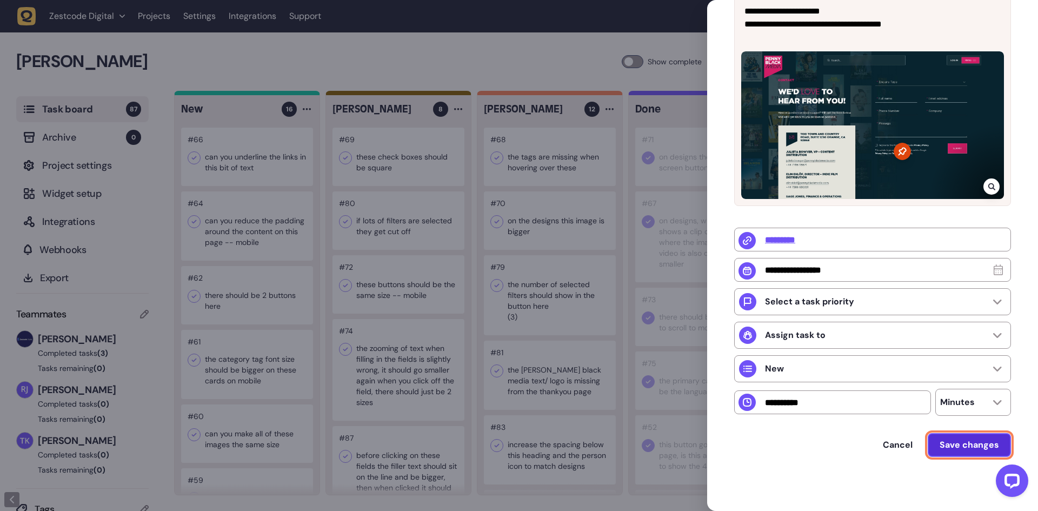
click at [954, 450] on button "Save changes" at bounding box center [968, 445] width 83 height 24
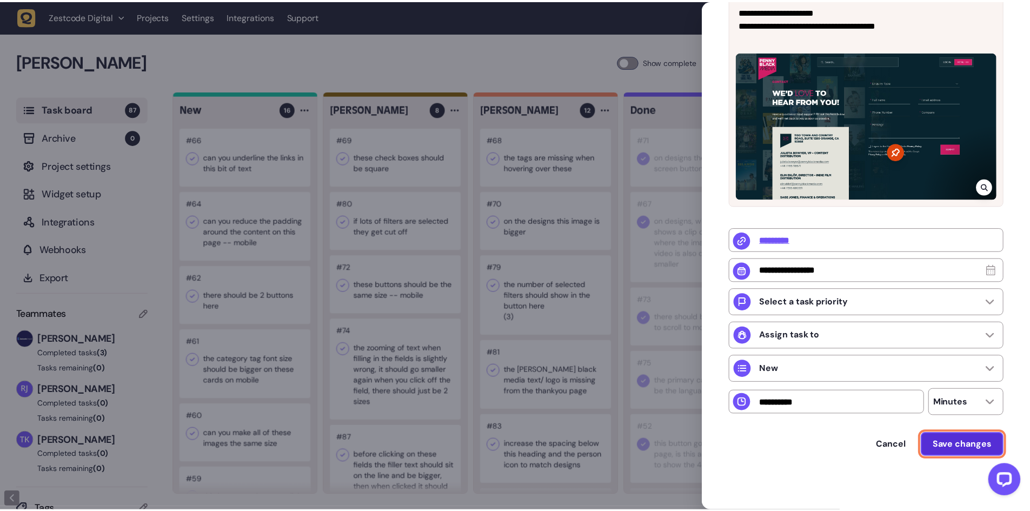
scroll to position [254, 0]
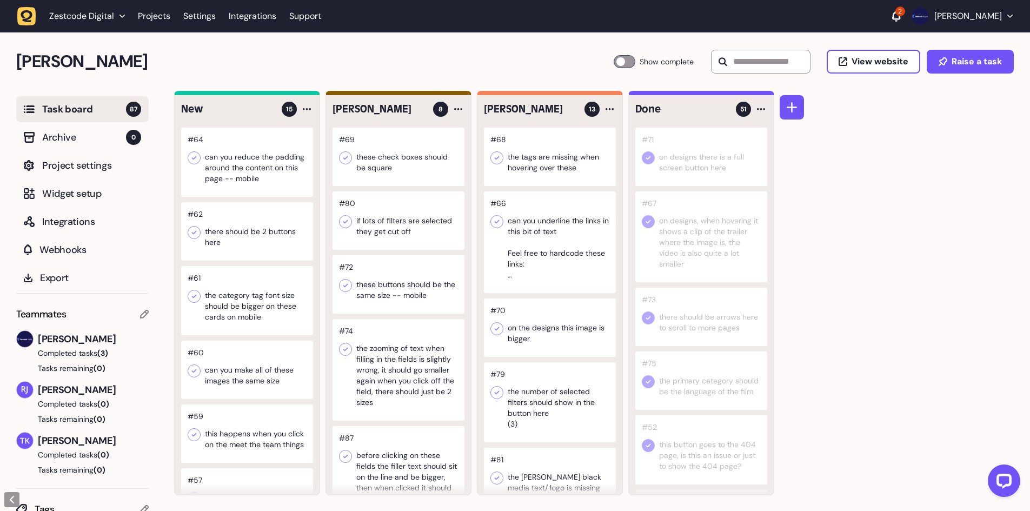
click at [246, 171] on div at bounding box center [247, 162] width 132 height 69
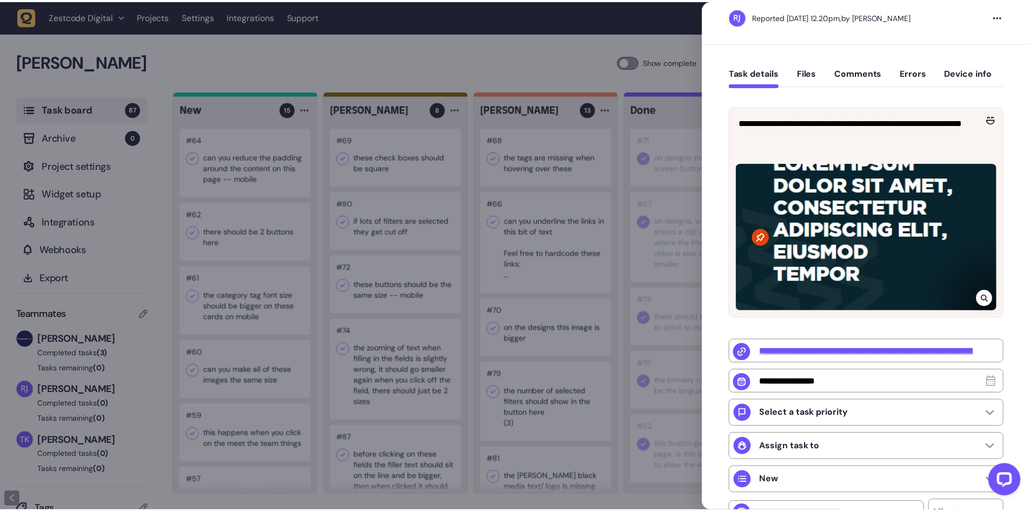
scroll to position [54, 0]
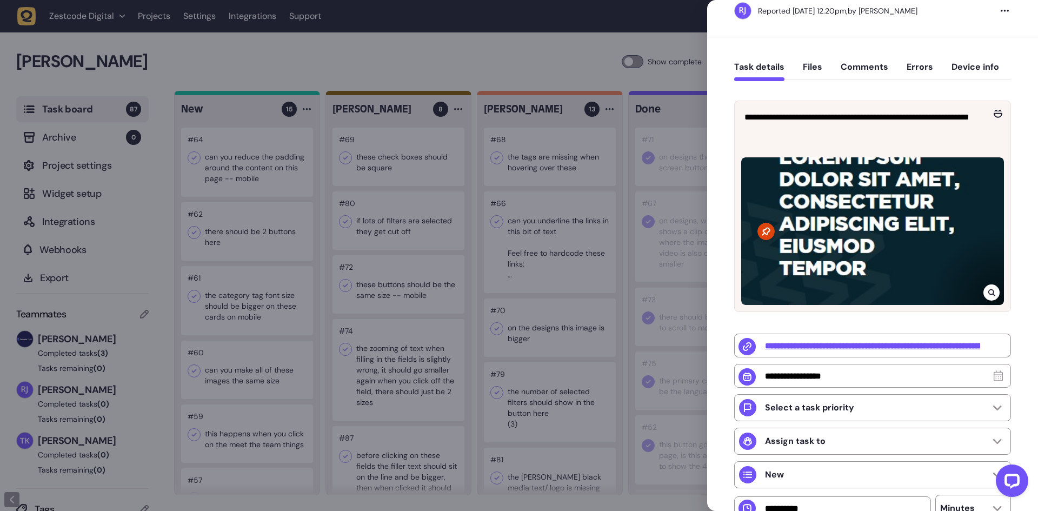
click at [484, 222] on div at bounding box center [519, 255] width 1038 height 511
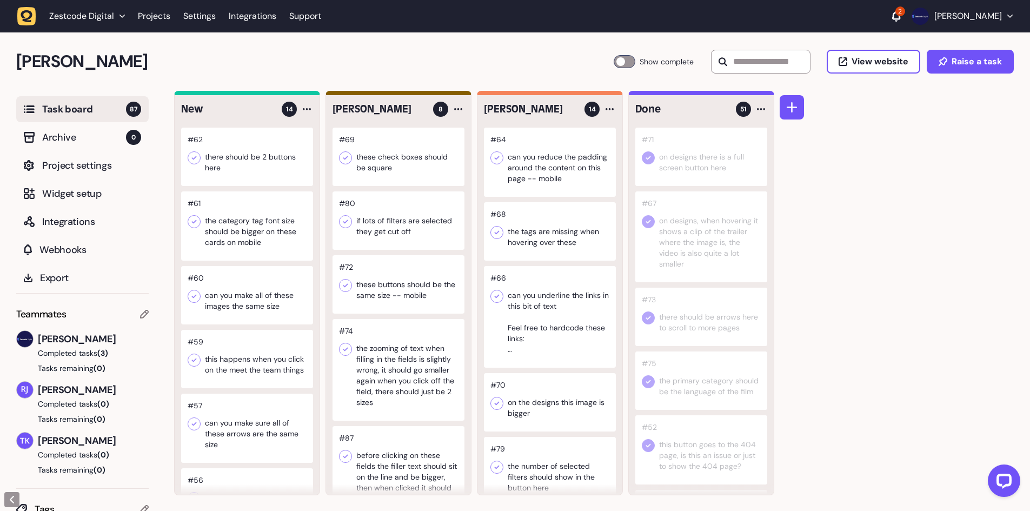
click at [246, 160] on div at bounding box center [247, 157] width 132 height 58
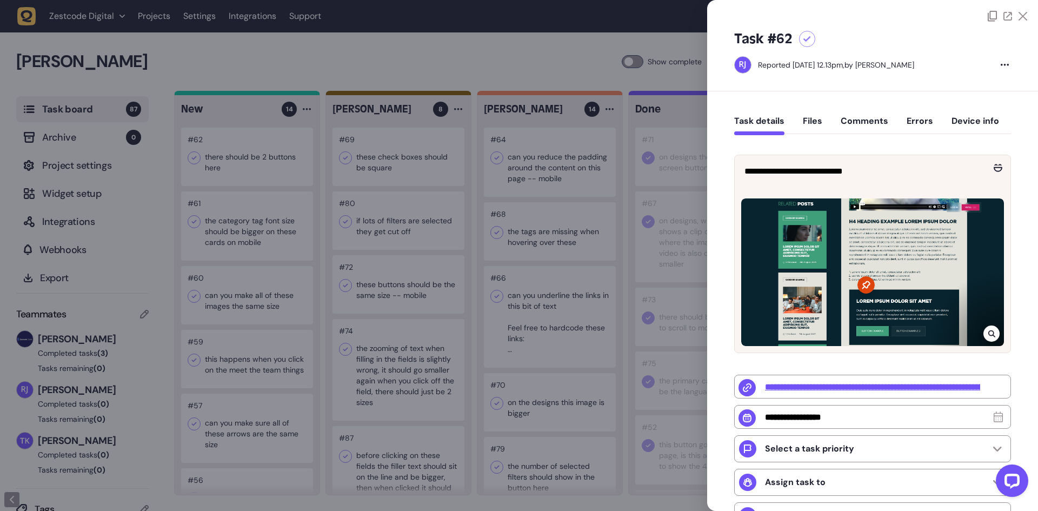
click at [437, 213] on div at bounding box center [519, 255] width 1038 height 511
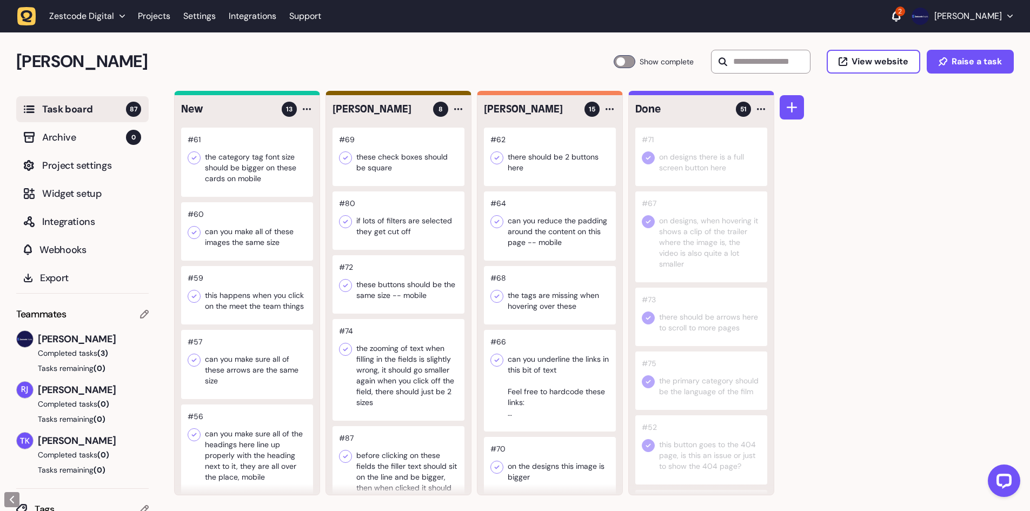
click at [262, 165] on div at bounding box center [247, 162] width 132 height 69
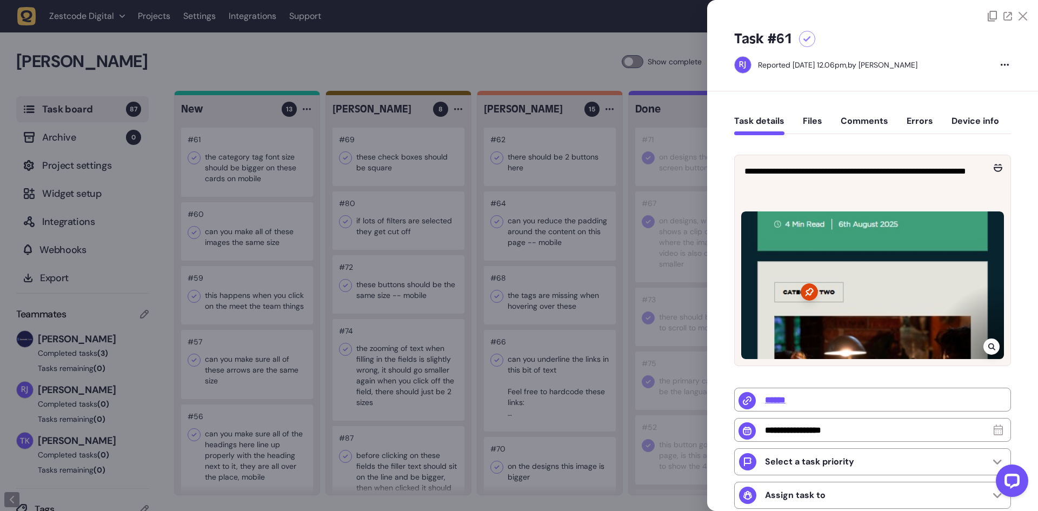
click at [616, 272] on div at bounding box center [519, 255] width 1038 height 511
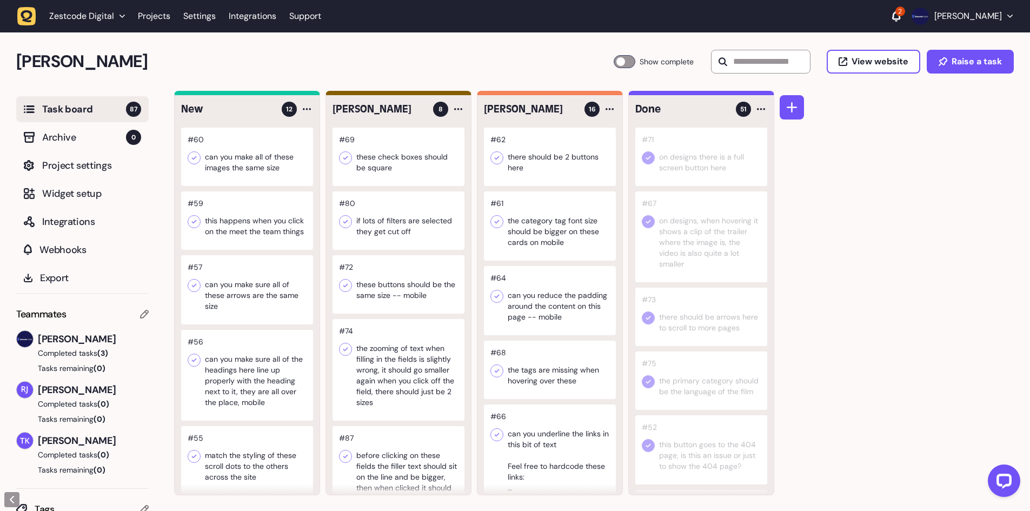
click at [226, 159] on div at bounding box center [247, 157] width 132 height 58
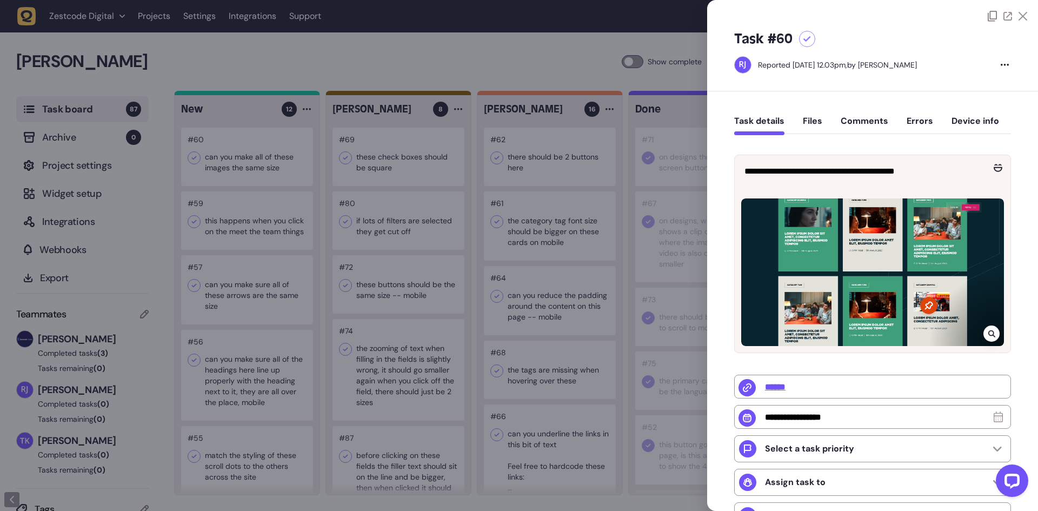
click at [400, 205] on div at bounding box center [519, 255] width 1038 height 511
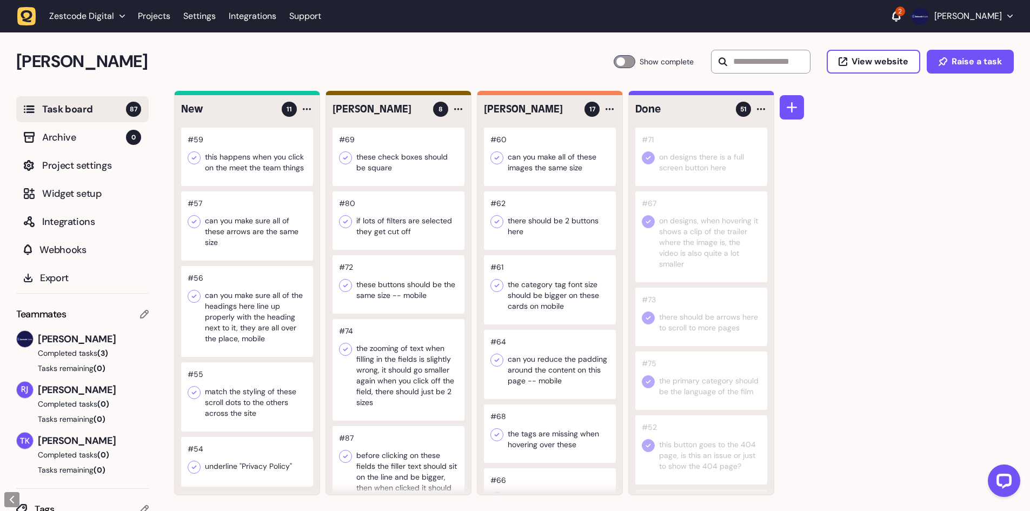
click at [550, 149] on div at bounding box center [550, 157] width 132 height 58
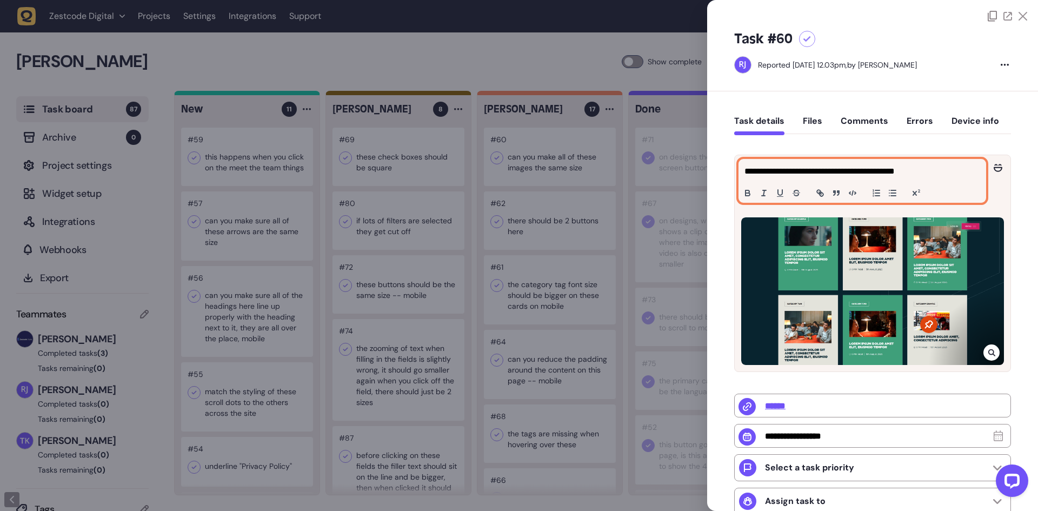
click at [964, 177] on p "**********" at bounding box center [860, 171] width 233 height 13
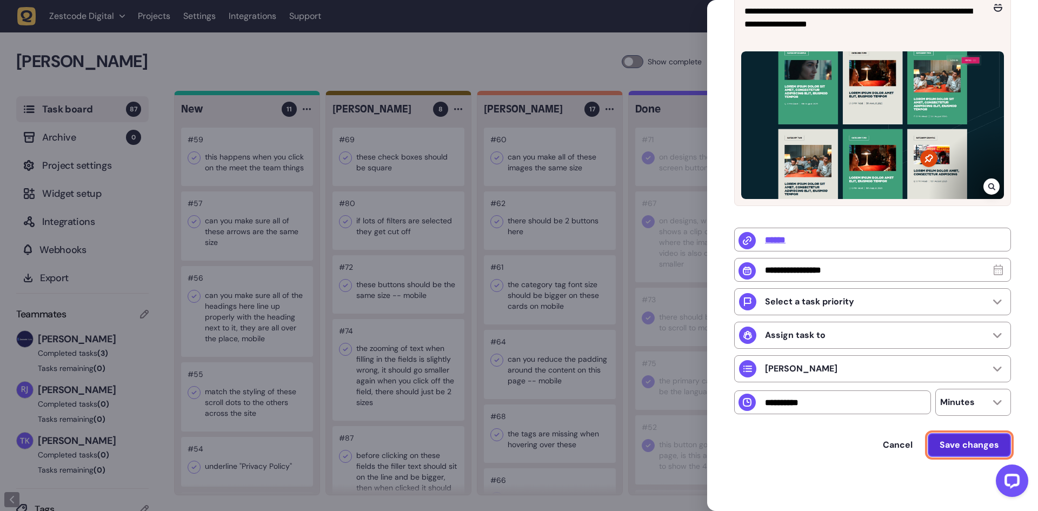
click at [983, 446] on span "Save changes" at bounding box center [968, 444] width 59 height 11
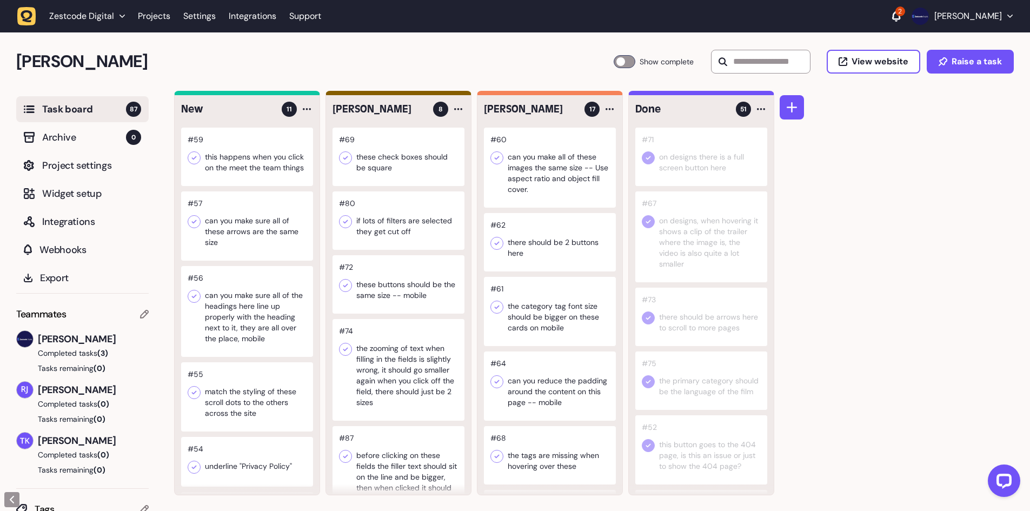
click at [268, 176] on div at bounding box center [247, 157] width 132 height 58
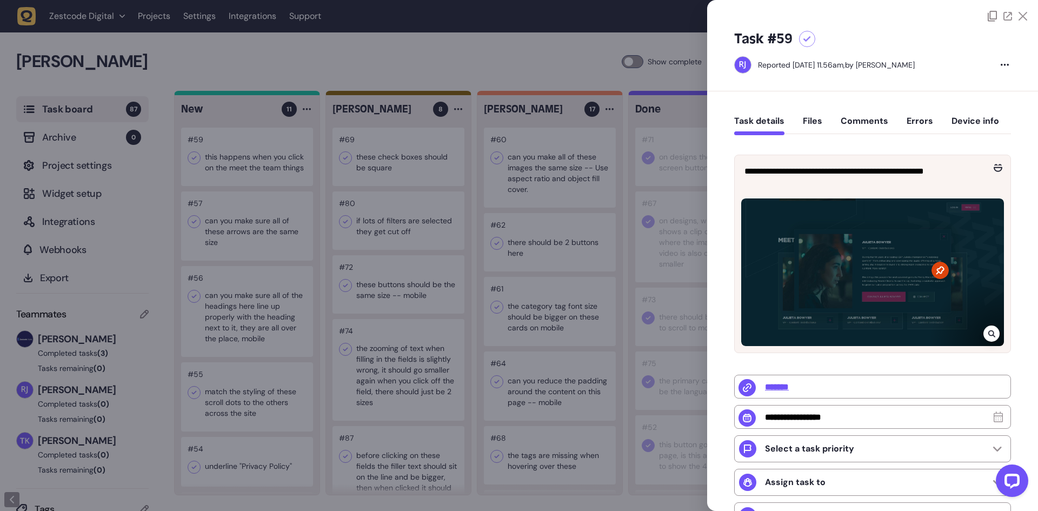
click at [493, 261] on div at bounding box center [519, 255] width 1038 height 511
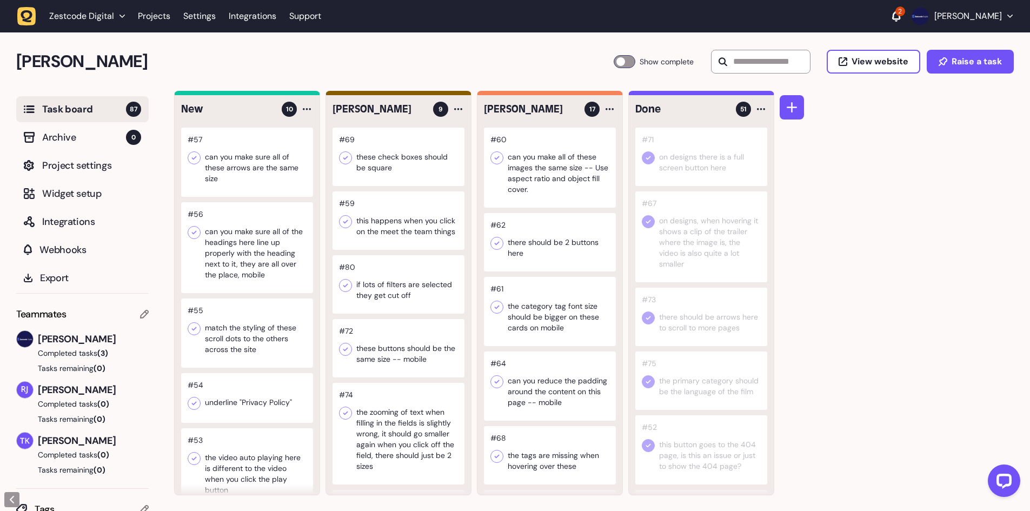
click at [265, 156] on div at bounding box center [247, 162] width 132 height 69
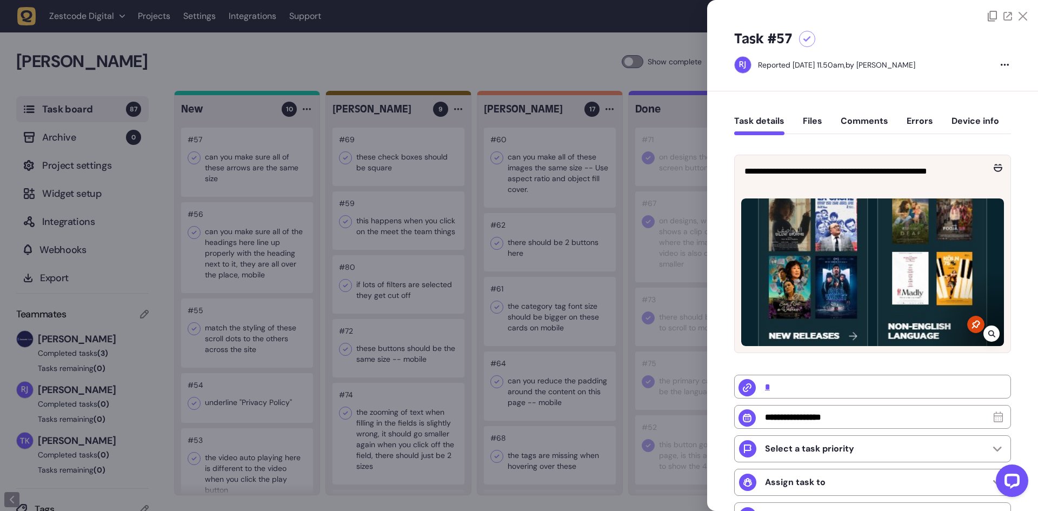
click at [258, 154] on div at bounding box center [519, 255] width 1038 height 511
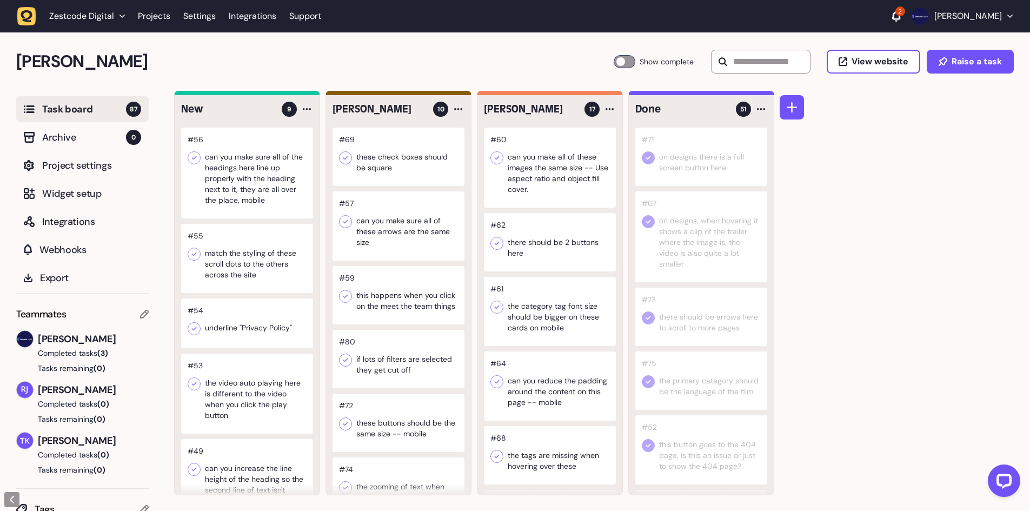
click at [249, 168] on div at bounding box center [247, 173] width 132 height 91
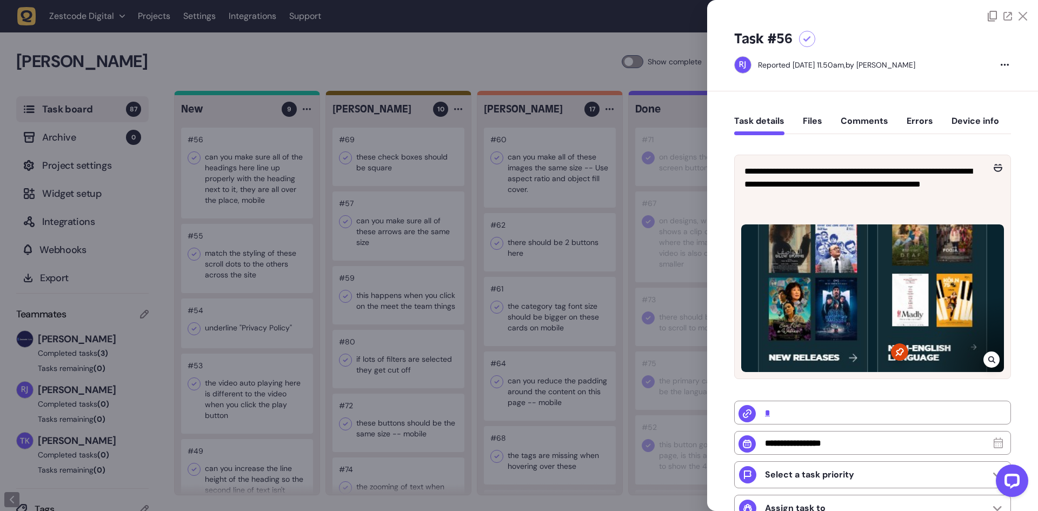
click at [258, 168] on div at bounding box center [519, 255] width 1038 height 511
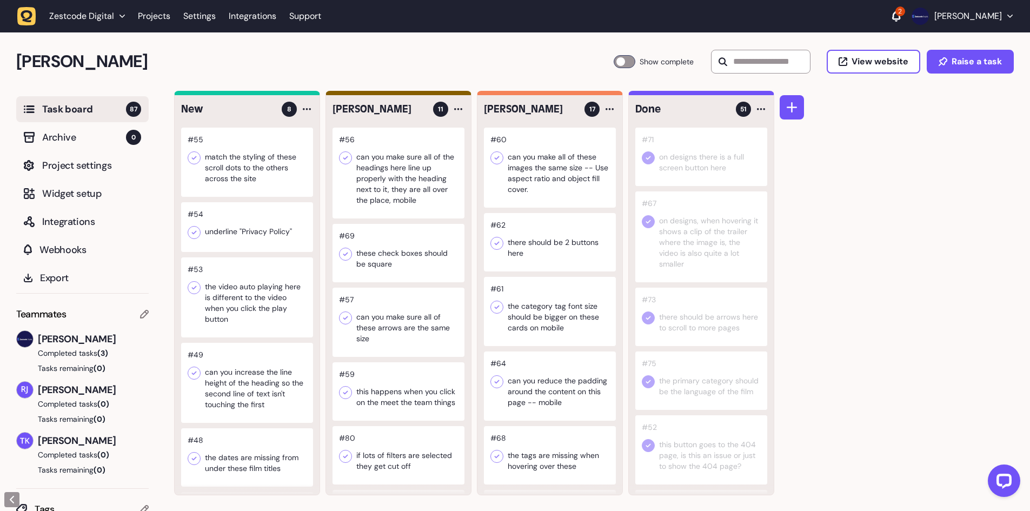
click at [279, 171] on div at bounding box center [247, 162] width 132 height 69
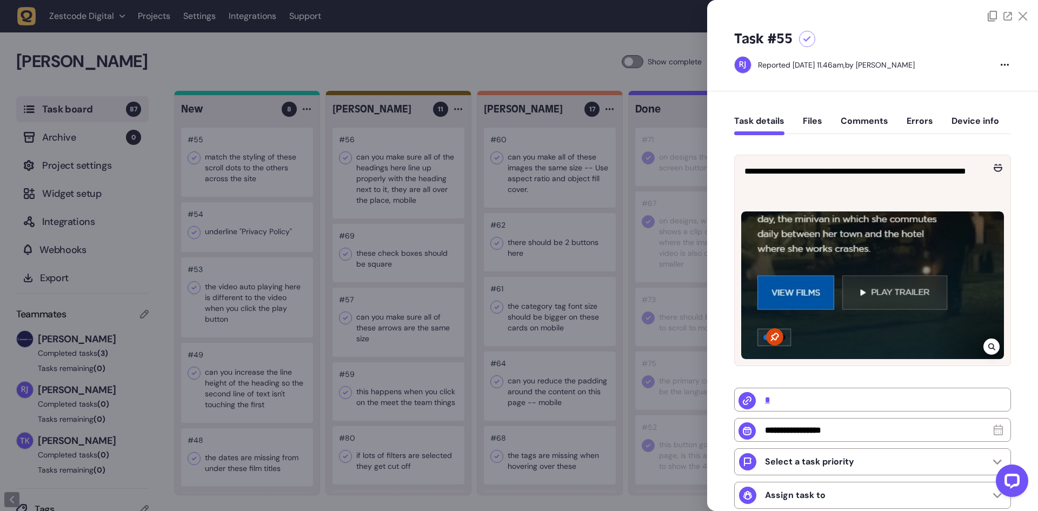
click at [279, 171] on div at bounding box center [519, 255] width 1038 height 511
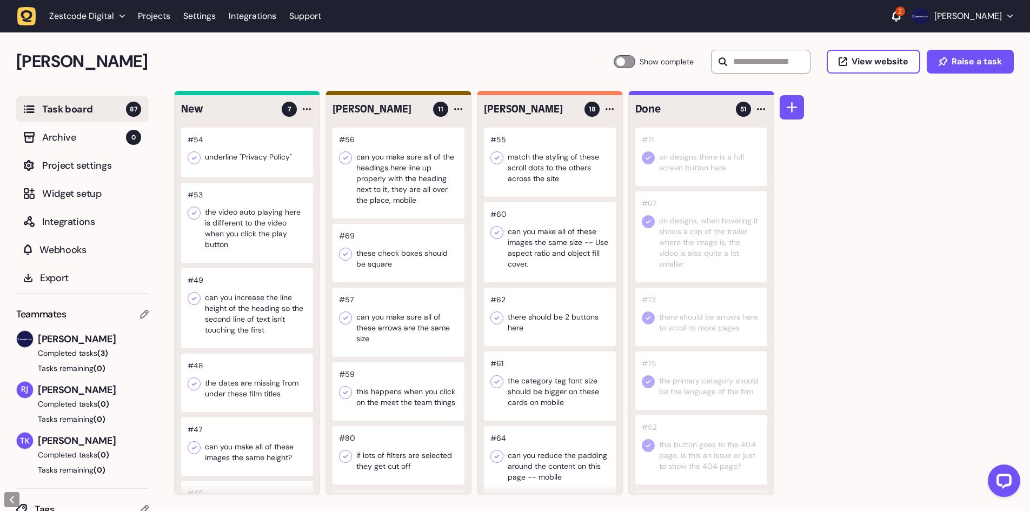
click at [271, 172] on div at bounding box center [247, 153] width 132 height 50
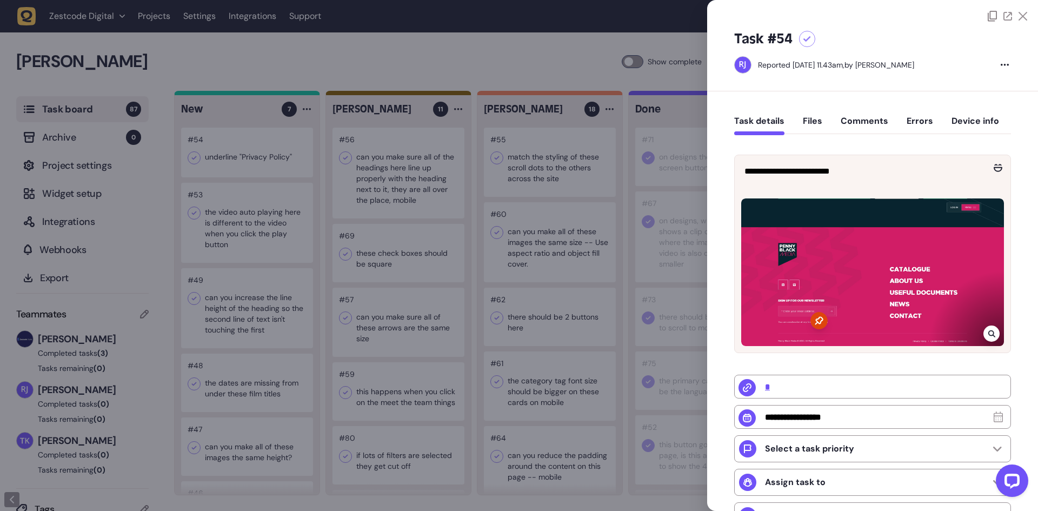
click at [373, 164] on div at bounding box center [519, 255] width 1038 height 511
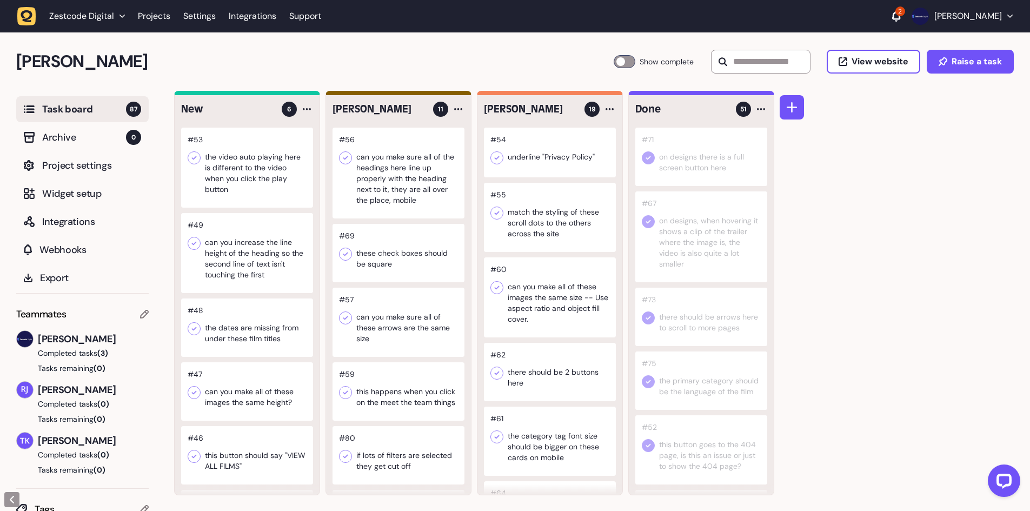
click at [532, 150] on div at bounding box center [550, 153] width 132 height 50
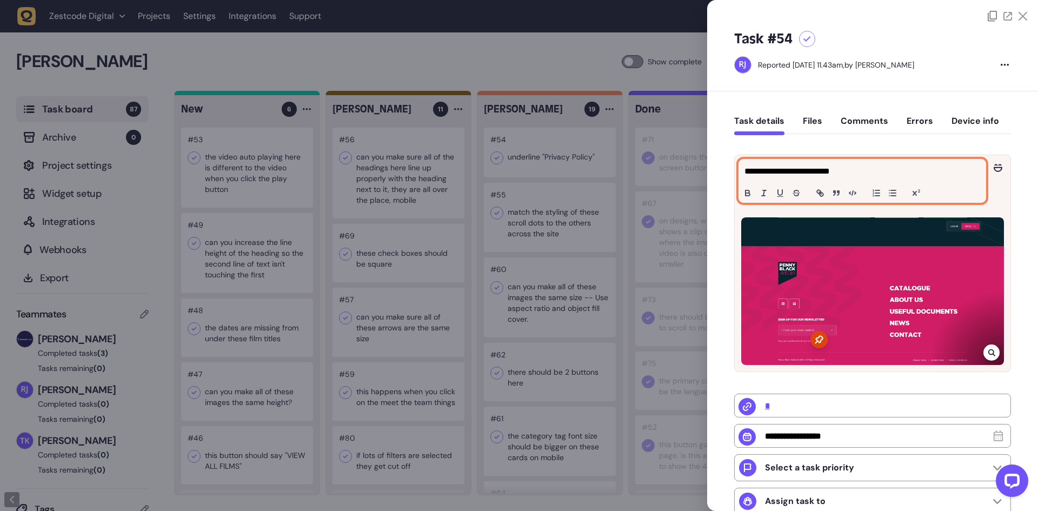
click at [843, 163] on div "**********" at bounding box center [862, 180] width 246 height 43
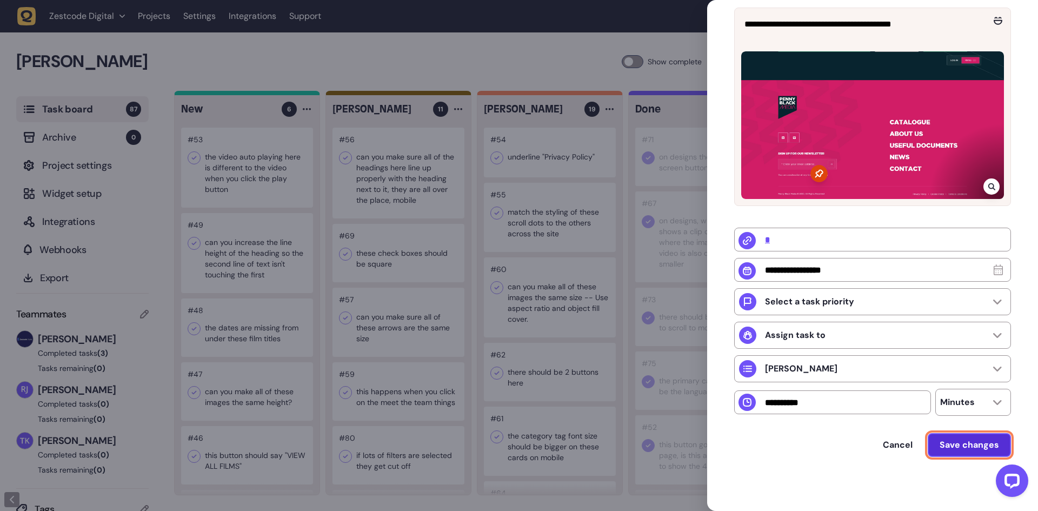
click at [955, 448] on span "Save changes" at bounding box center [968, 444] width 59 height 11
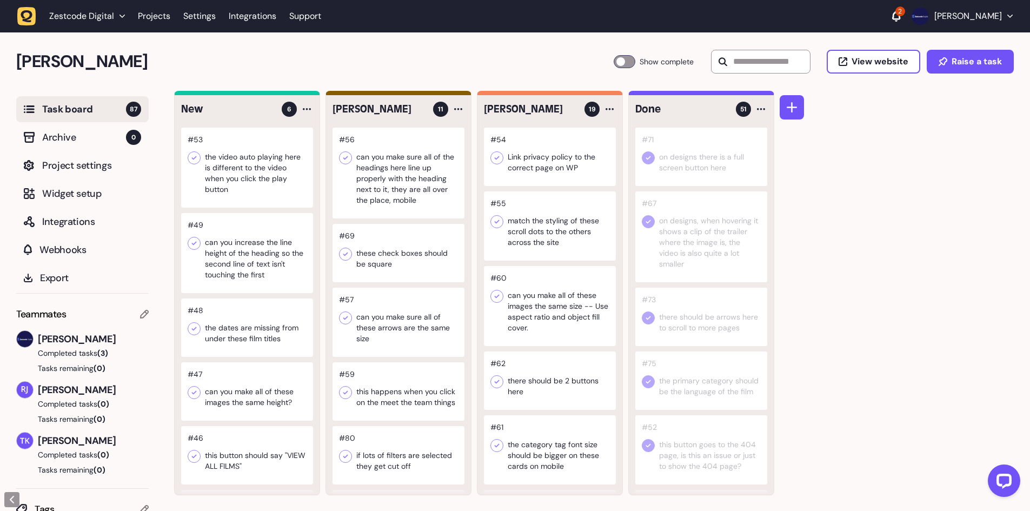
click at [233, 186] on div at bounding box center [247, 168] width 132 height 80
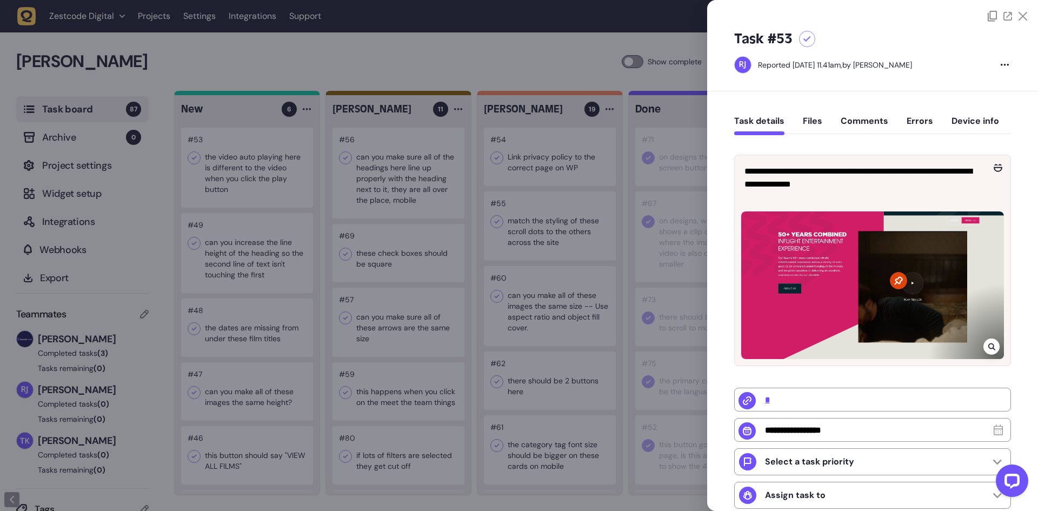
click at [812, 43] on div at bounding box center [807, 39] width 16 height 16
click at [498, 144] on div at bounding box center [519, 255] width 1038 height 511
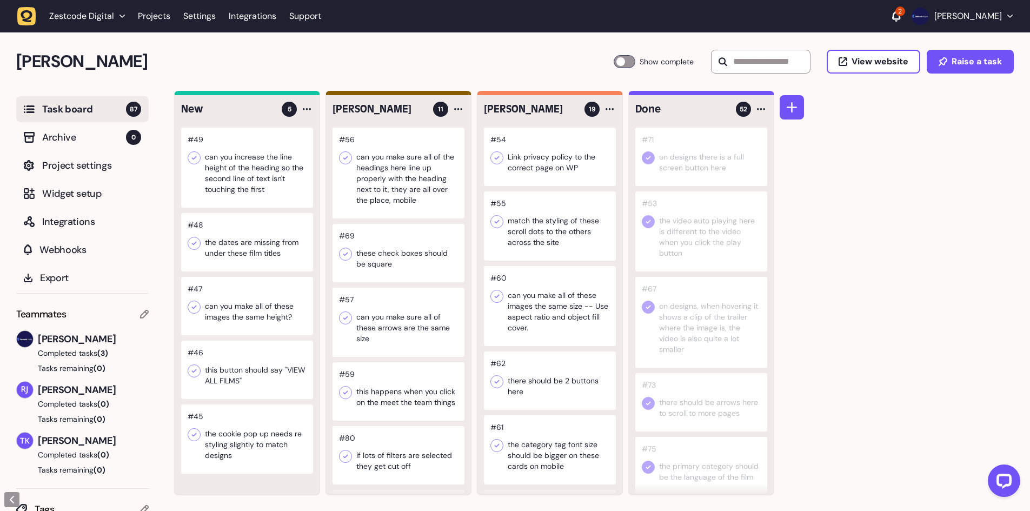
click at [268, 172] on div at bounding box center [247, 168] width 132 height 80
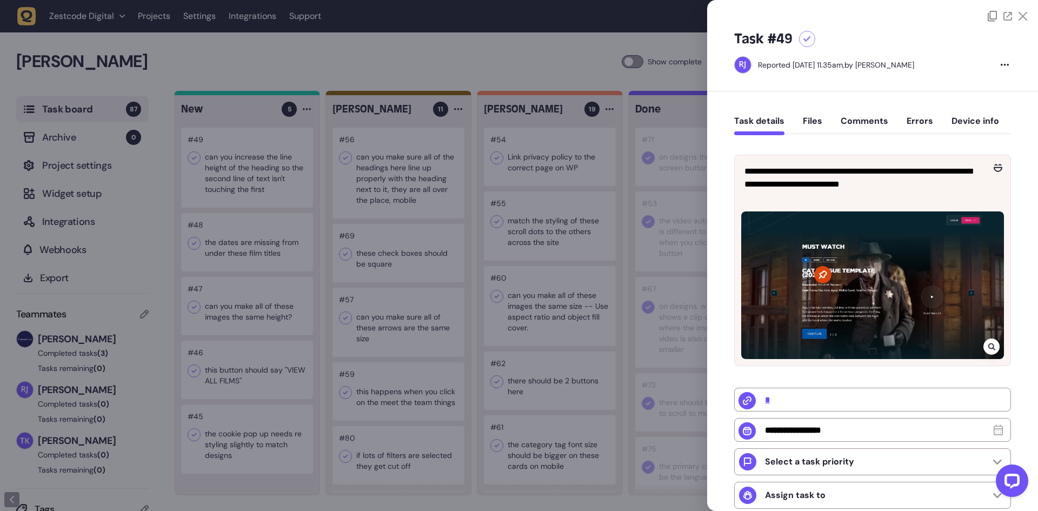
click at [545, 221] on div at bounding box center [519, 255] width 1038 height 511
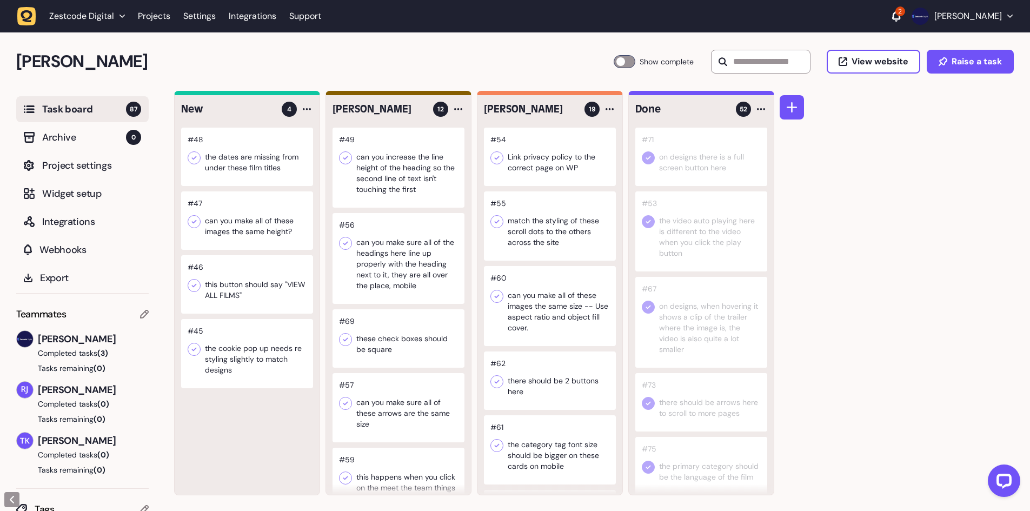
click at [275, 161] on div at bounding box center [247, 157] width 132 height 58
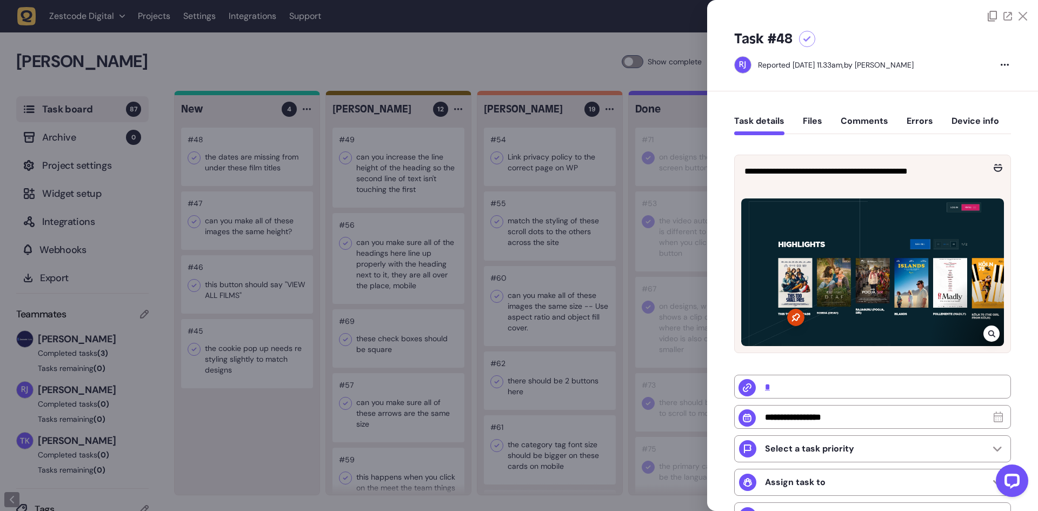
click at [275, 165] on div at bounding box center [519, 255] width 1038 height 511
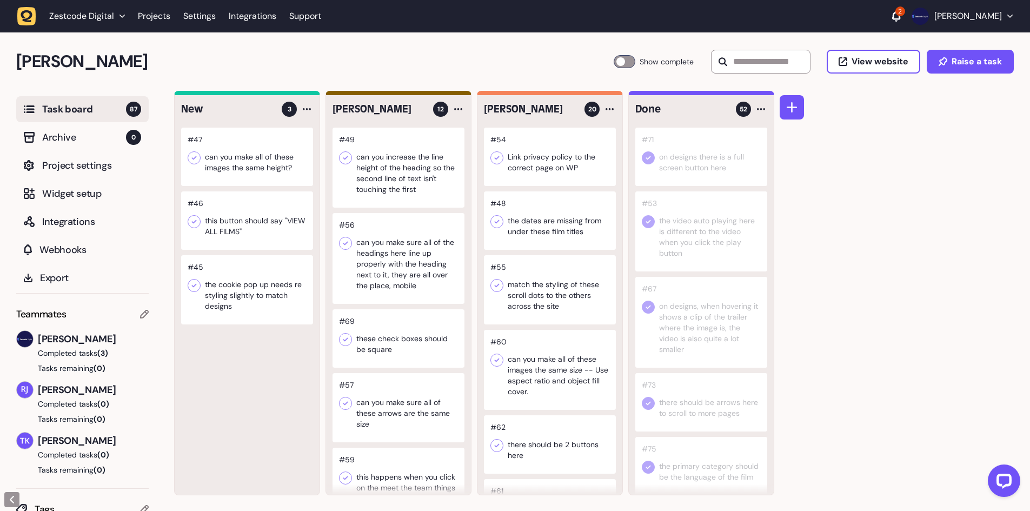
click at [275, 179] on div at bounding box center [247, 157] width 132 height 58
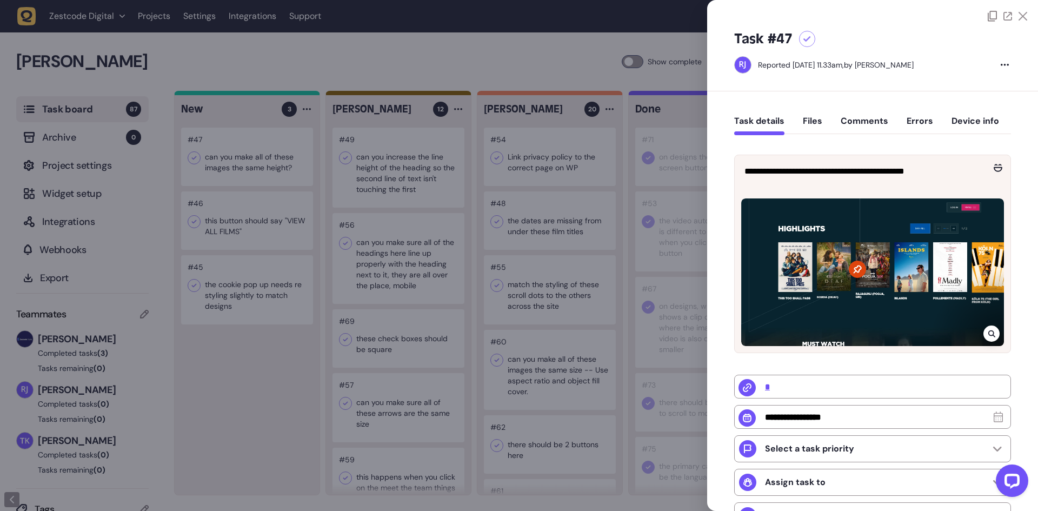
click at [253, 165] on div at bounding box center [519, 255] width 1038 height 511
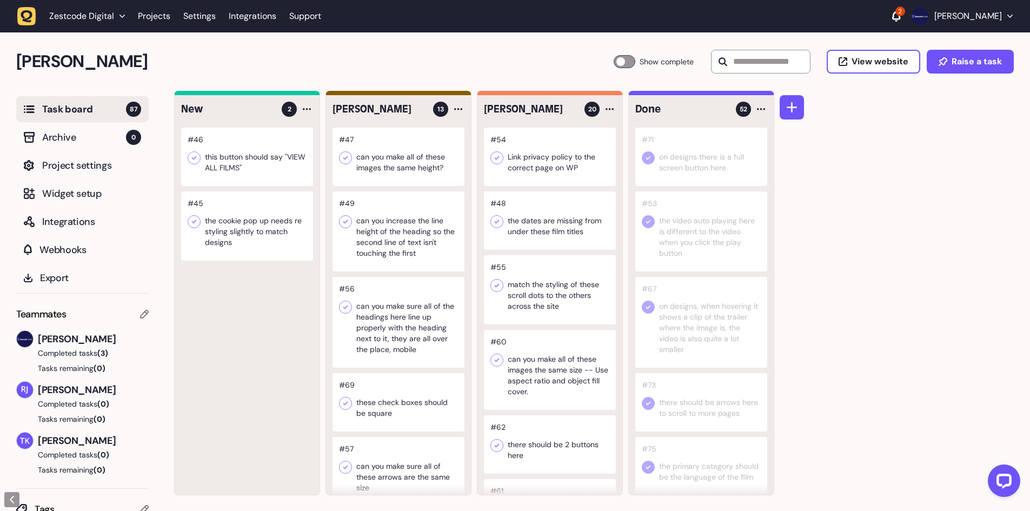
click at [264, 157] on div at bounding box center [247, 157] width 132 height 58
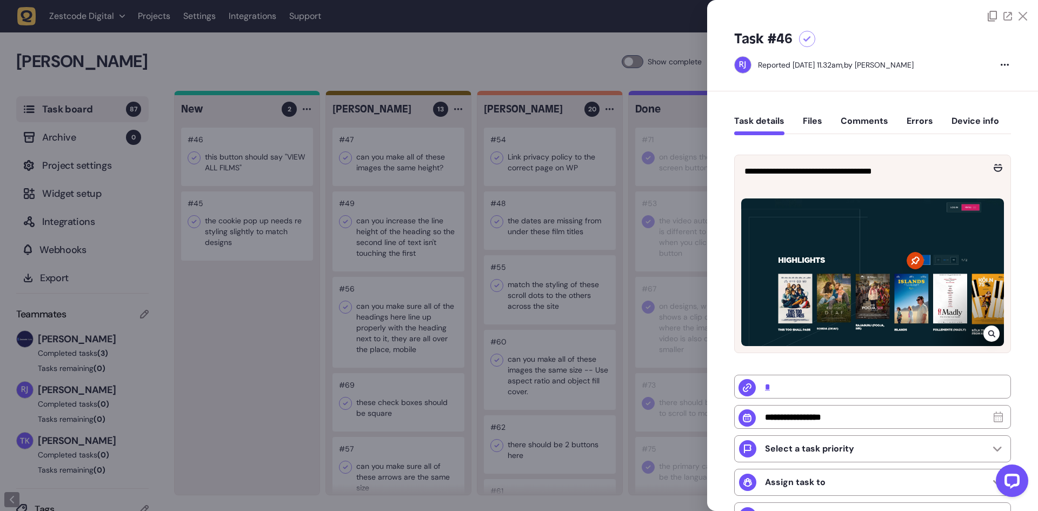
click at [264, 157] on div at bounding box center [519, 255] width 1038 height 511
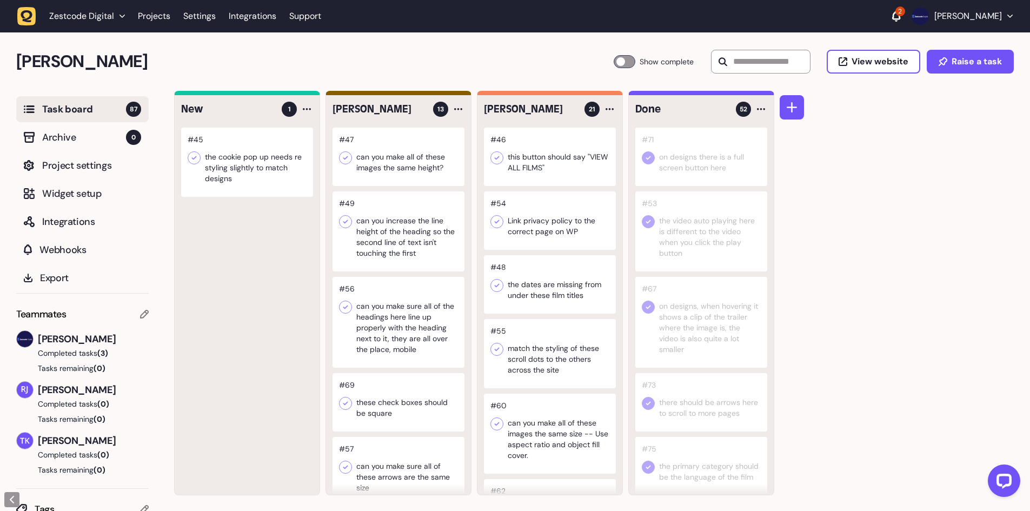
click at [287, 156] on div at bounding box center [247, 162] width 132 height 69
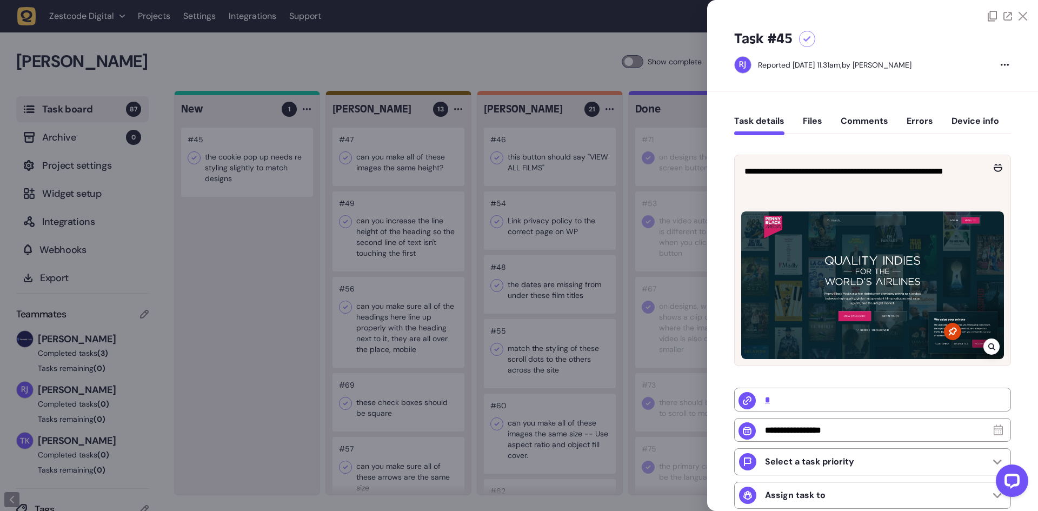
click at [984, 342] on div at bounding box center [991, 346] width 16 height 16
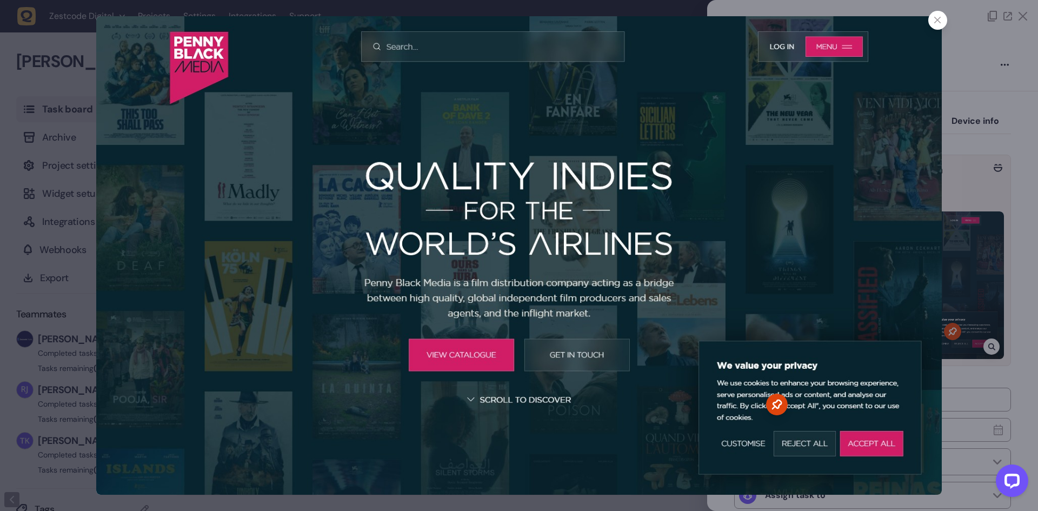
click at [990, 204] on div at bounding box center [519, 255] width 1038 height 511
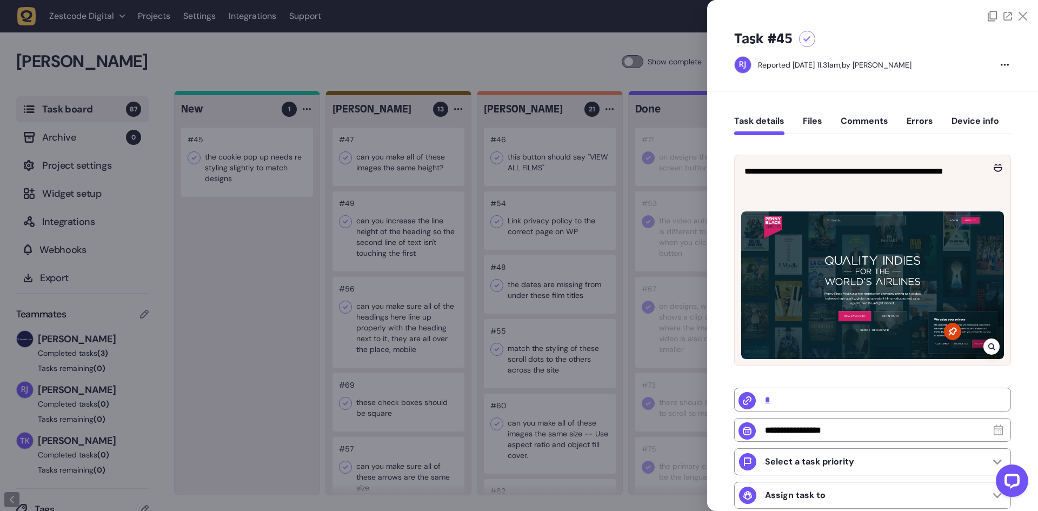
click at [803, 40] on icon at bounding box center [807, 39] width 8 height 6
click at [558, 159] on div at bounding box center [519, 255] width 1038 height 511
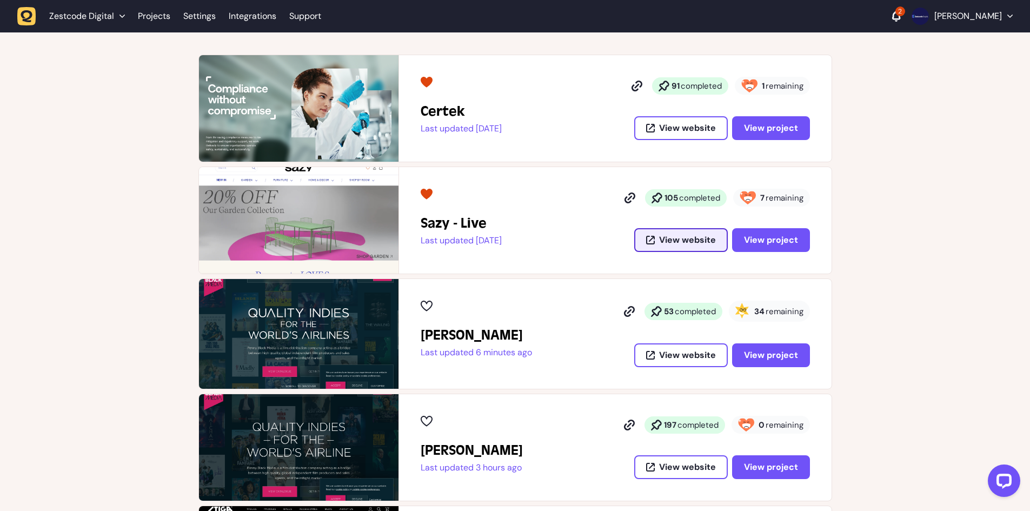
scroll to position [270, 0]
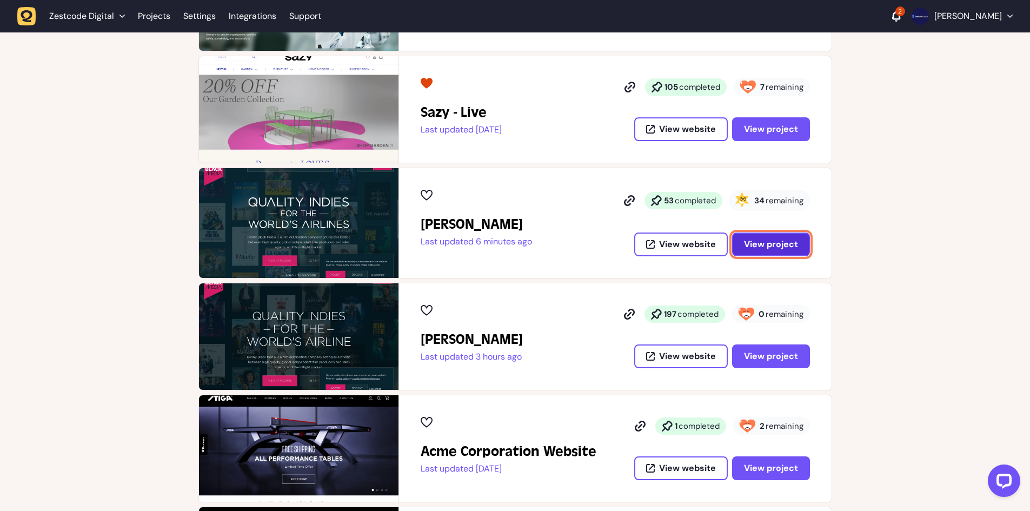
click at [774, 244] on span "View project" at bounding box center [771, 243] width 54 height 11
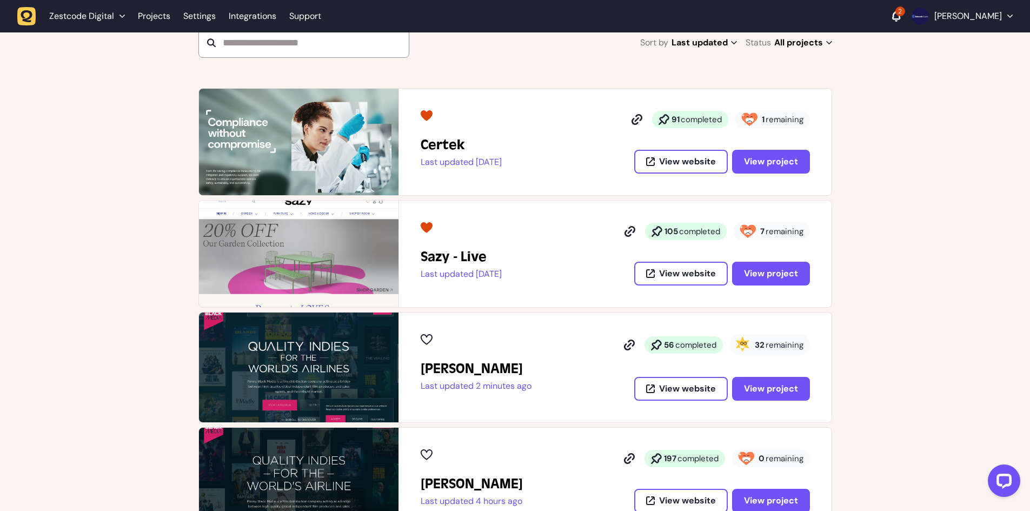
scroll to position [216, 0]
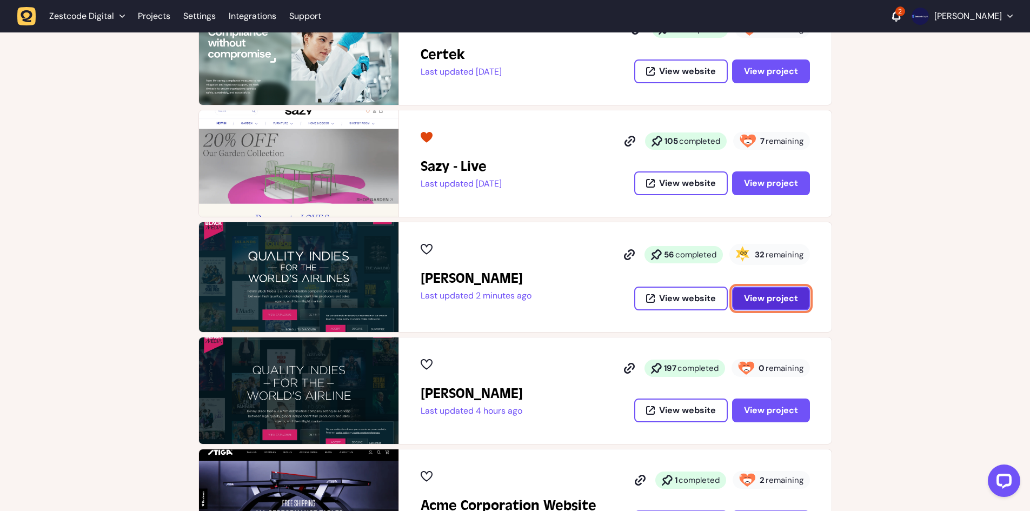
click at [767, 299] on span "View project" at bounding box center [771, 297] width 54 height 11
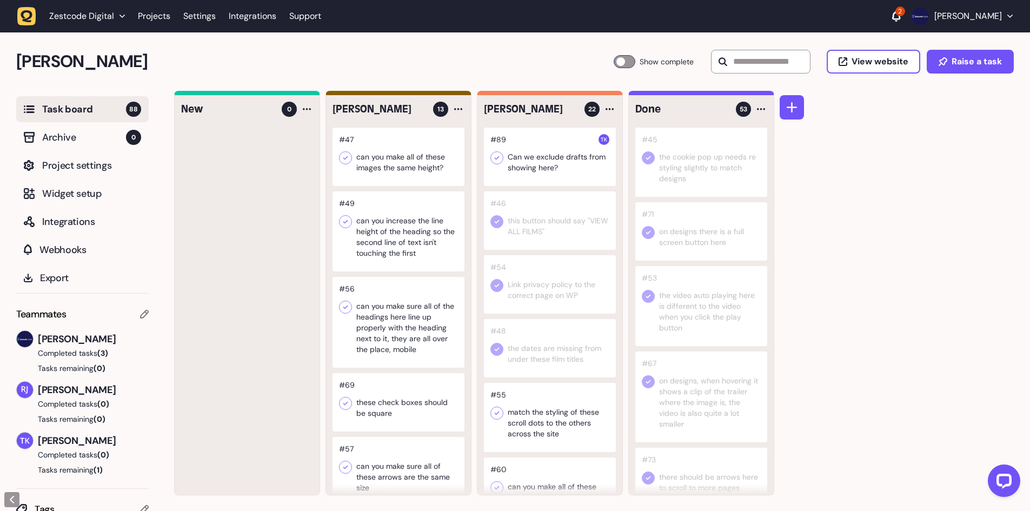
click at [396, 170] on div at bounding box center [398, 157] width 132 height 58
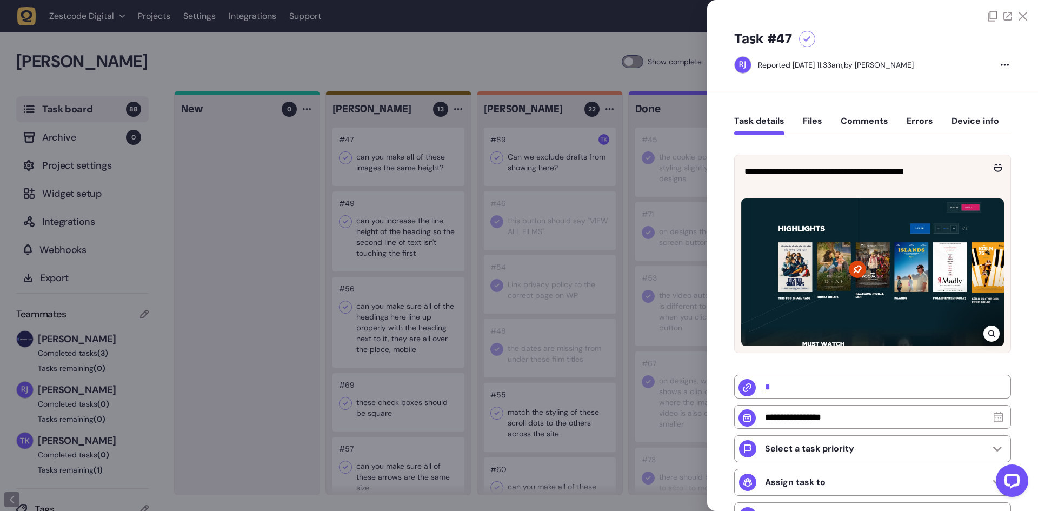
click at [811, 37] on div at bounding box center [807, 39] width 16 height 16
click at [589, 155] on div at bounding box center [519, 255] width 1038 height 511
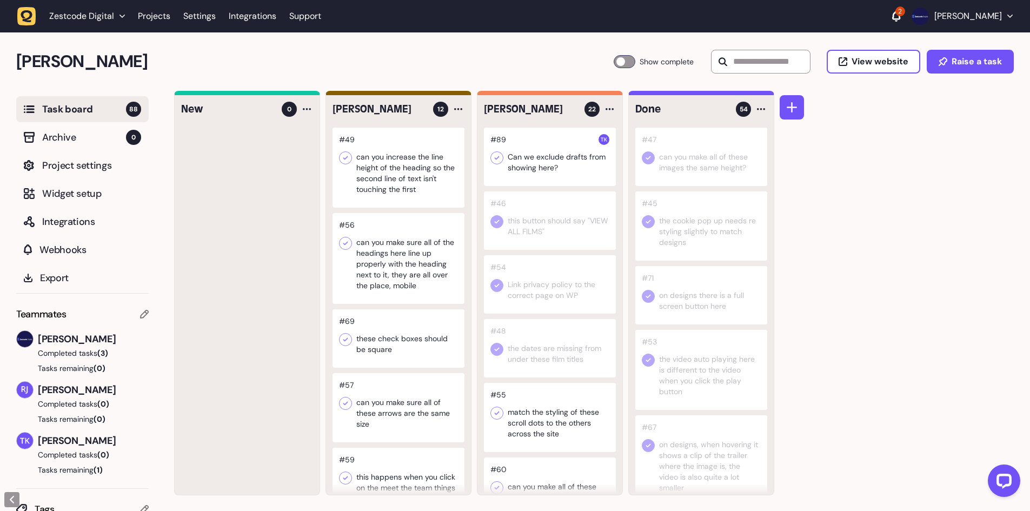
click at [373, 158] on div at bounding box center [398, 168] width 132 height 80
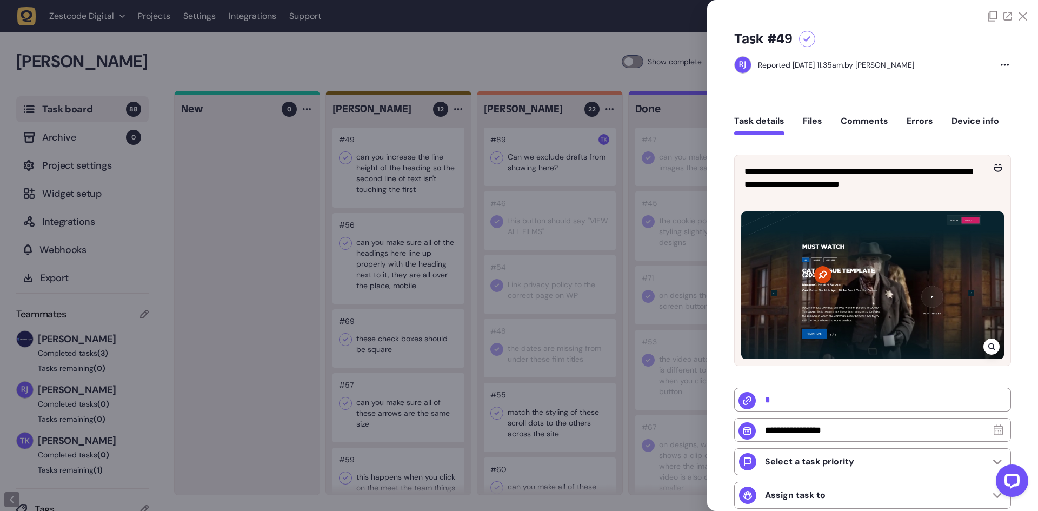
click at [807, 41] on icon at bounding box center [807, 39] width 8 height 6
click at [537, 197] on div at bounding box center [519, 255] width 1038 height 511
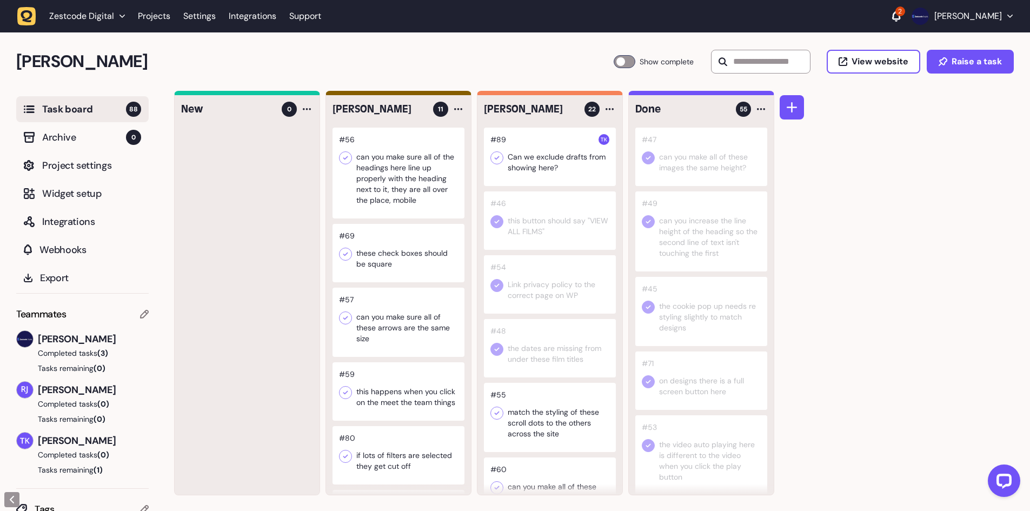
click at [412, 161] on div at bounding box center [398, 173] width 132 height 91
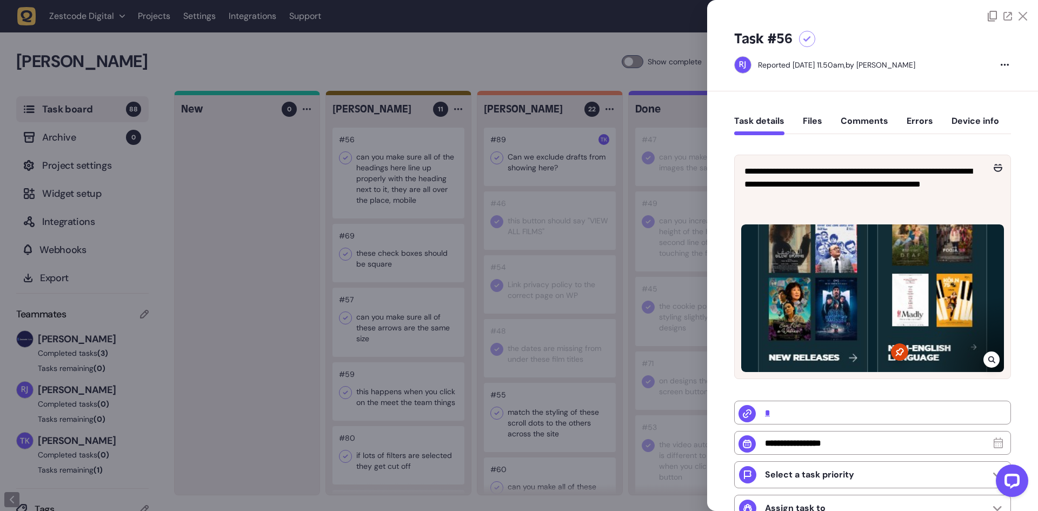
click at [804, 42] on div at bounding box center [807, 39] width 16 height 16
click at [670, 130] on div at bounding box center [519, 255] width 1038 height 511
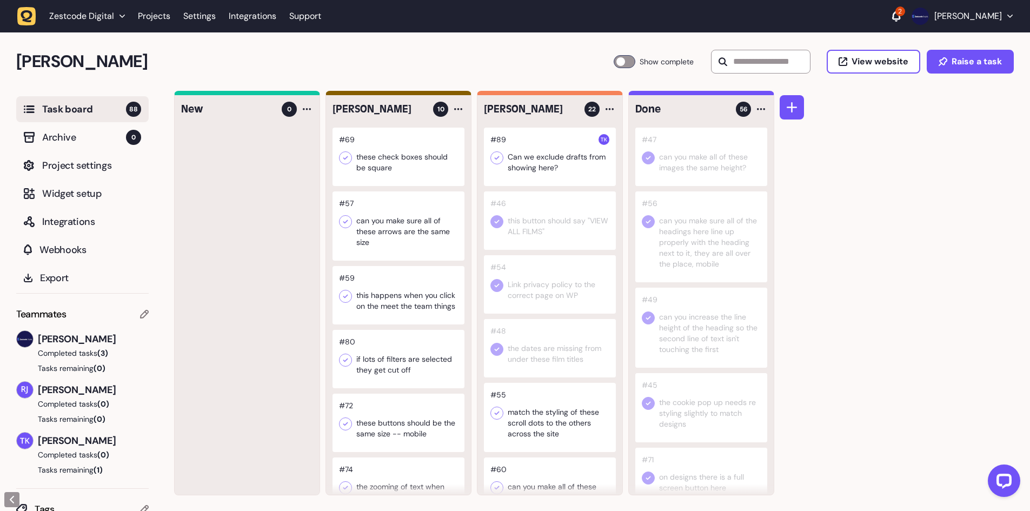
click at [404, 173] on div at bounding box center [398, 157] width 132 height 58
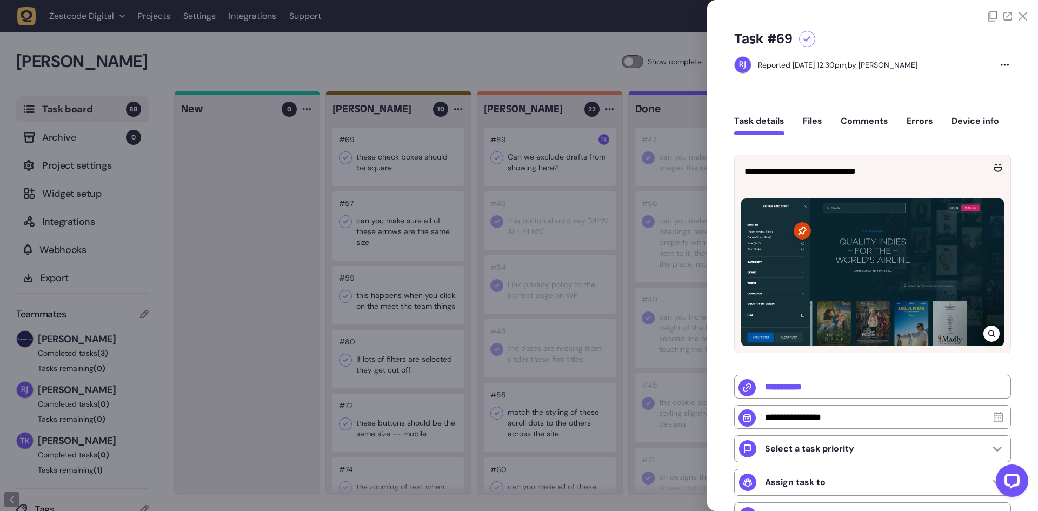
click at [802, 41] on div at bounding box center [807, 39] width 16 height 16
click at [500, 150] on div at bounding box center [519, 255] width 1038 height 511
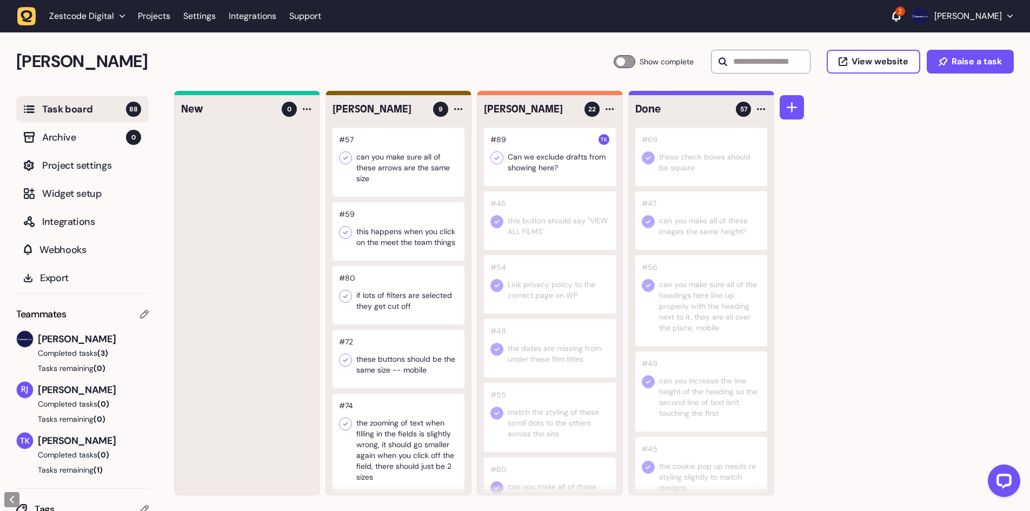
click at [394, 162] on div at bounding box center [398, 162] width 132 height 69
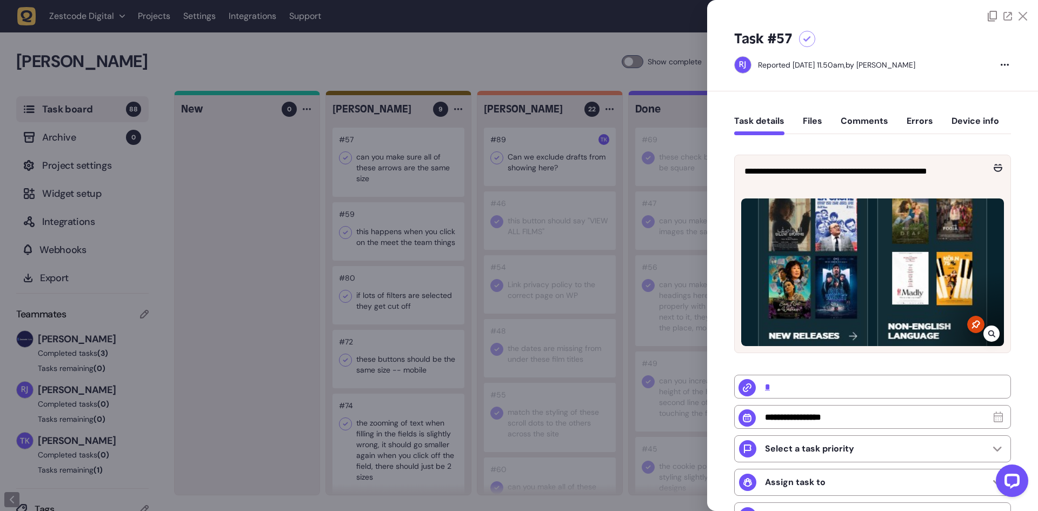
click at [809, 37] on icon at bounding box center [807, 39] width 8 height 6
click at [572, 136] on div at bounding box center [519, 255] width 1038 height 511
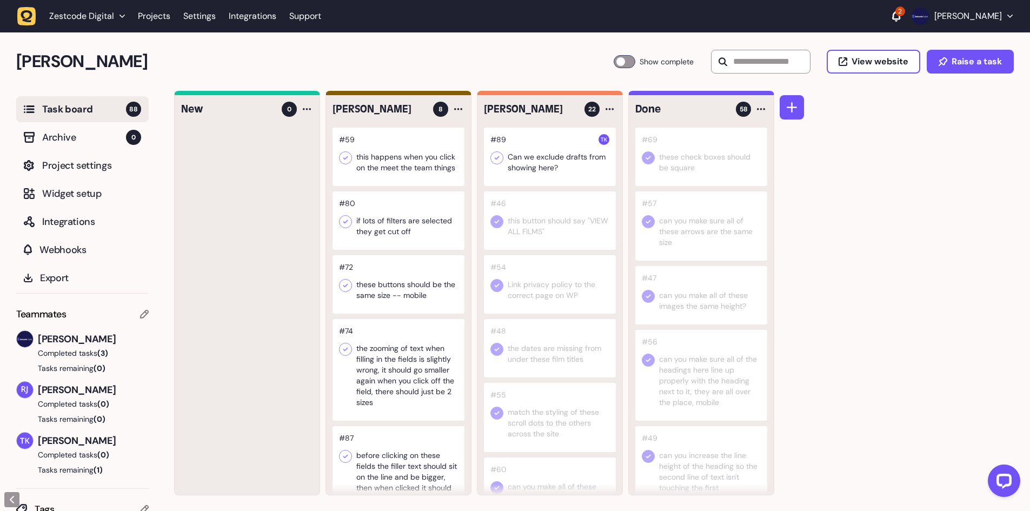
click at [396, 150] on div at bounding box center [398, 157] width 132 height 58
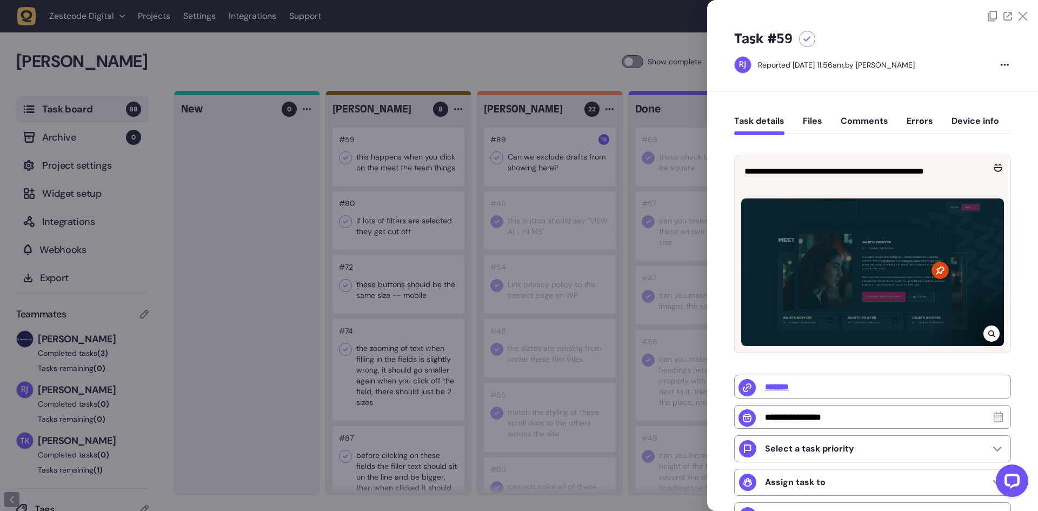
click at [805, 42] on icon at bounding box center [807, 39] width 8 height 6
click at [321, 142] on div at bounding box center [519, 255] width 1038 height 511
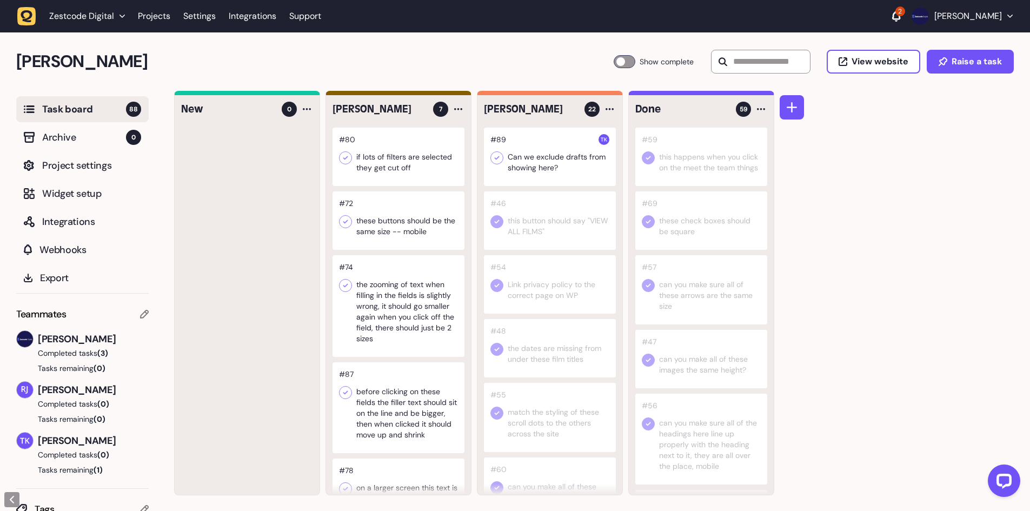
click at [390, 158] on div at bounding box center [398, 157] width 132 height 58
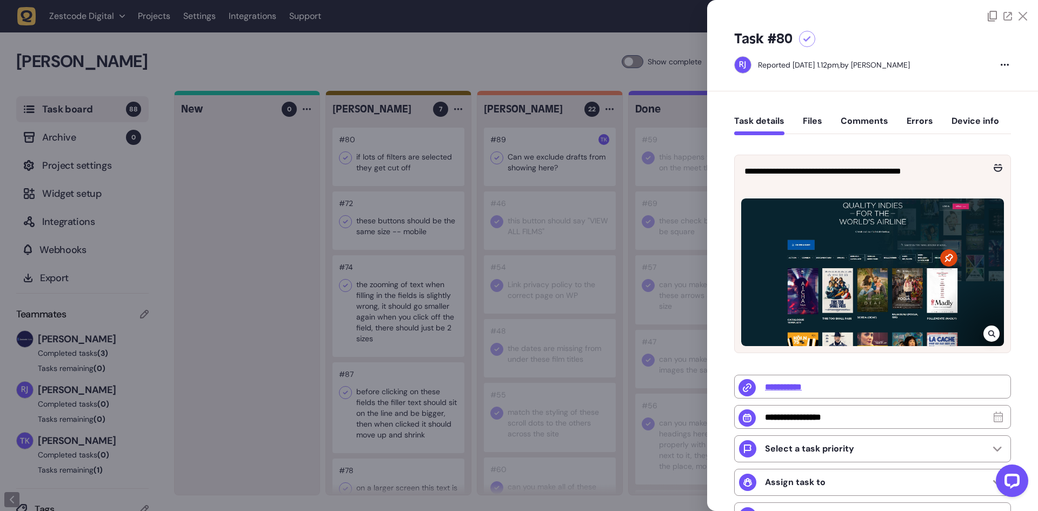
click at [803, 42] on icon at bounding box center [807, 39] width 8 height 6
click at [519, 155] on div at bounding box center [519, 255] width 1038 height 511
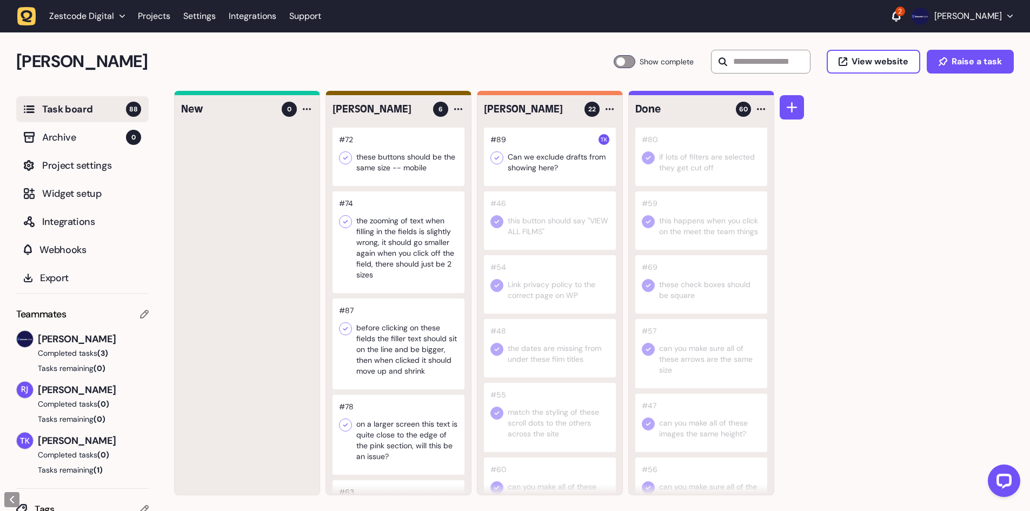
click at [423, 159] on div at bounding box center [398, 157] width 132 height 58
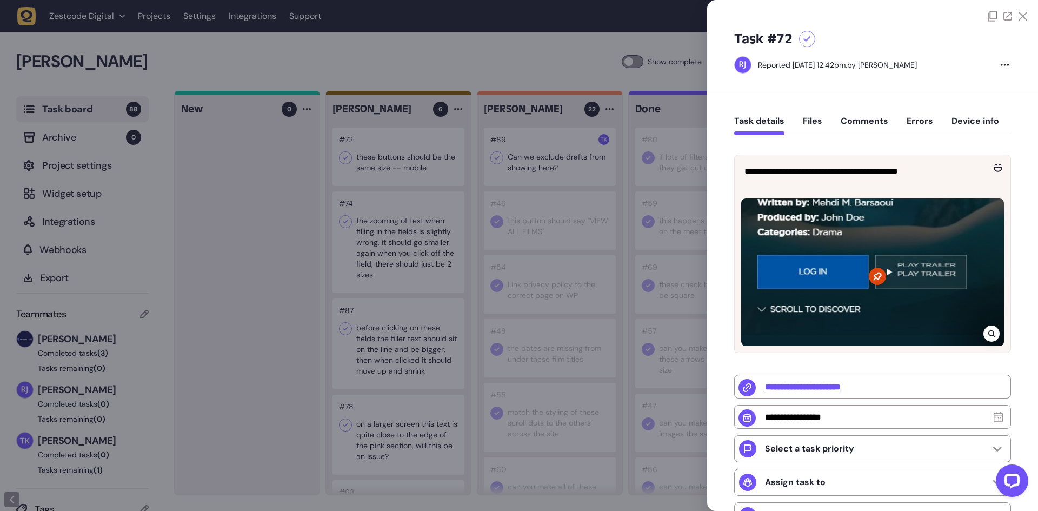
click at [992, 328] on div at bounding box center [991, 333] width 16 height 16
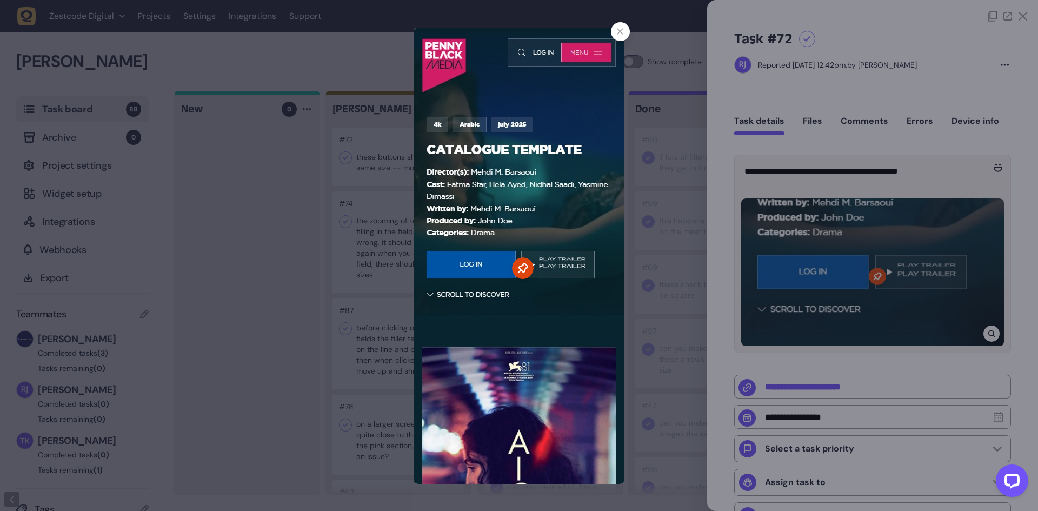
click at [798, 56] on div at bounding box center [519, 255] width 1038 height 511
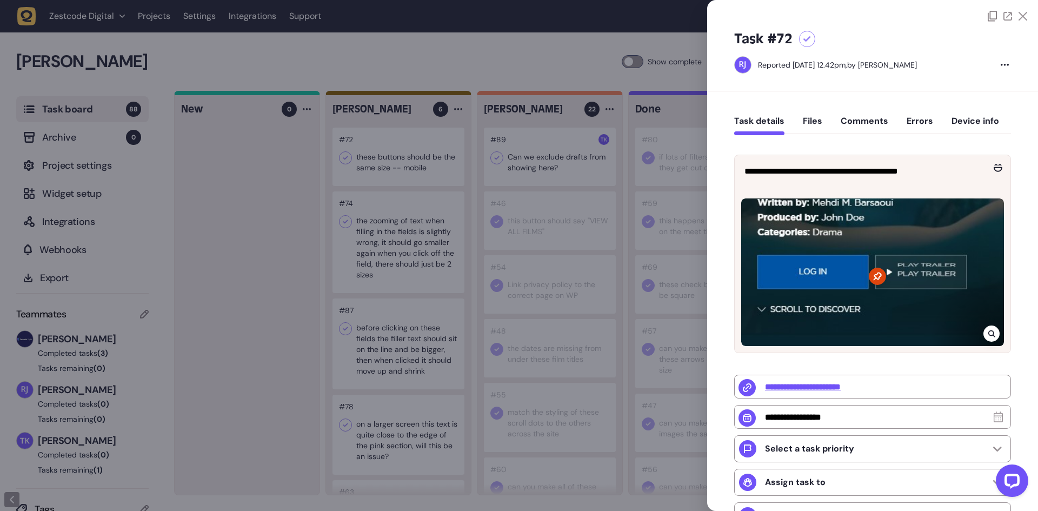
click at [805, 39] on icon at bounding box center [807, 39] width 8 height 6
click at [535, 183] on div at bounding box center [519, 255] width 1038 height 511
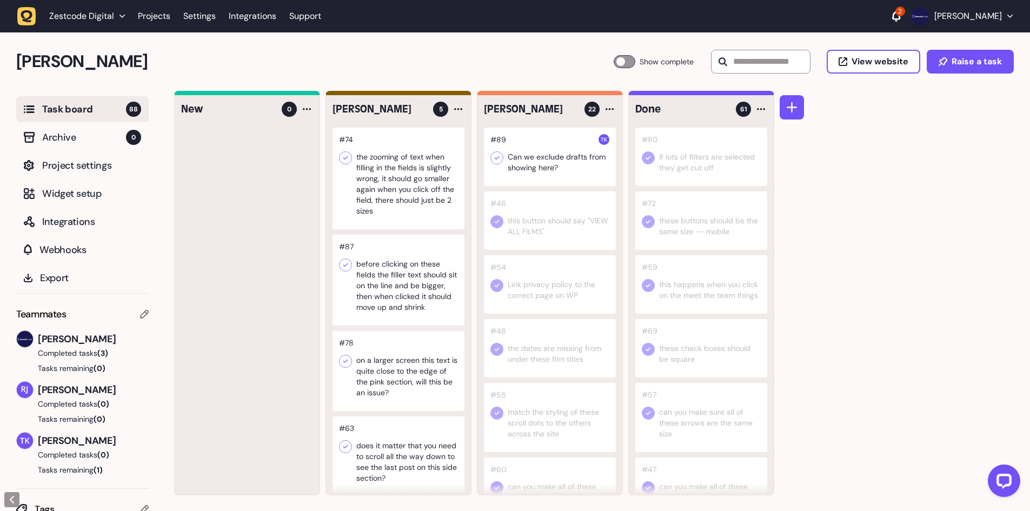
click at [613, 59] on div at bounding box center [624, 61] width 22 height 13
click at [622, 56] on div at bounding box center [624, 61] width 22 height 13
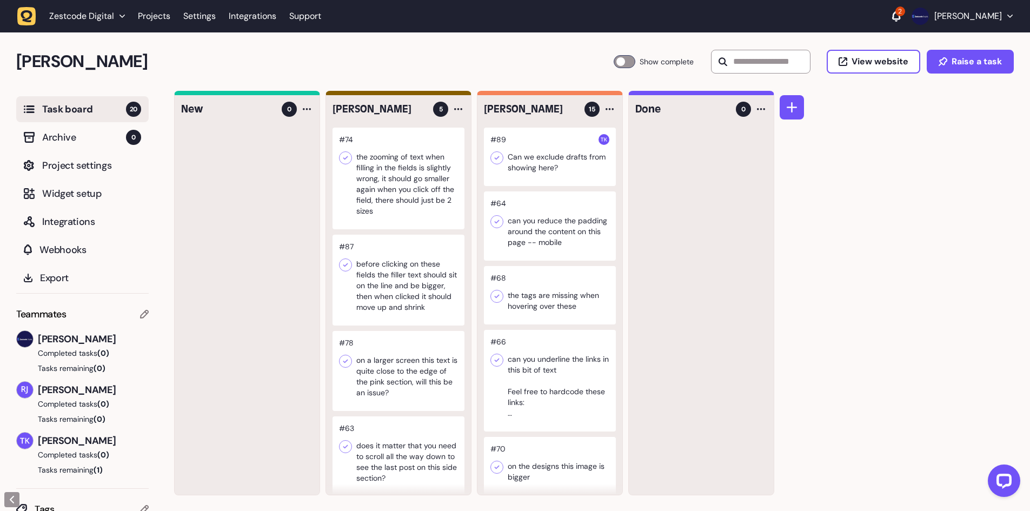
click at [400, 177] on div at bounding box center [398, 179] width 132 height 102
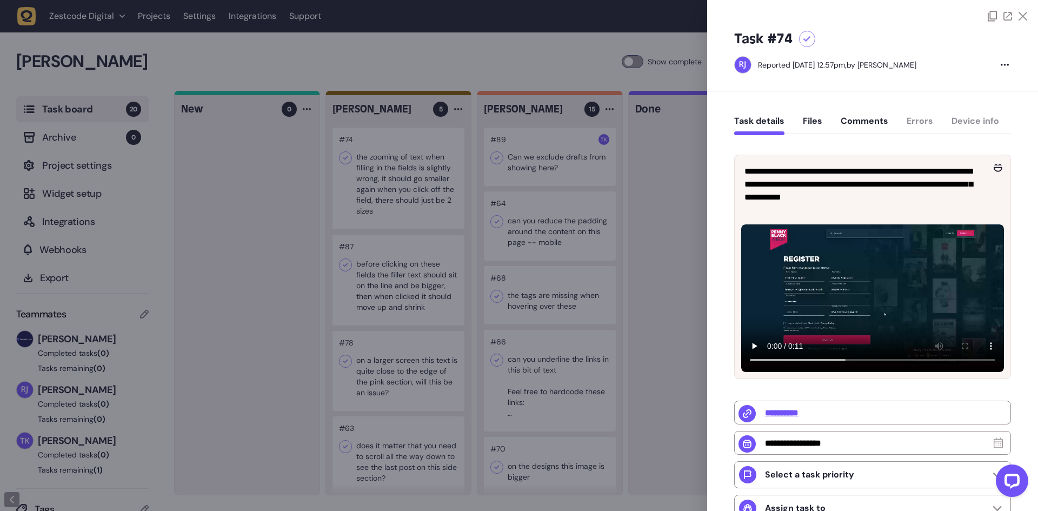
click at [452, 257] on div at bounding box center [519, 255] width 1038 height 511
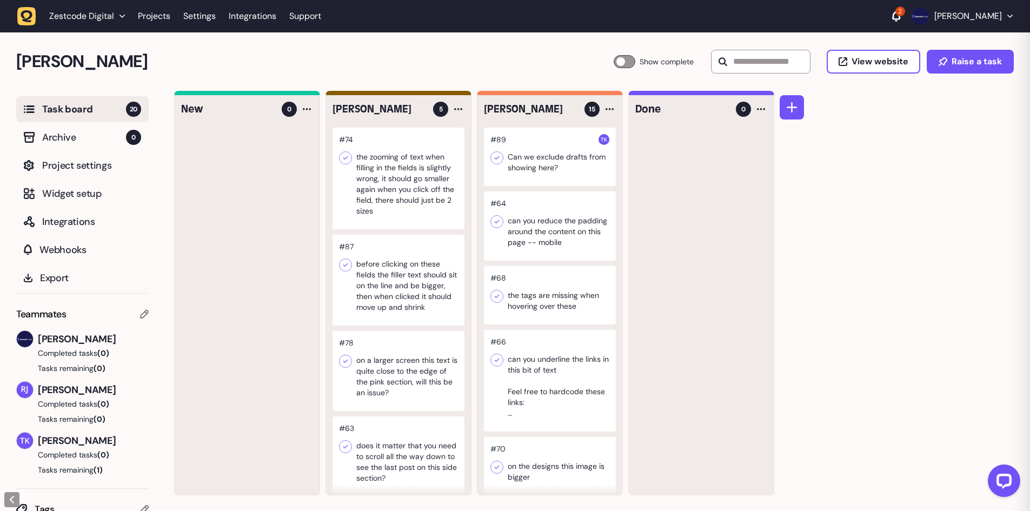
click at [416, 269] on div at bounding box center [398, 280] width 132 height 91
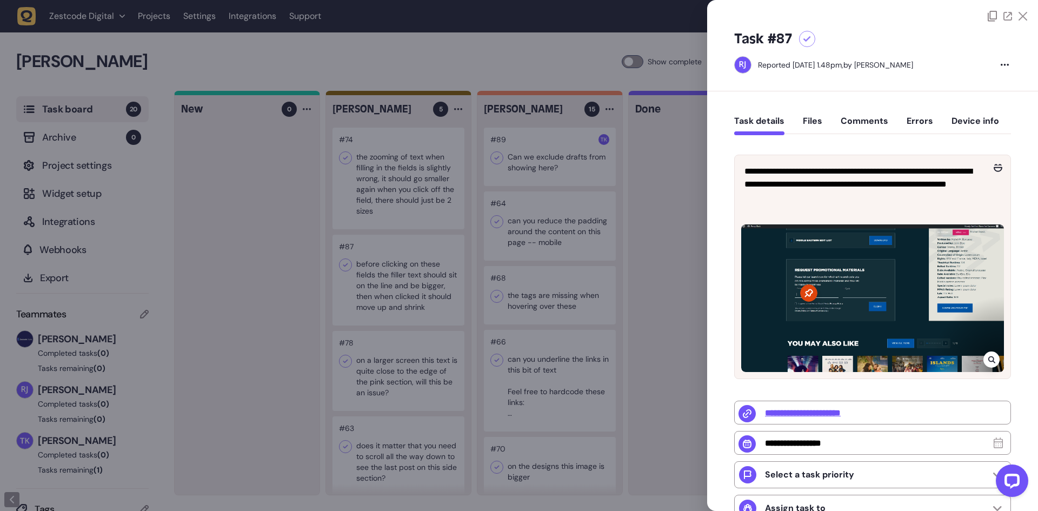
click at [457, 264] on div at bounding box center [519, 255] width 1038 height 511
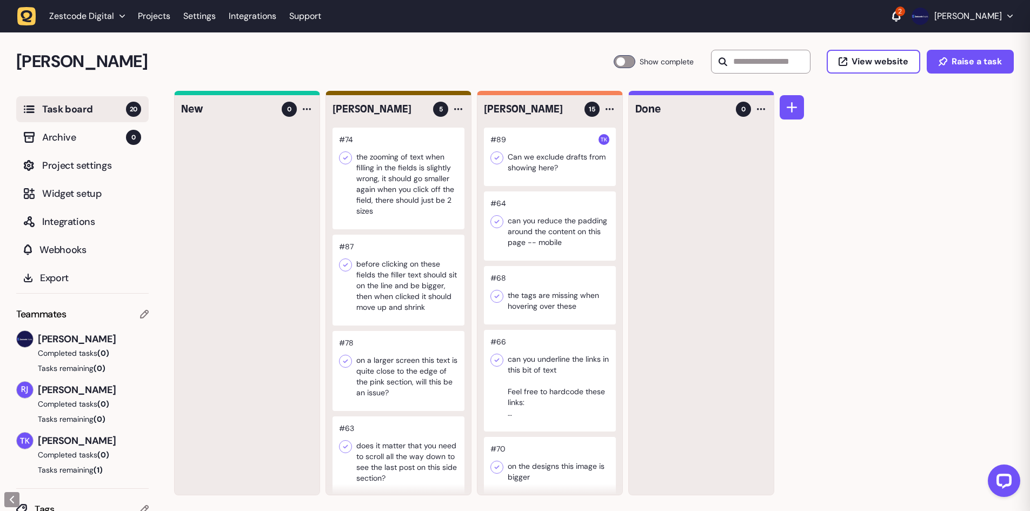
click at [406, 266] on div at bounding box center [398, 280] width 132 height 91
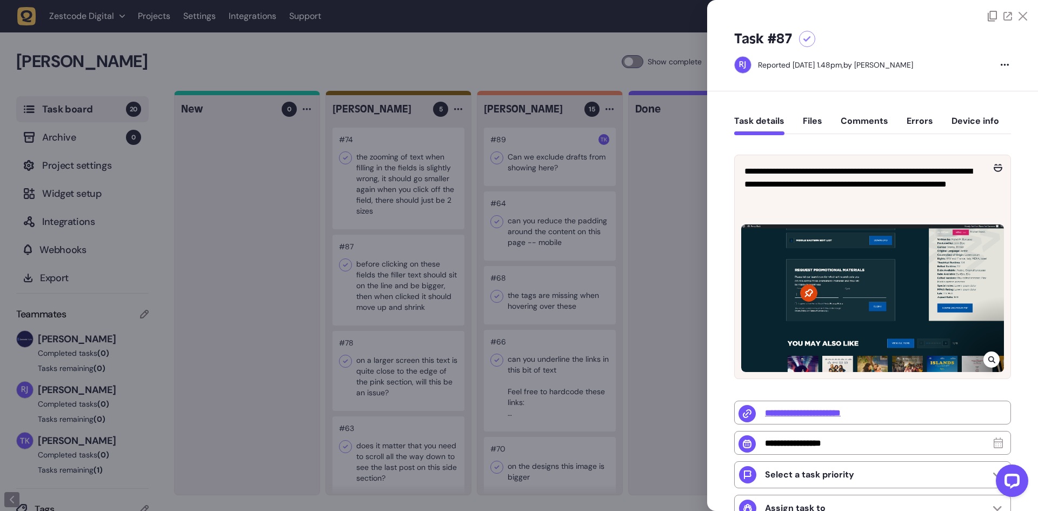
click at [406, 266] on div at bounding box center [519, 255] width 1038 height 511
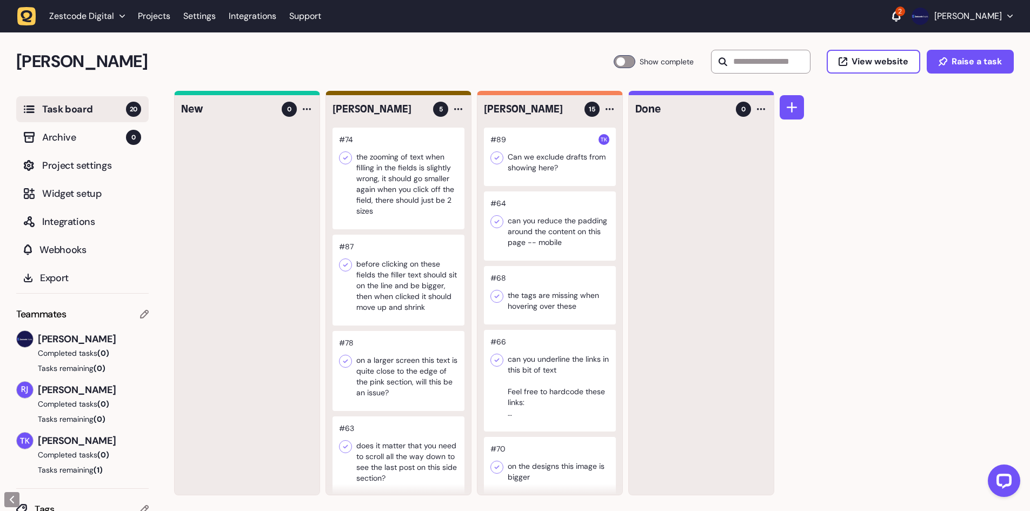
click at [412, 349] on div at bounding box center [398, 371] width 132 height 80
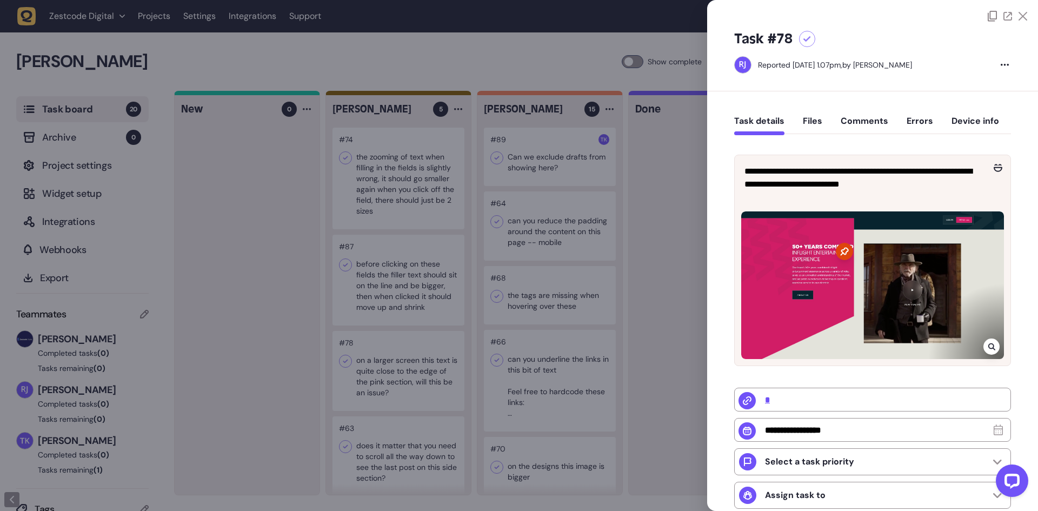
click at [805, 41] on icon at bounding box center [807, 39] width 8 height 6
click at [447, 208] on div at bounding box center [519, 255] width 1038 height 511
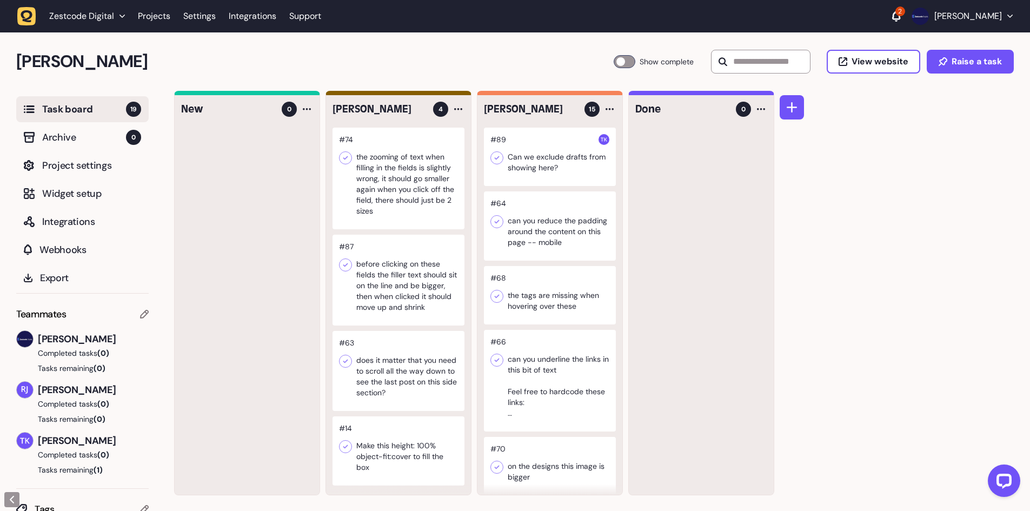
click at [409, 281] on div at bounding box center [398, 280] width 132 height 91
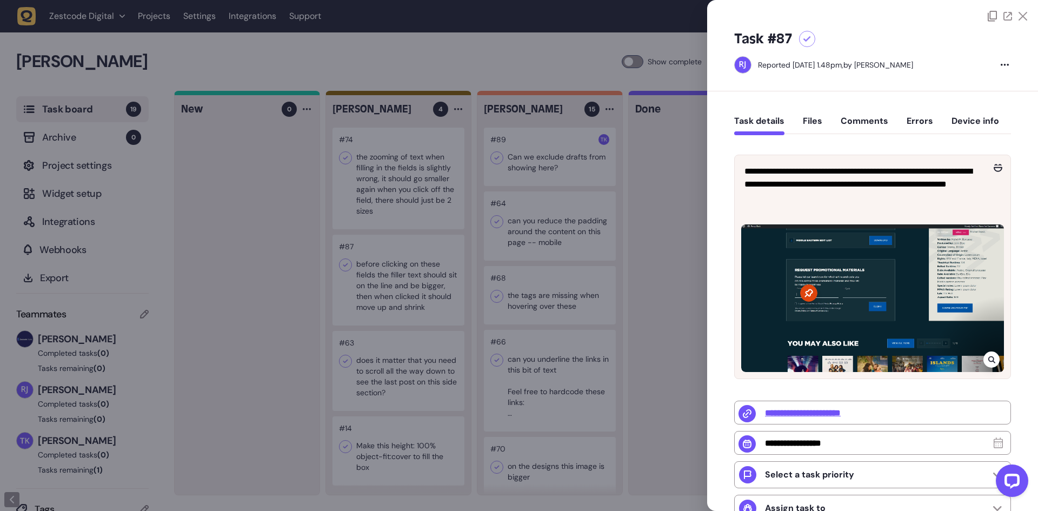
click at [409, 281] on div at bounding box center [519, 255] width 1038 height 511
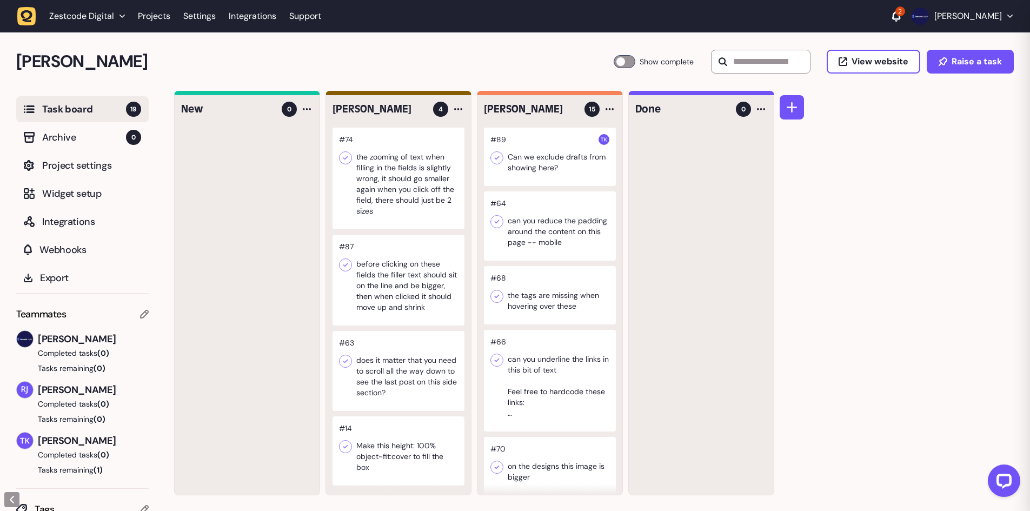
click at [398, 384] on div at bounding box center [398, 371] width 132 height 80
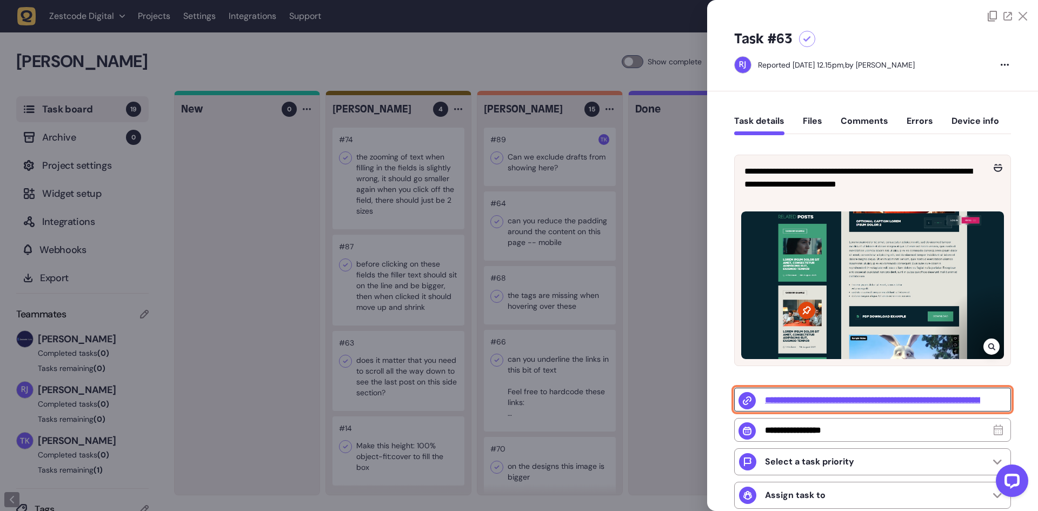
click at [805, 393] on input "**********" at bounding box center [872, 400] width 277 height 24
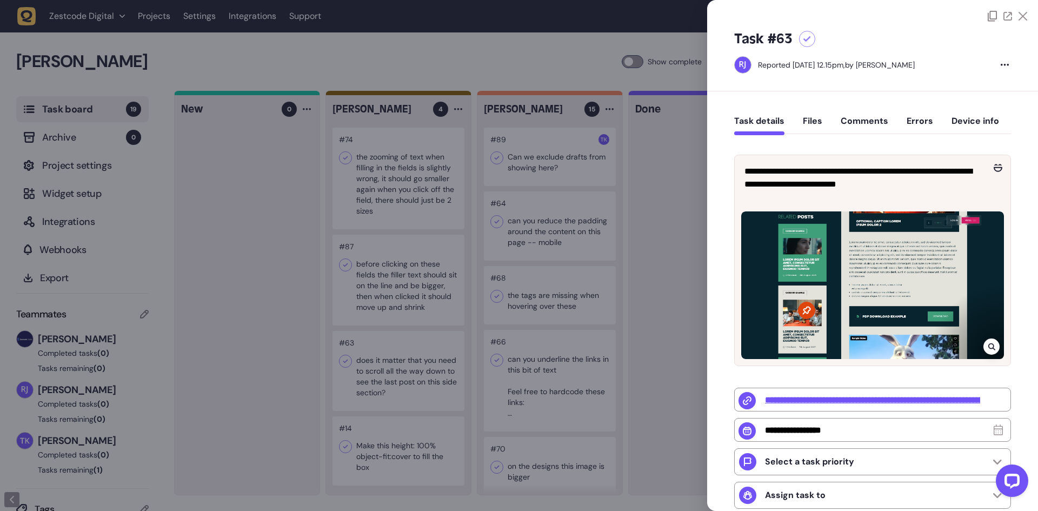
click at [468, 201] on div at bounding box center [519, 255] width 1038 height 511
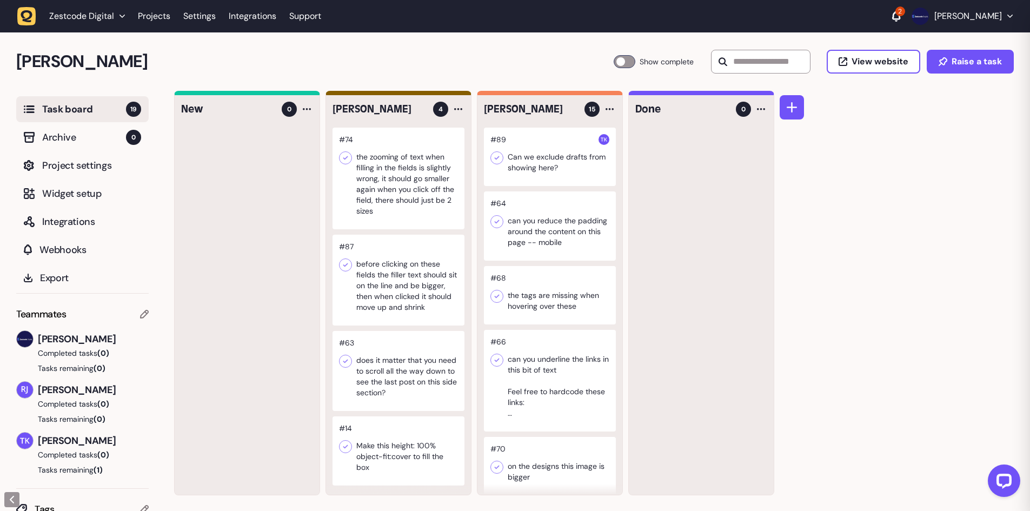
scroll to position [1, 0]
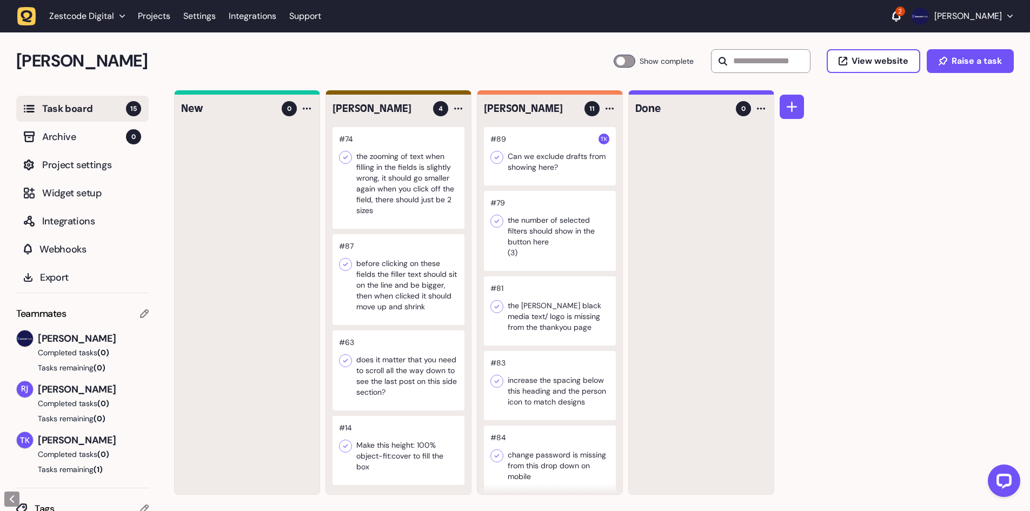
click at [938, 136] on div "New 0 [PERSON_NAME] 4 #74 the zooming of text when filling in the fields is sli…" at bounding box center [602, 300] width 856 height 420
click at [399, 184] on div at bounding box center [398, 178] width 132 height 102
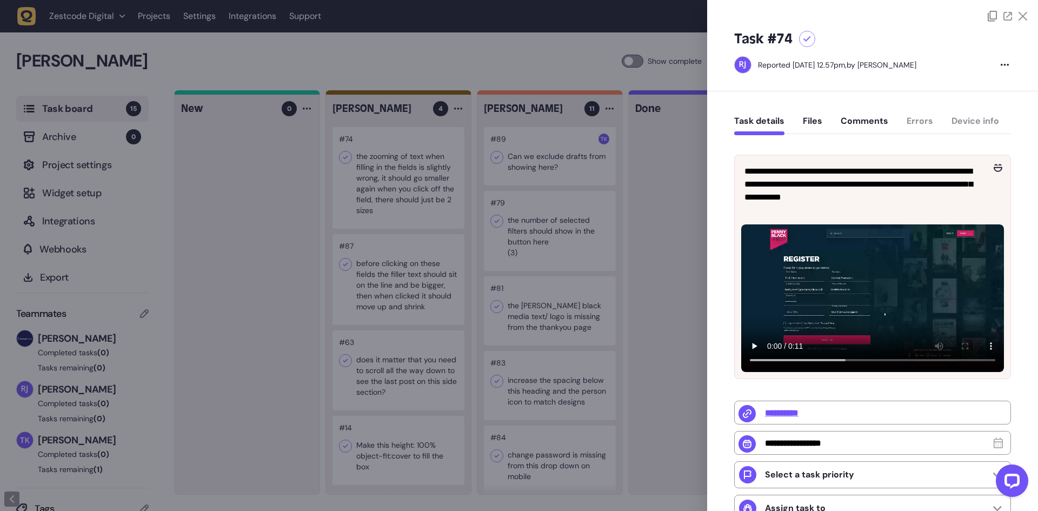
click at [399, 185] on div at bounding box center [519, 255] width 1038 height 511
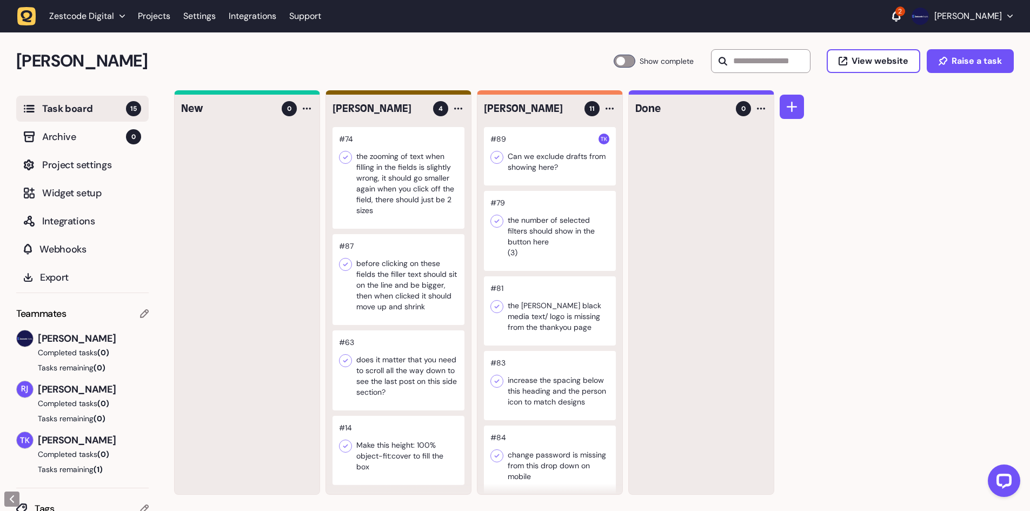
click at [400, 431] on div at bounding box center [398, 450] width 132 height 69
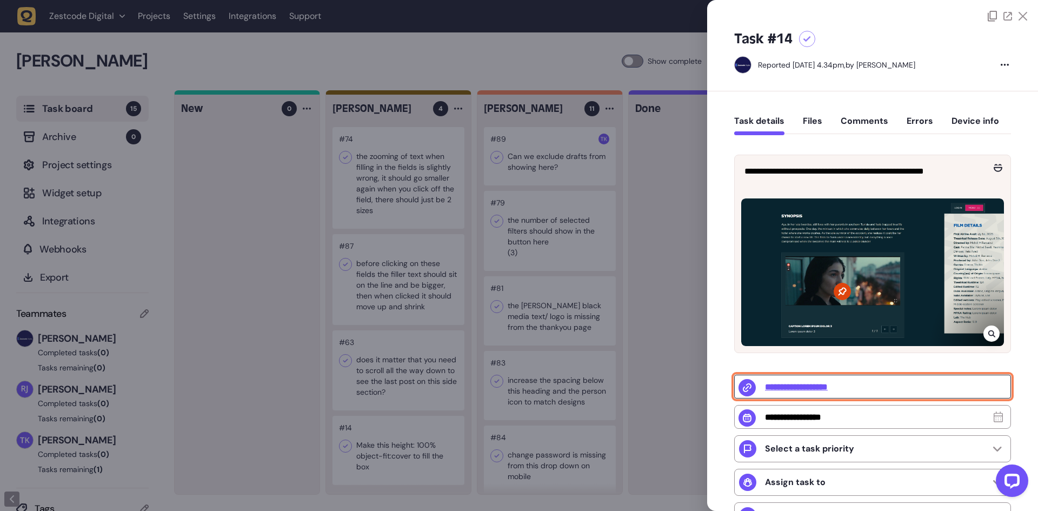
click at [792, 386] on input "**********" at bounding box center [872, 387] width 277 height 24
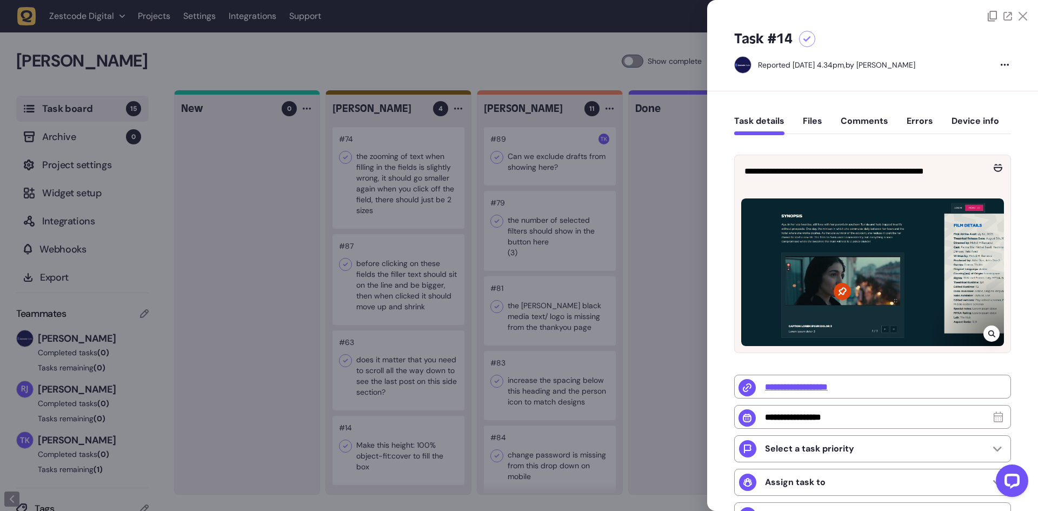
click at [333, 277] on div at bounding box center [519, 255] width 1038 height 511
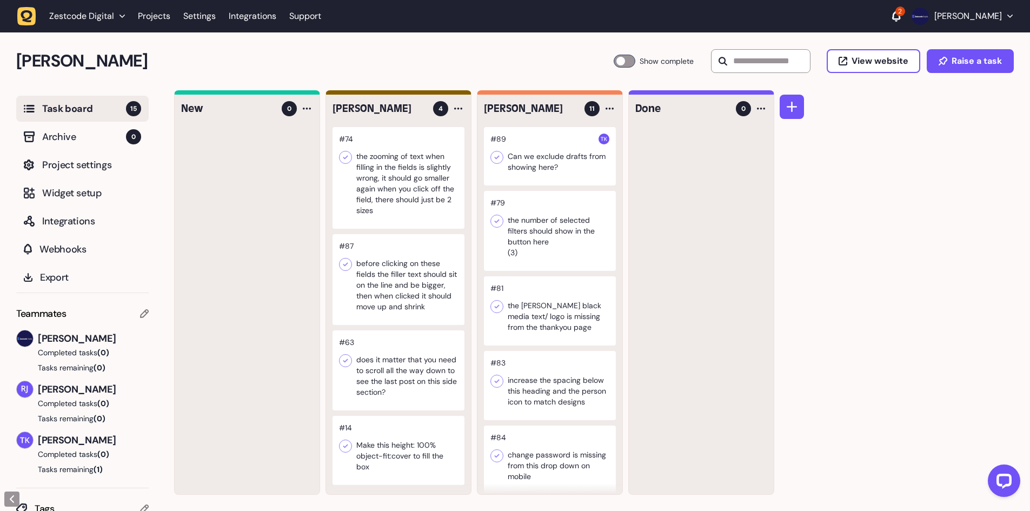
click at [404, 362] on div at bounding box center [398, 370] width 132 height 80
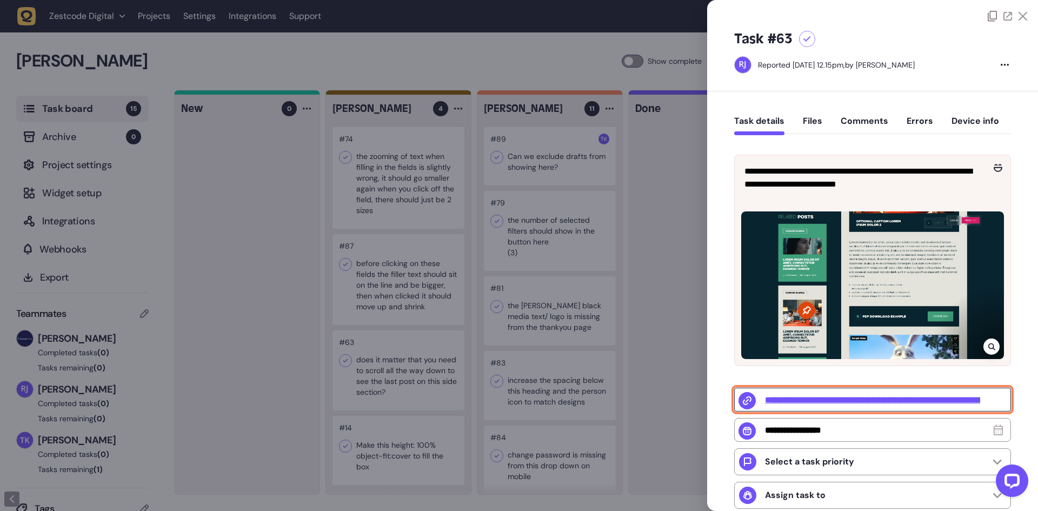
click at [870, 398] on input "**********" at bounding box center [872, 400] width 277 height 24
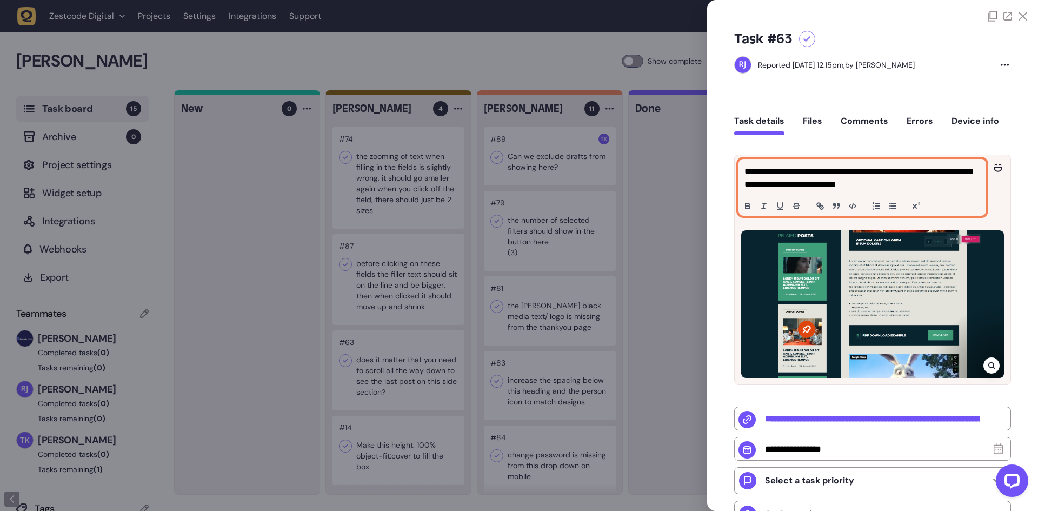
click at [822, 185] on p "**********" at bounding box center [860, 178] width 233 height 26
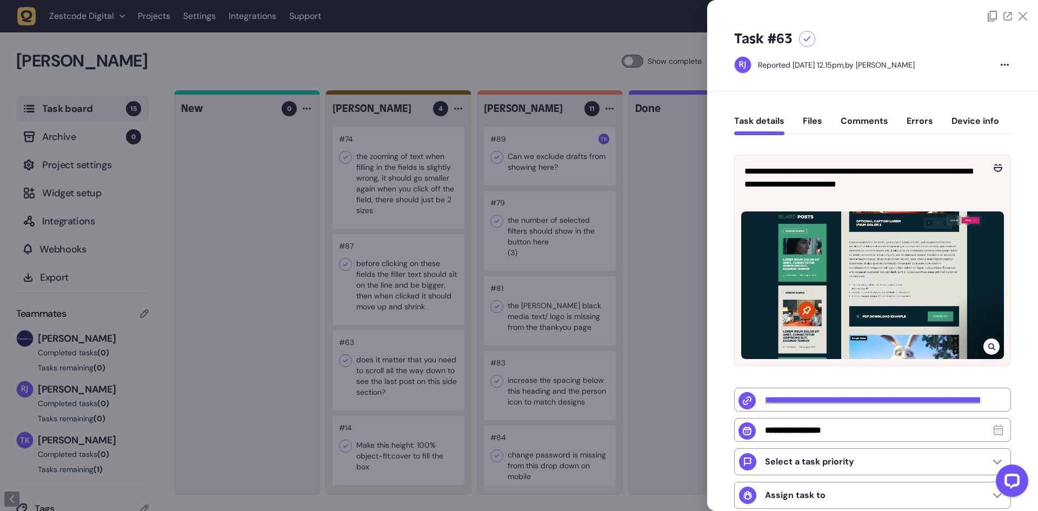
click at [719, 178] on div "**********" at bounding box center [872, 380] width 331 height 579
click at [807, 43] on div at bounding box center [807, 39] width 16 height 16
click at [503, 204] on div at bounding box center [519, 255] width 1038 height 511
